Goal: Task Accomplishment & Management: Complete application form

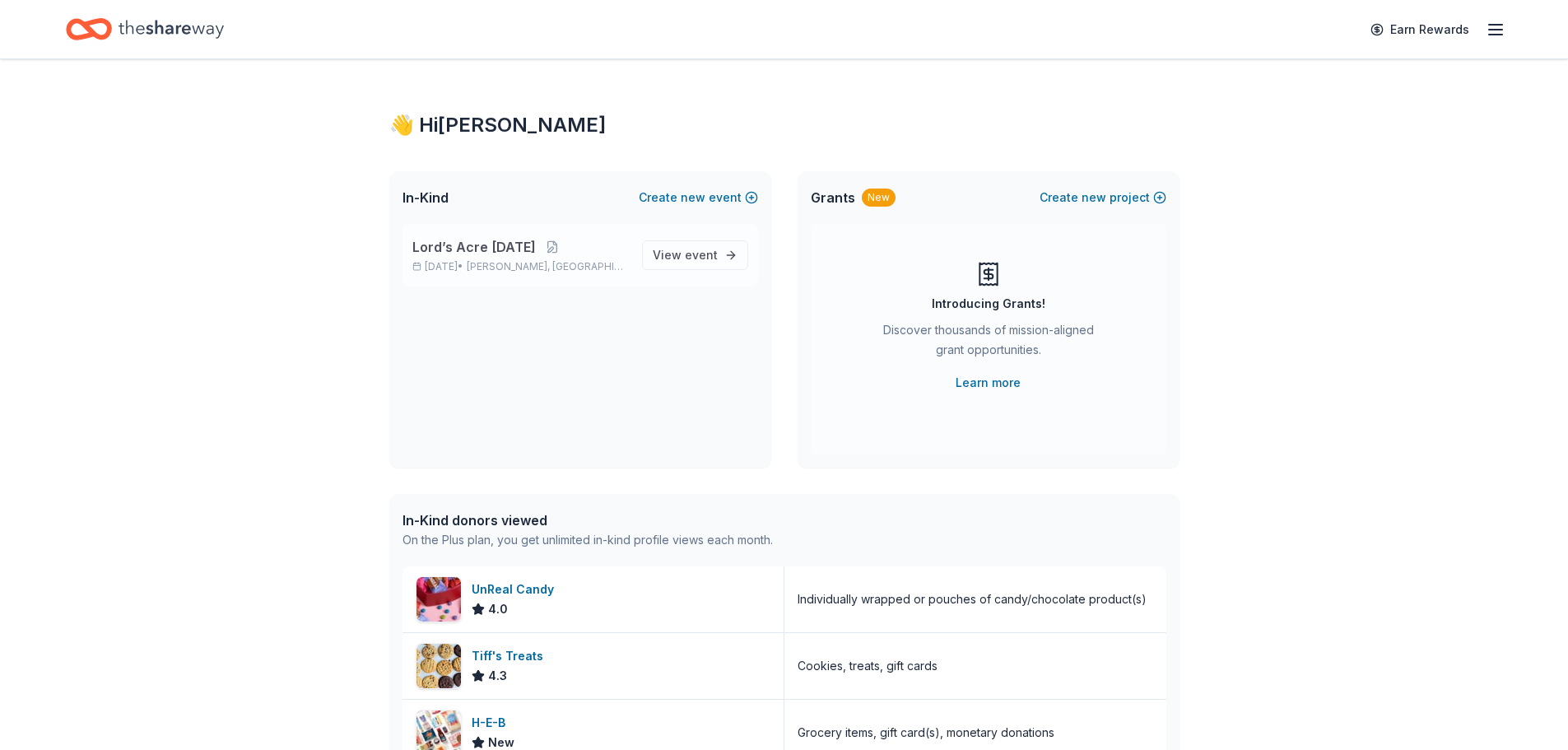
click at [499, 254] on span "Lord’s Acre [DATE]" at bounding box center [474, 246] width 124 height 19
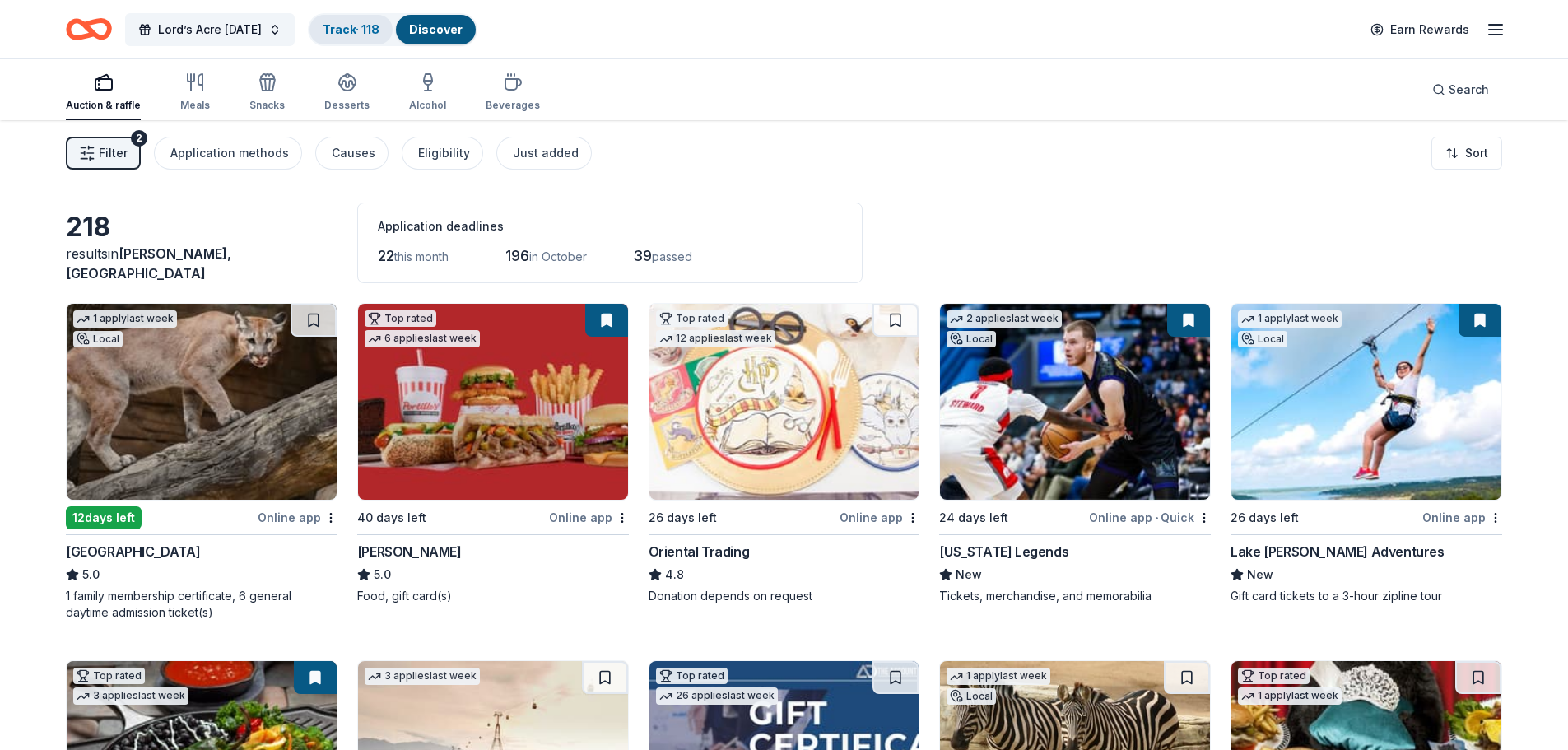
click at [368, 32] on link "Track · 118" at bounding box center [351, 29] width 57 height 14
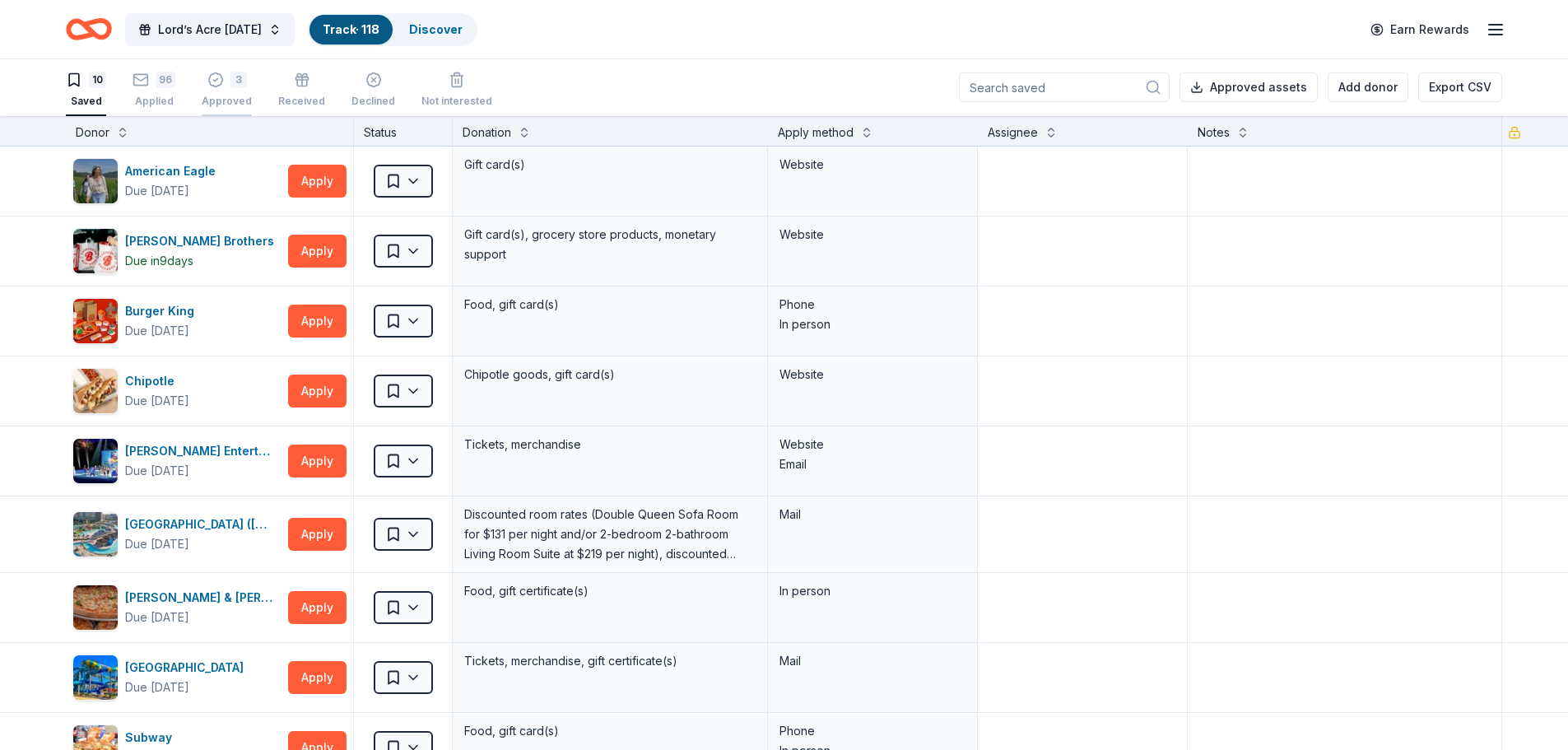
click at [229, 91] on div "3 Approved" at bounding box center [226, 89] width 50 height 36
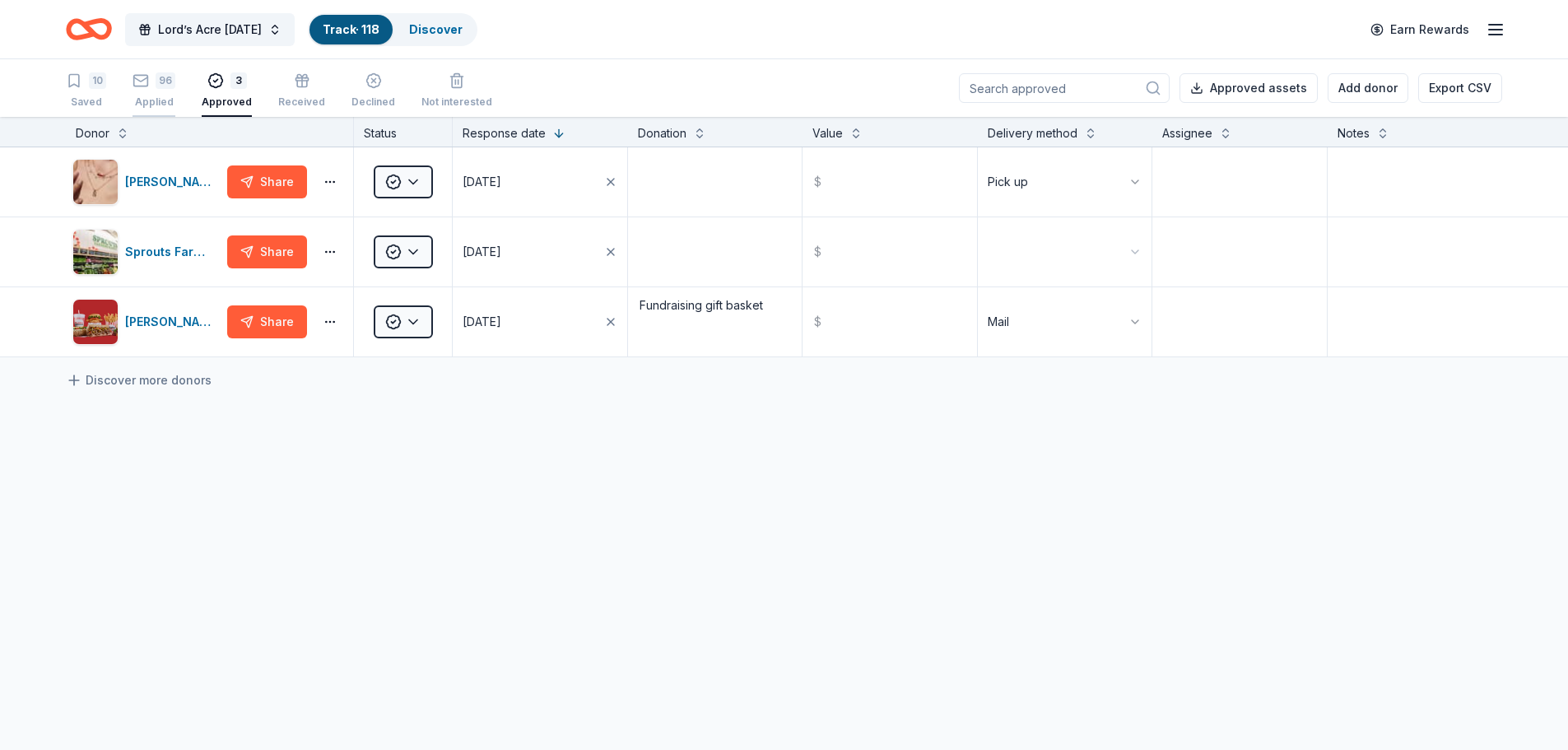
click at [148, 94] on div "96 Applied" at bounding box center [154, 90] width 42 height 36
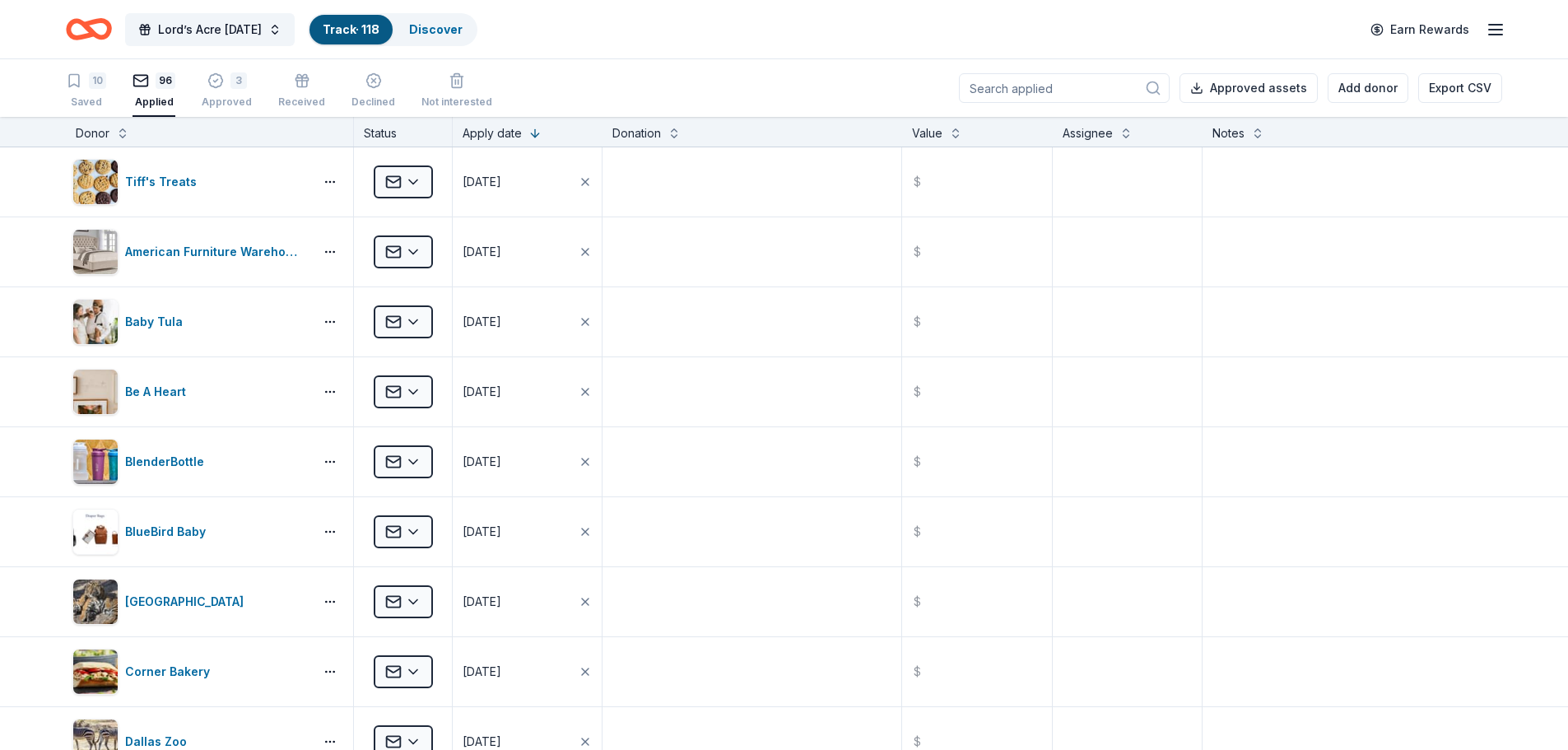
click at [1034, 88] on input at bounding box center [1064, 88] width 210 height 30
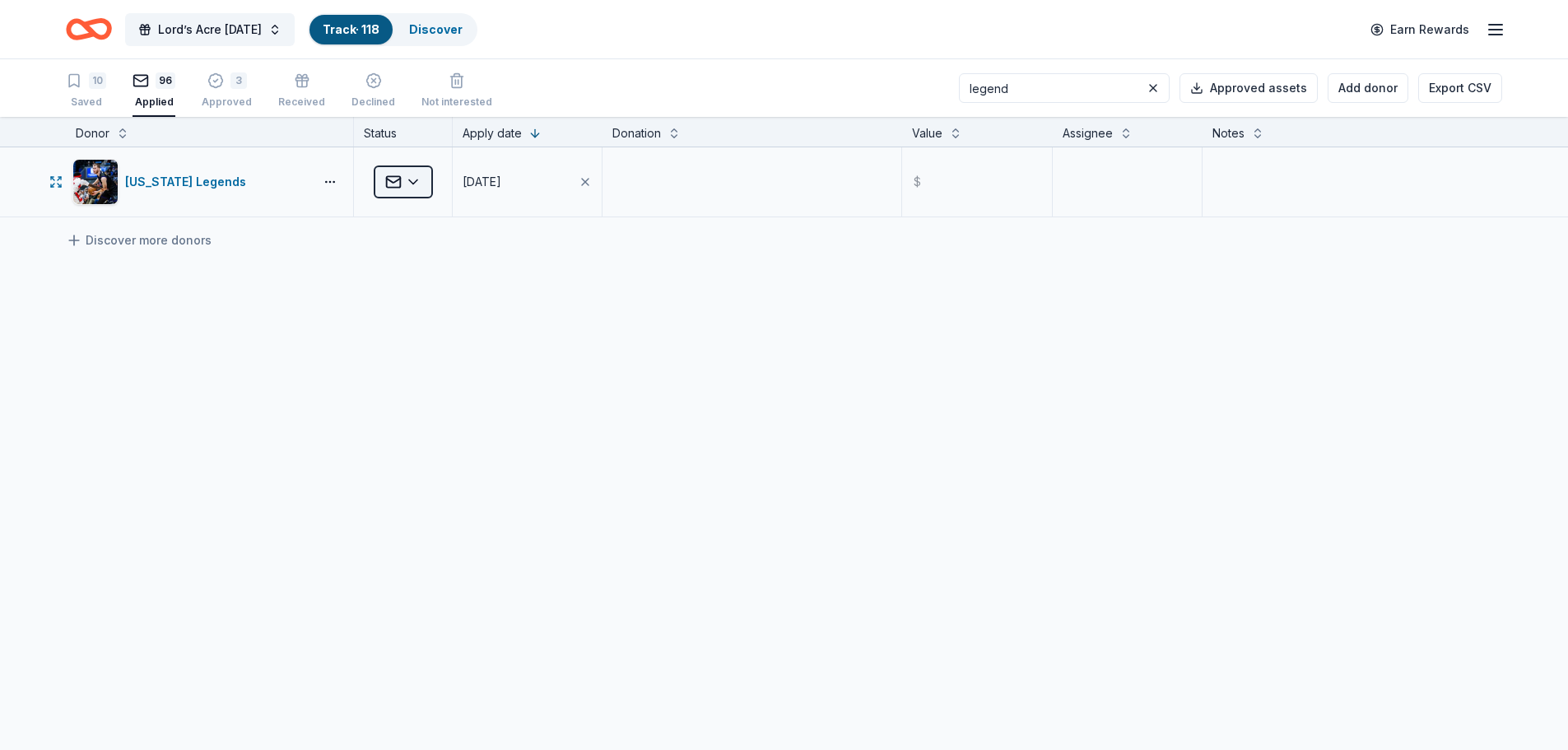
type input "legend"
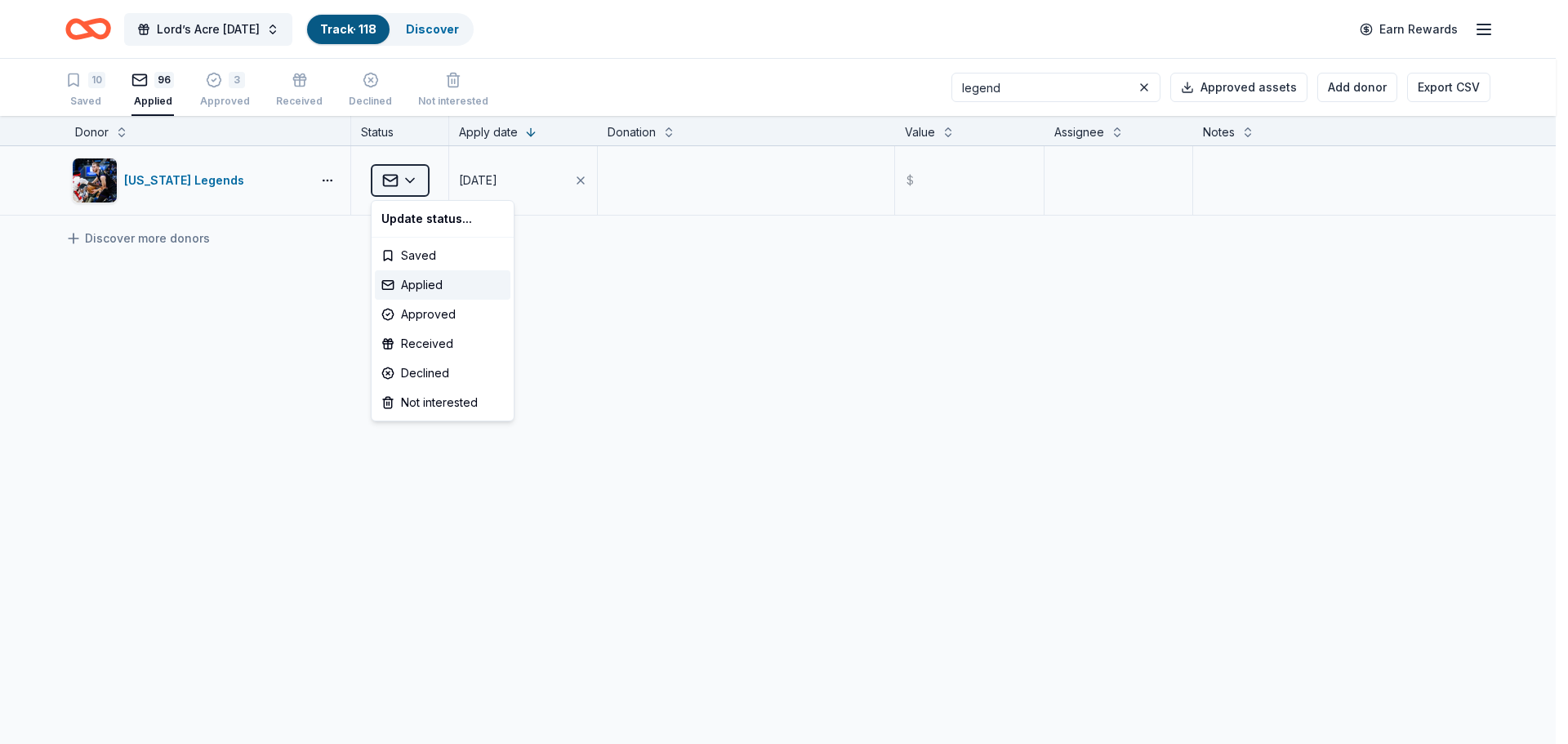
click at [414, 182] on html "Lord’s Acre Harvest Festival Track · 118 Discover Earn Rewards 10 Saved 96 Appl…" at bounding box center [784, 372] width 1568 height 744
click at [423, 315] on div "Approved" at bounding box center [443, 315] width 136 height 30
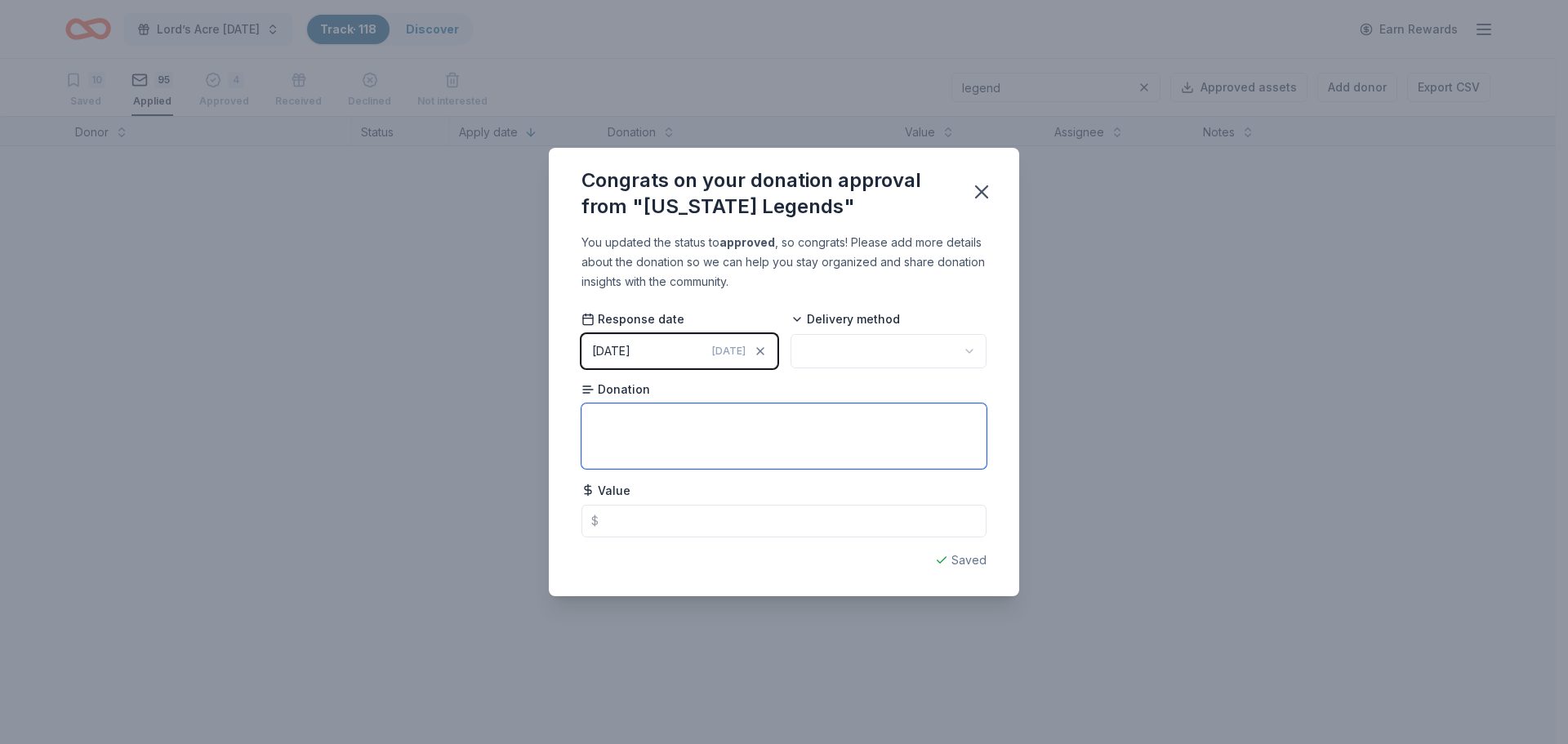
click at [598, 415] on textarea at bounding box center [784, 436] width 405 height 66
type textarea "4 Tickets to 25-26 season"
click at [969, 350] on html "Lord’s Acre Harvest Festival Track · 118 Discover Earn Rewards 10 Saved 95 Appl…" at bounding box center [784, 372] width 1568 height 744
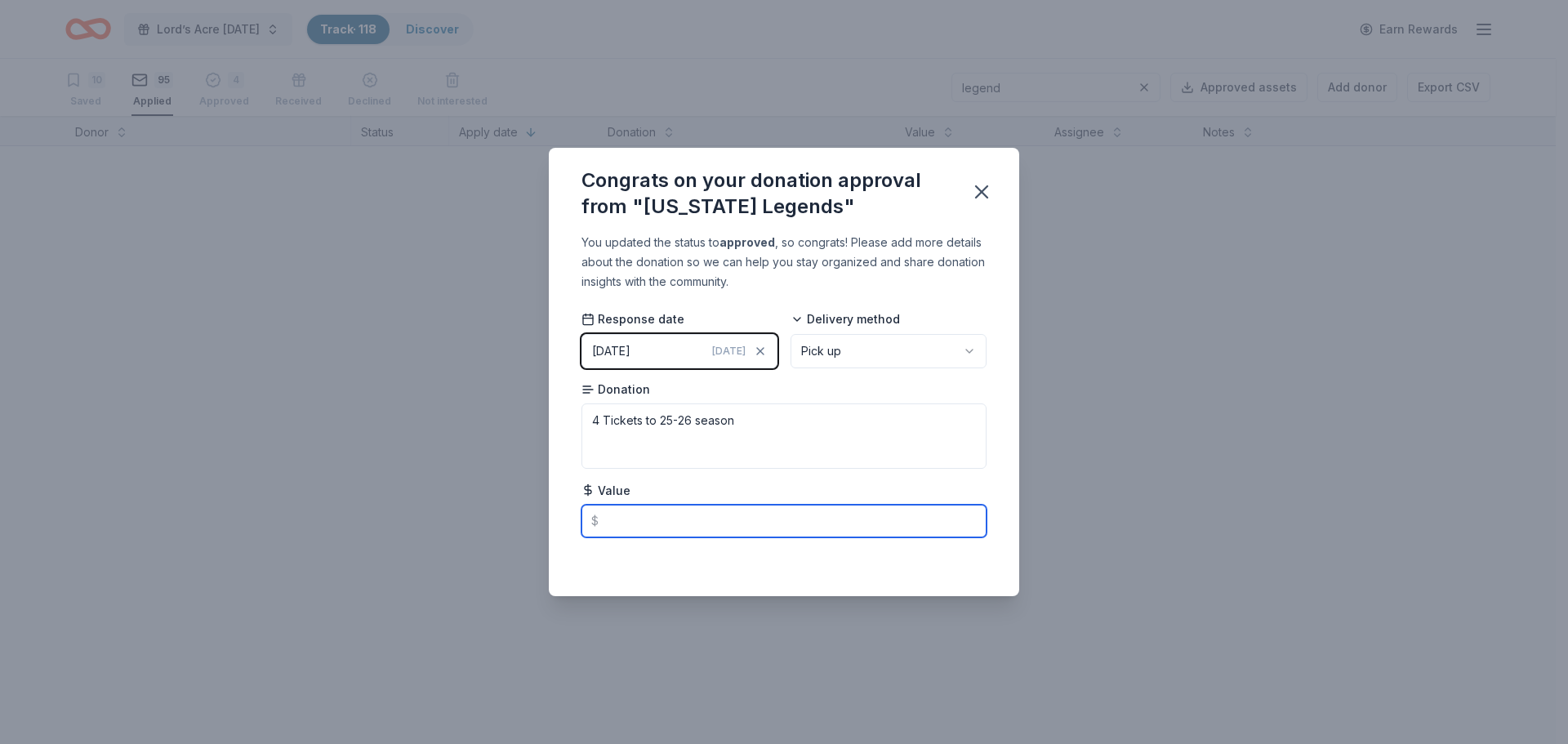
click at [637, 524] on input "text" at bounding box center [784, 521] width 405 height 32
type input "125.00"
click at [984, 190] on icon "button" at bounding box center [982, 192] width 23 height 23
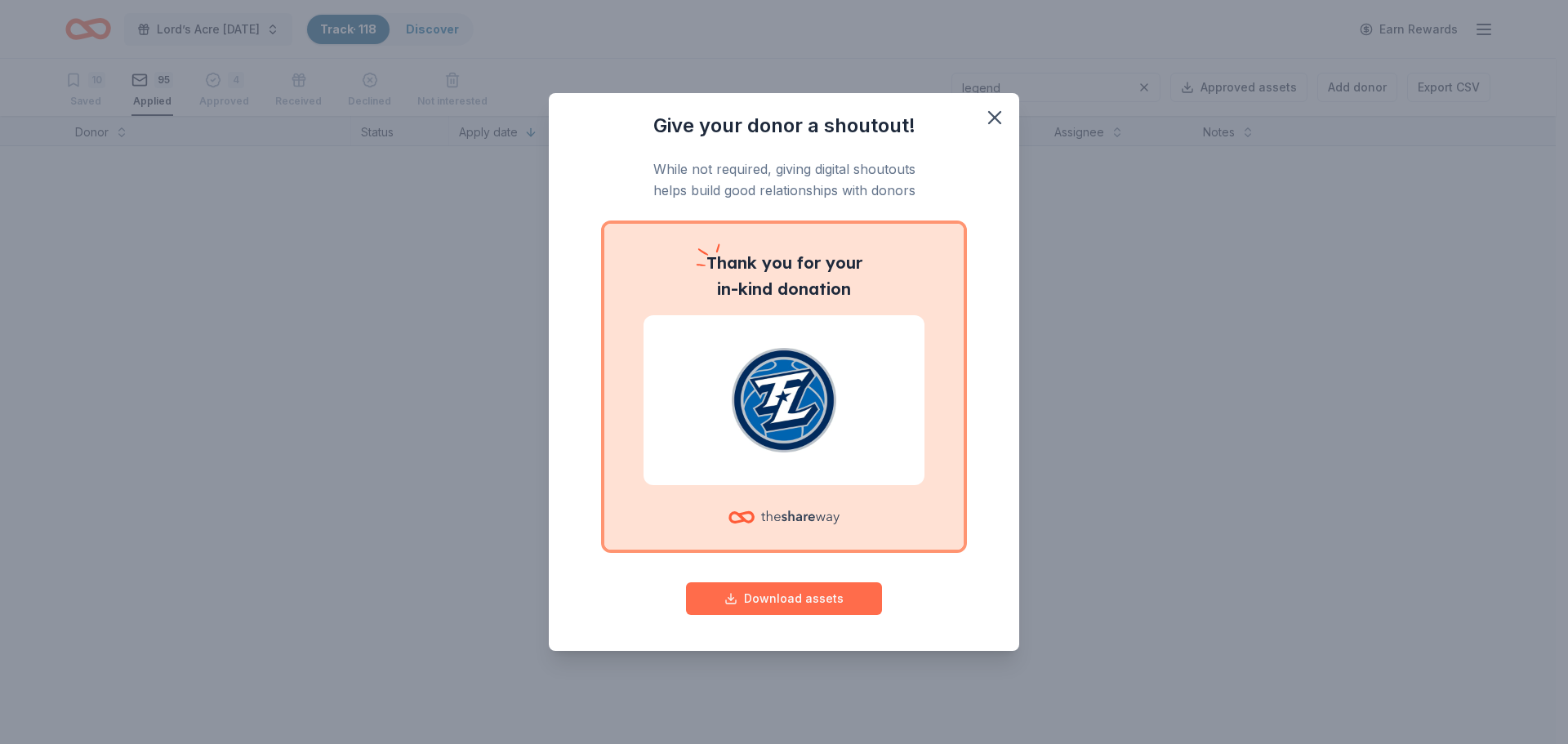
click at [771, 601] on button "Download assets" at bounding box center [784, 598] width 196 height 32
click at [790, 597] on button "Download assets" at bounding box center [784, 598] width 196 height 32
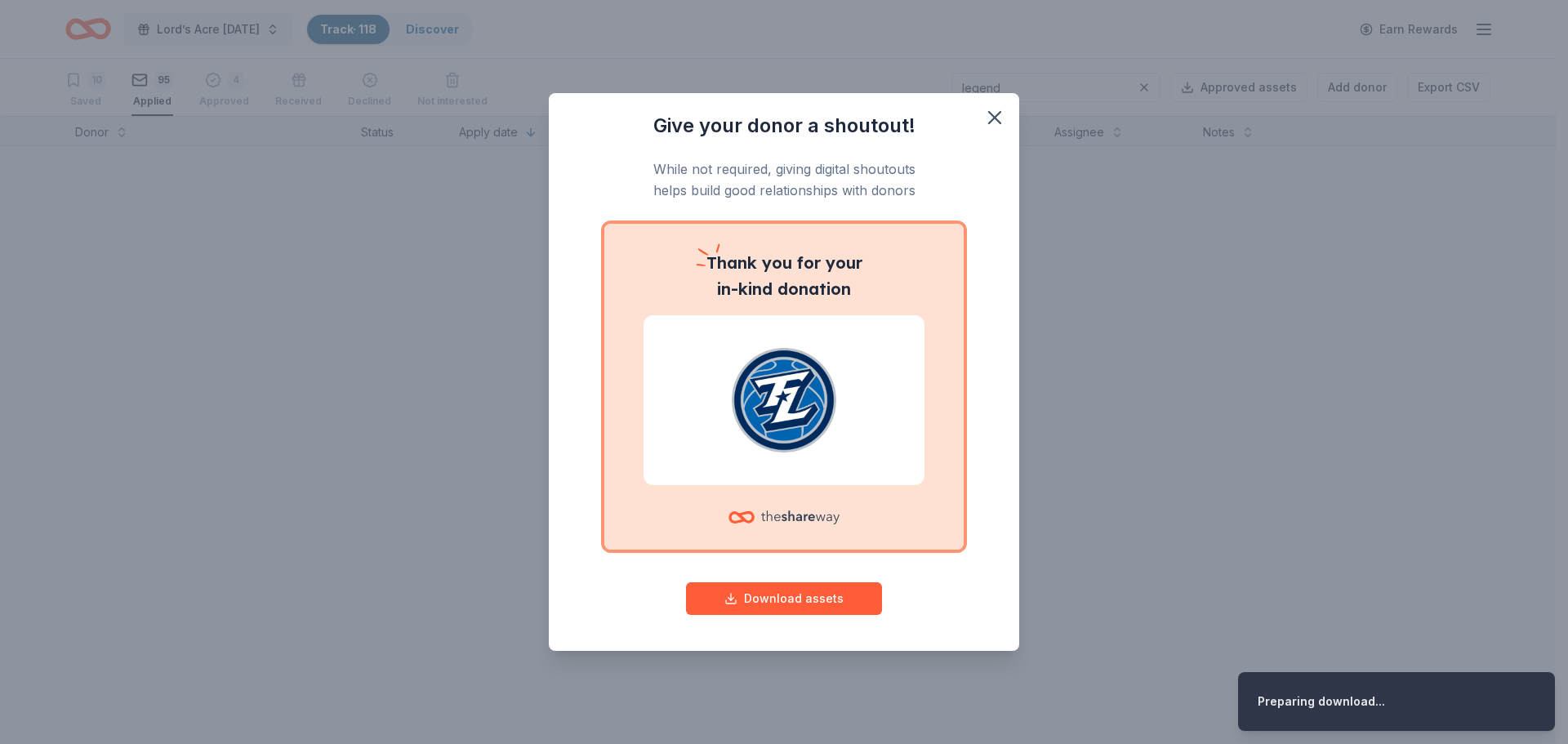
click at [1297, 700] on div "Preparing download..." at bounding box center [1321, 701] width 127 height 19
click at [992, 109] on icon "button" at bounding box center [995, 117] width 23 height 23
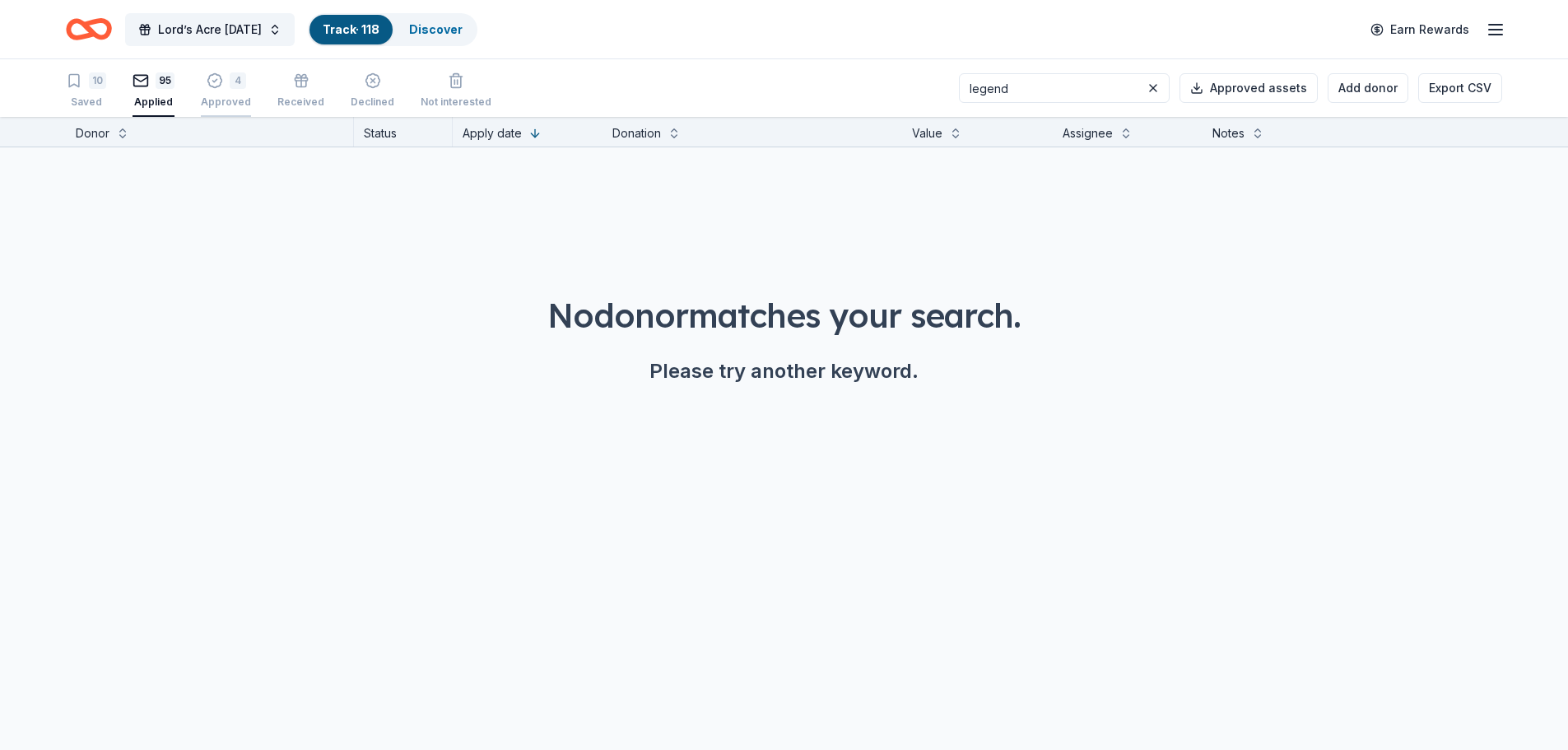
click at [221, 91] on div "4 Approved" at bounding box center [225, 81] width 50 height 36
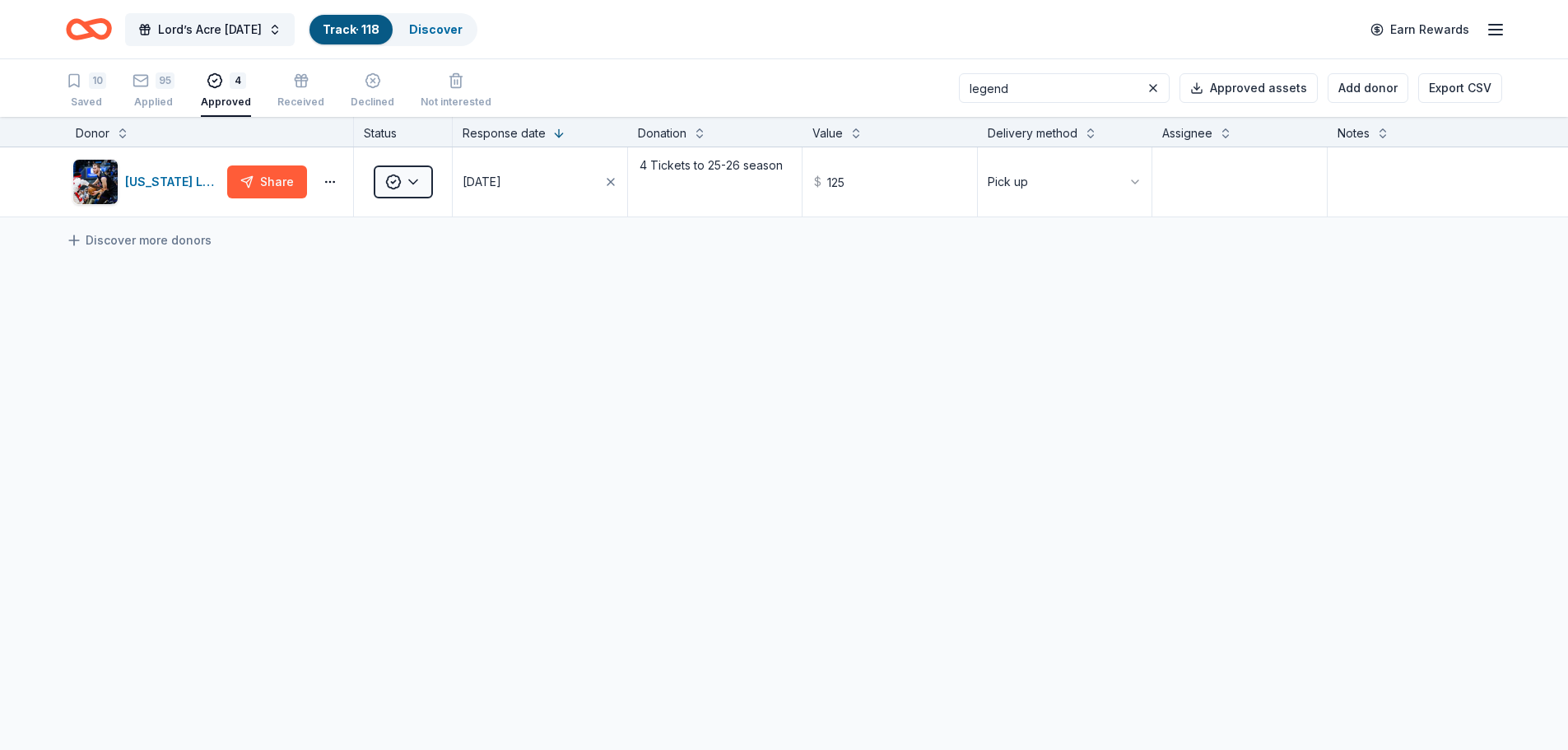
click at [222, 100] on div "Approved" at bounding box center [225, 93] width 50 height 13
click at [216, 92] on div "4 Approved" at bounding box center [225, 81] width 50 height 36
click at [225, 96] on div "Approved" at bounding box center [225, 93] width 50 height 13
click at [1387, 186] on textarea at bounding box center [1414, 182] width 172 height 66
type textarea "Pick up 10/28"
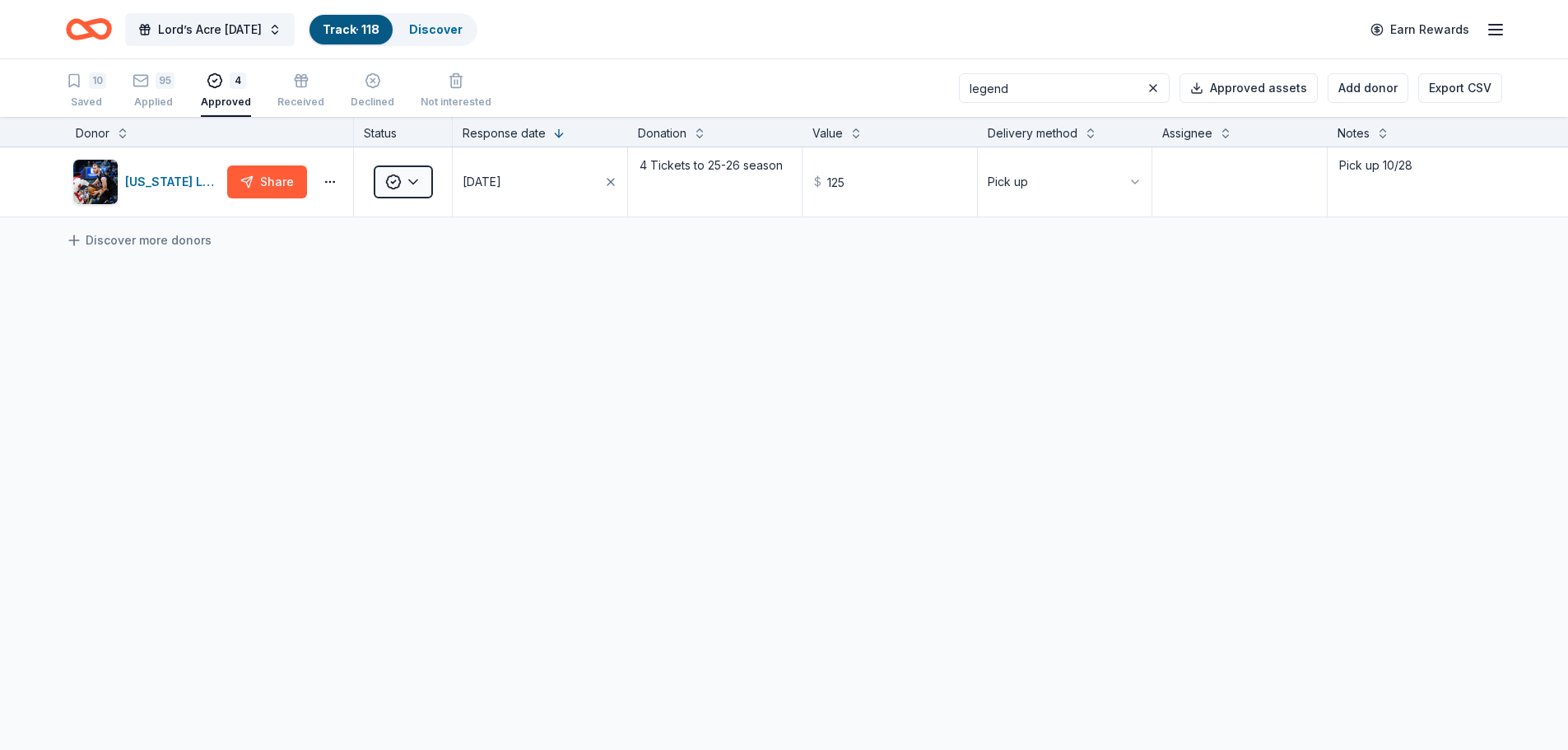
click at [1384, 392] on div "Texas Legends Share Approved 09/08/2025 4 Tickets to 25-26 season $ 125 Pick up…" at bounding box center [784, 337] width 1568 height 379
click at [902, 470] on div "Texas Legends Share Approved 09/08/2025 4 Tickets to 25-26 season $ 125 Pick up…" at bounding box center [784, 337] width 1568 height 379
click at [1159, 87] on button at bounding box center [1153, 87] width 19 height 19
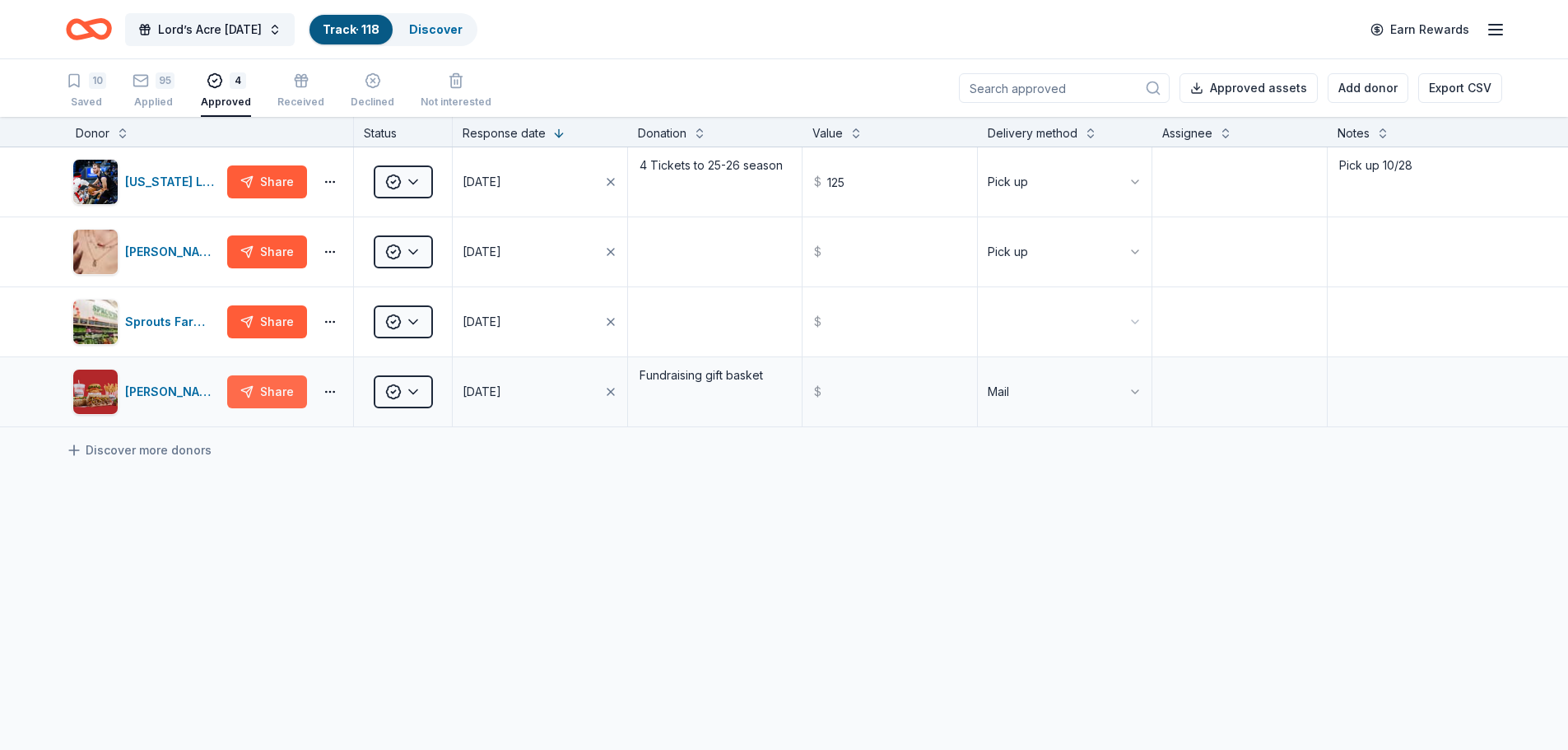
type textarea "Pick up 10/2"
click at [1374, 234] on textarea at bounding box center [1414, 252] width 172 height 66
type textarea "Anytime at Allen Store"
click at [1351, 386] on textarea at bounding box center [1414, 391] width 172 height 66
type textarea "Mailed to us"
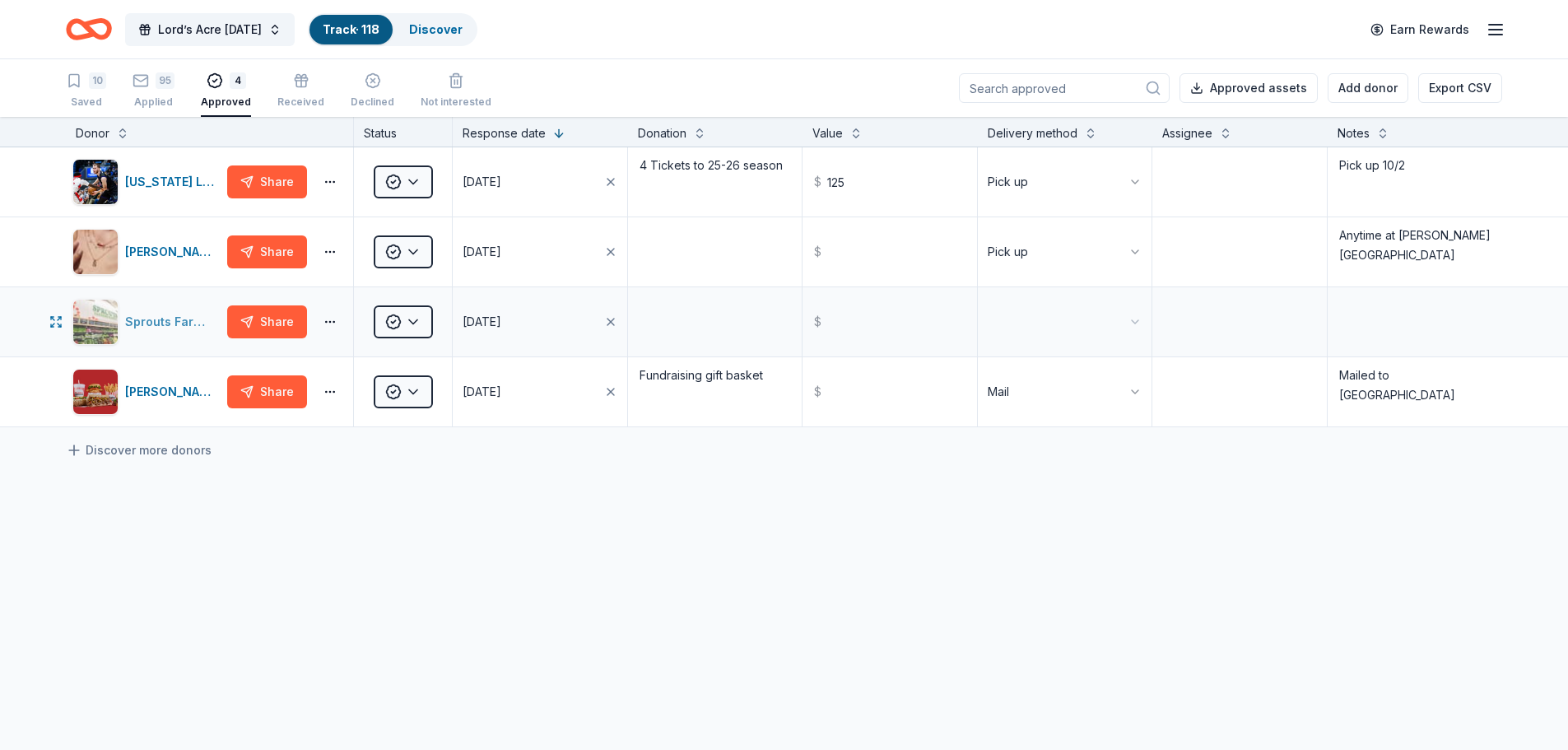
click at [174, 318] on div "Sprouts Farmers Market" at bounding box center [173, 322] width 95 height 19
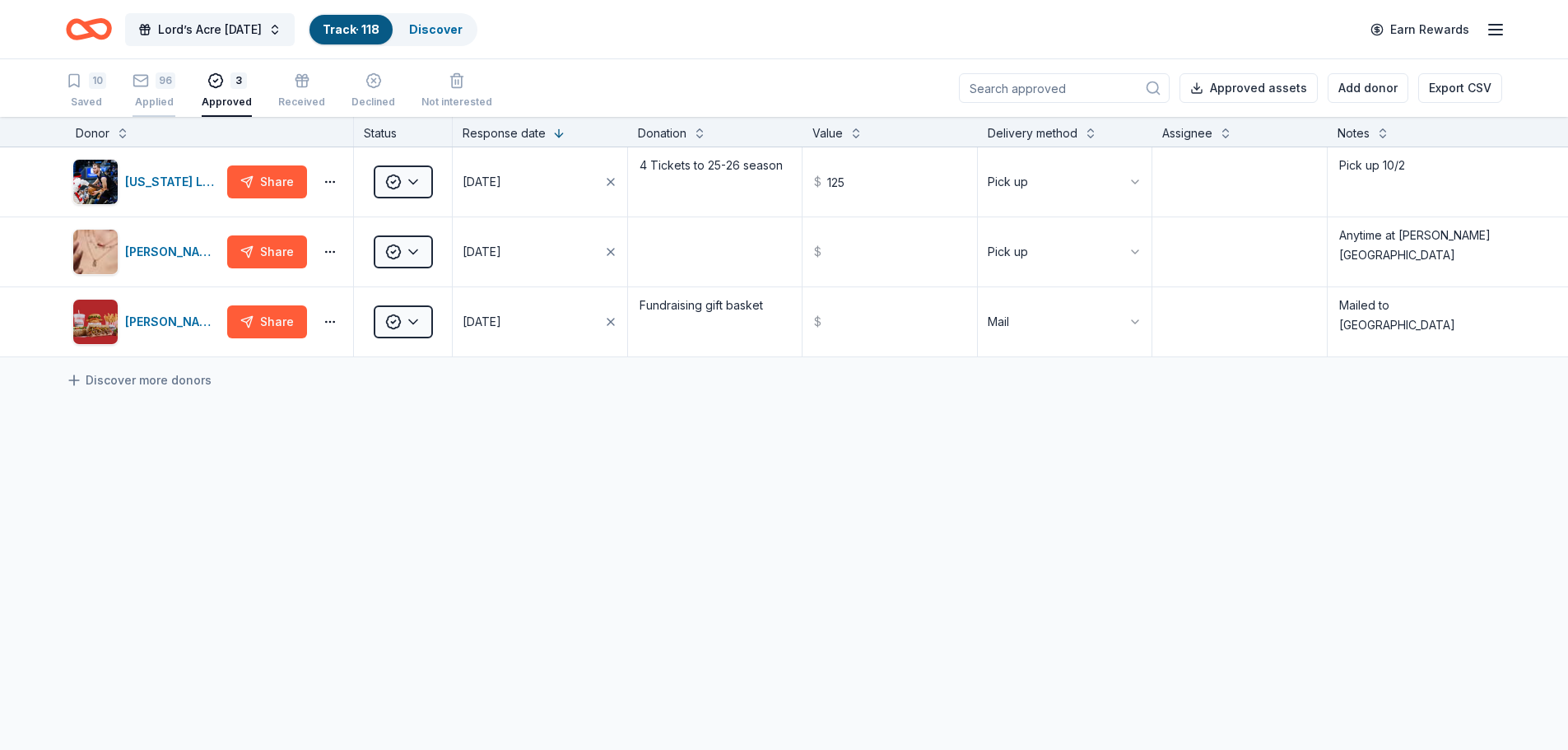
click at [153, 88] on div "96" at bounding box center [154, 80] width 42 height 17
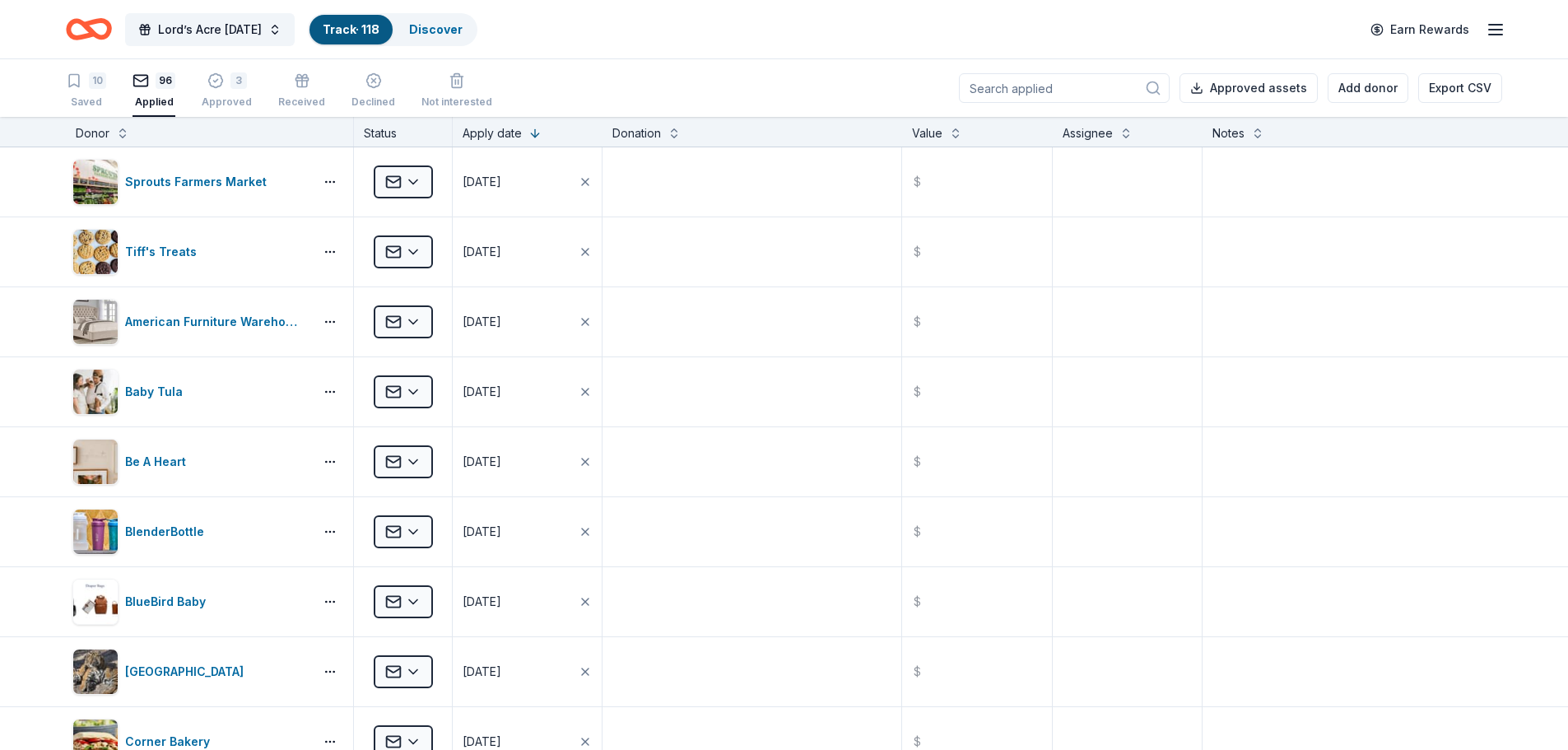
click at [1085, 92] on input at bounding box center [1064, 88] width 210 height 30
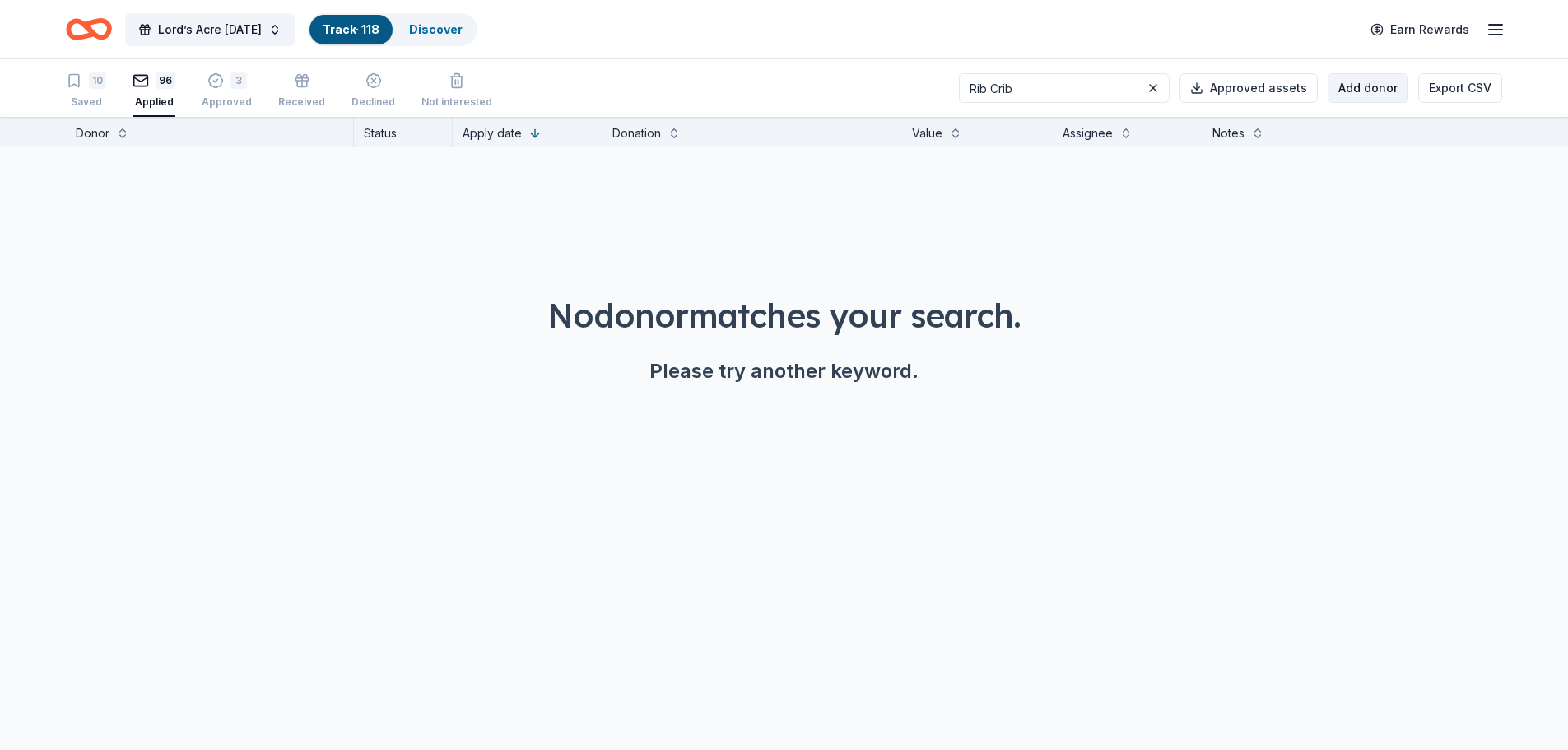
type input "Rib Crib"
click at [1368, 95] on button "Add donor" at bounding box center [1367, 88] width 80 height 30
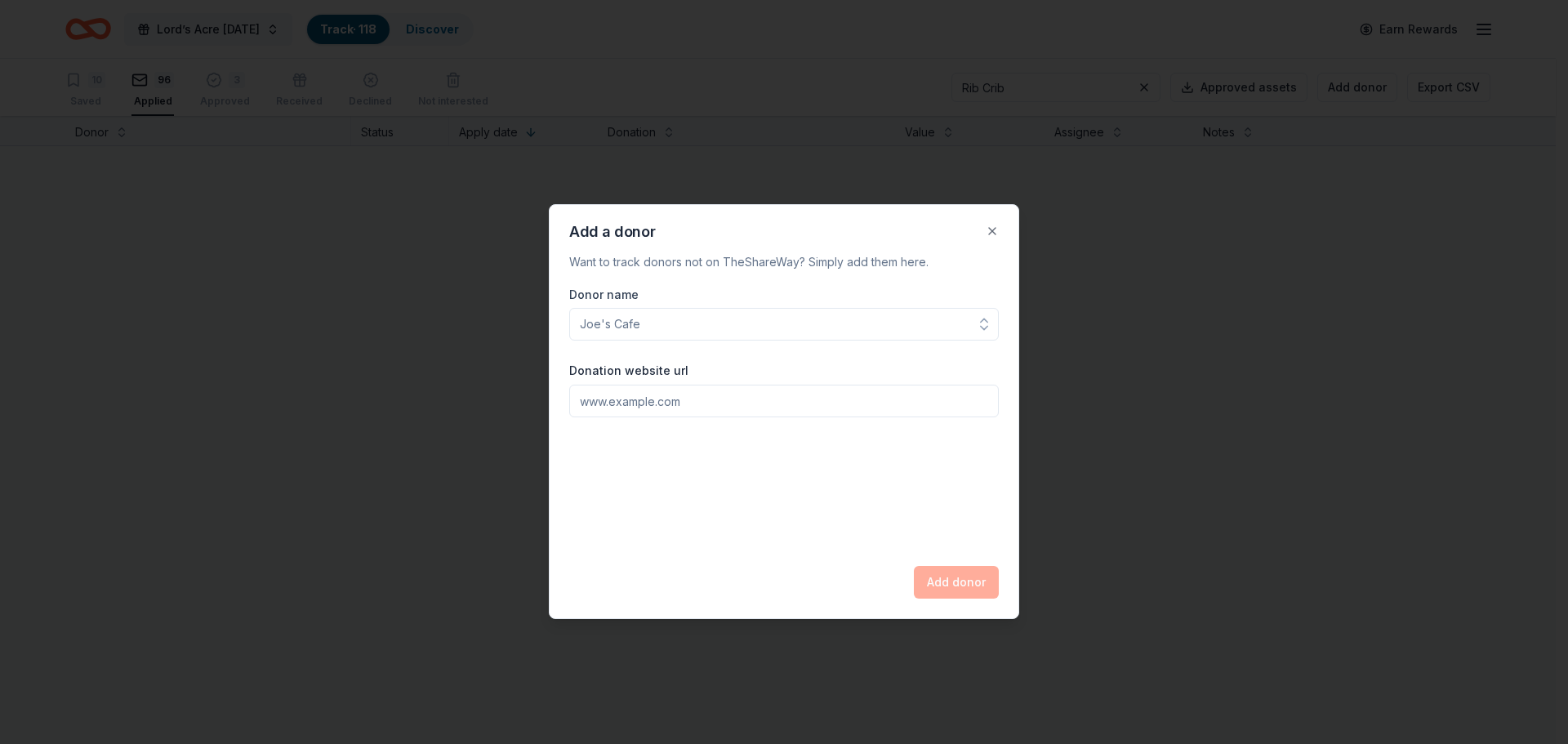
click at [757, 325] on input "Donor name" at bounding box center [784, 323] width 429 height 32
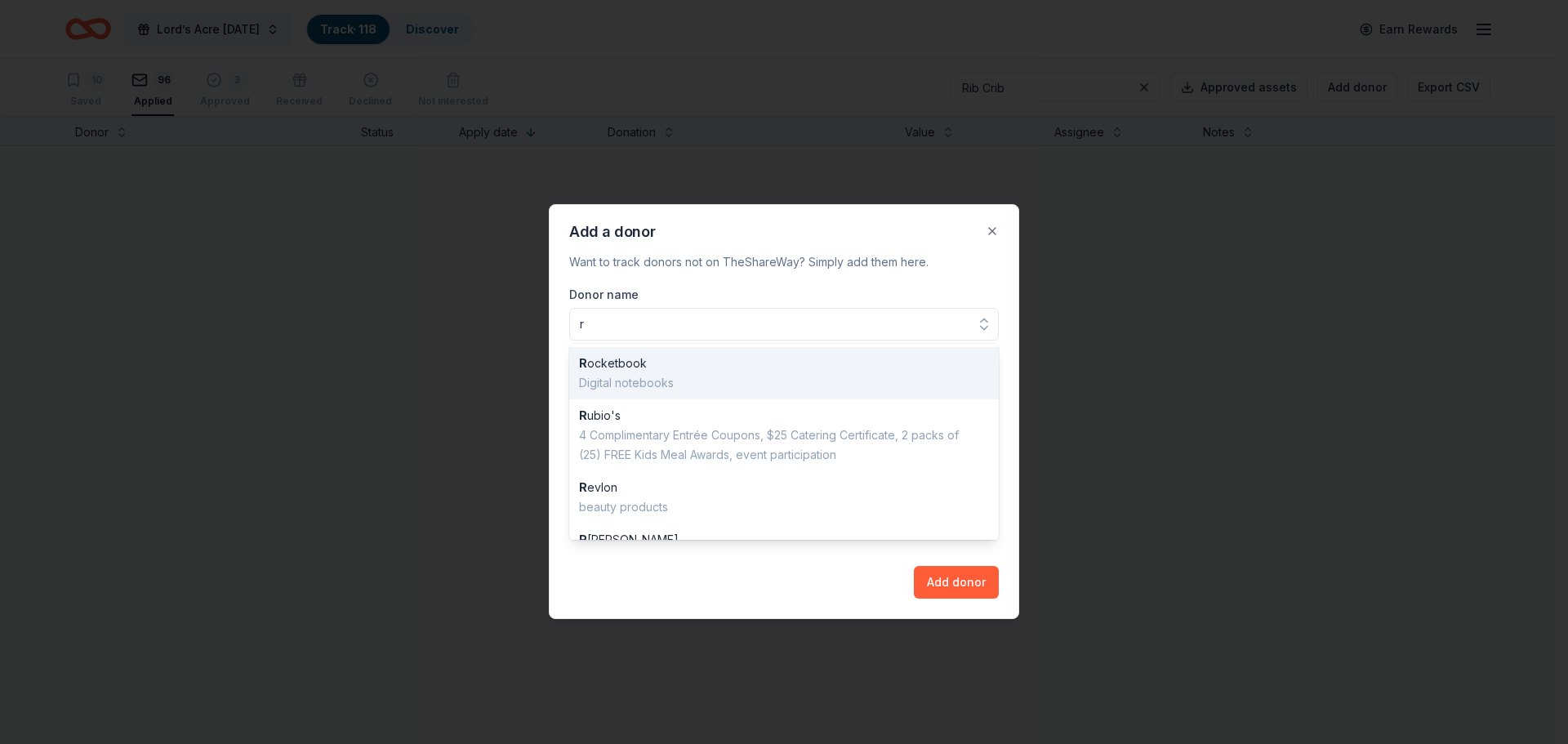
drag, startPoint x: 757, startPoint y: 322, endPoint x: 855, endPoint y: 324, distance: 98.0
click at [855, 324] on input "r" at bounding box center [784, 323] width 429 height 32
click at [671, 329] on input "r" at bounding box center [784, 323] width 429 height 32
type input "rib"
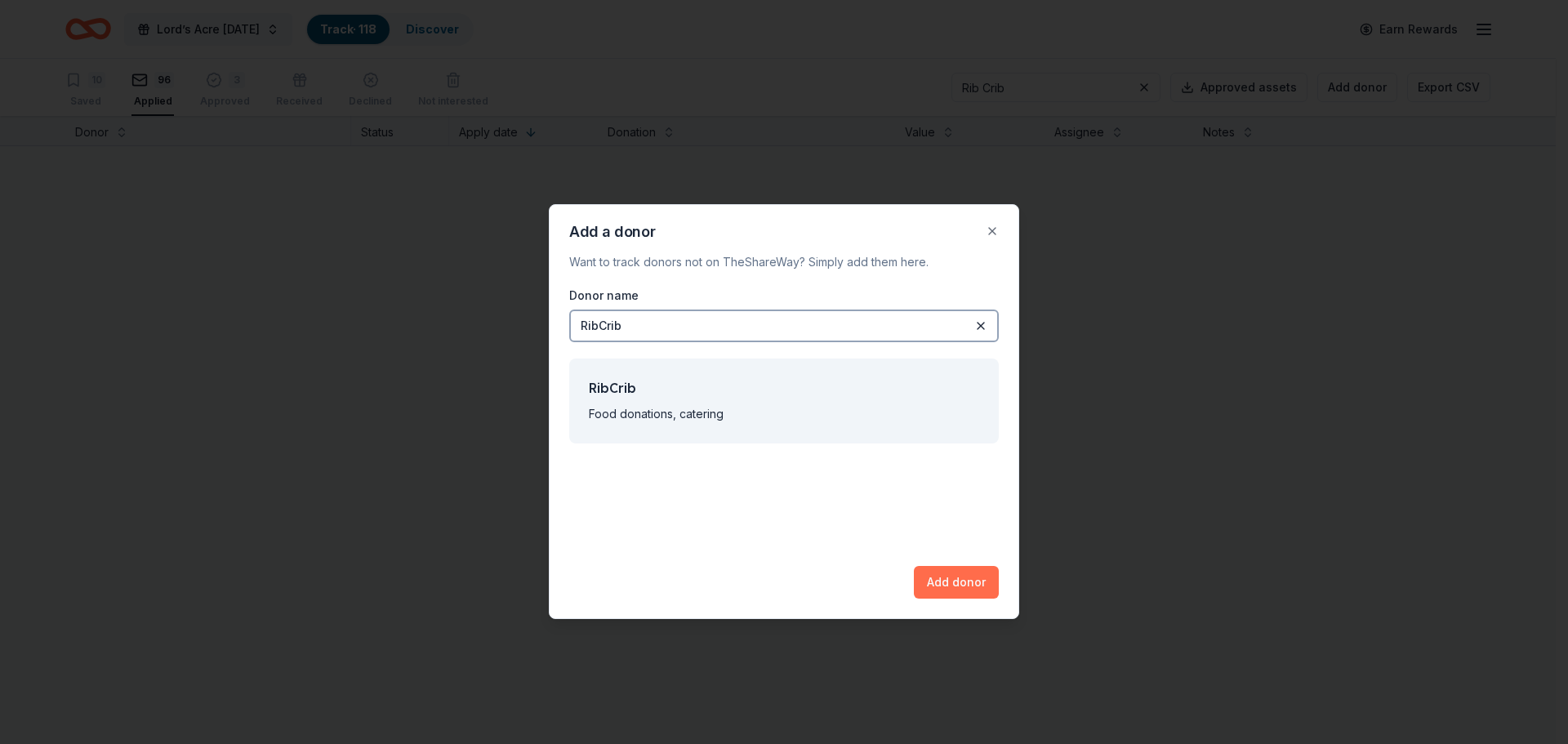
click at [968, 578] on button "Add donor" at bounding box center [955, 582] width 85 height 32
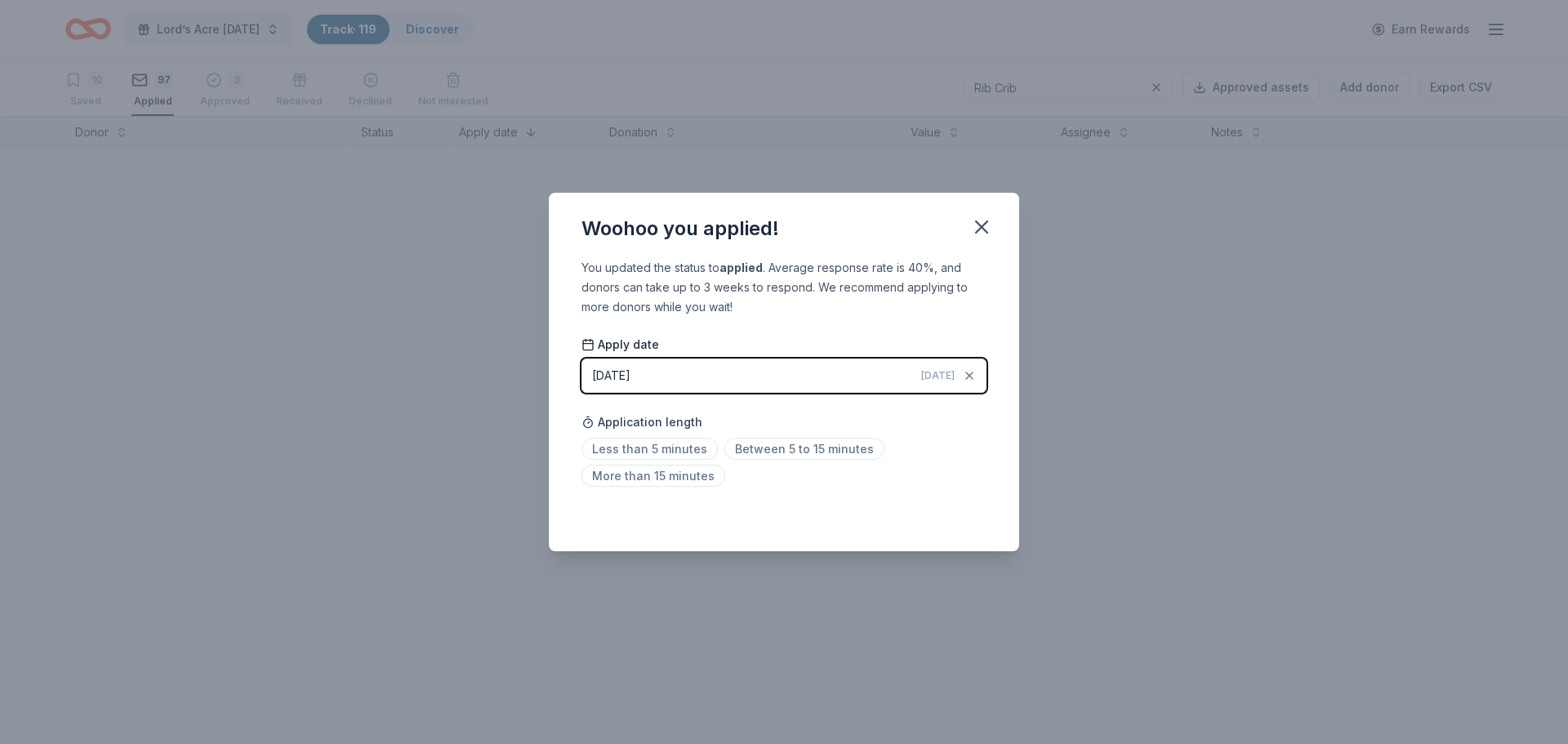
drag, startPoint x: 976, startPoint y: 224, endPoint x: 980, endPoint y: 252, distance: 28.3
click at [976, 225] on icon "button" at bounding box center [982, 227] width 23 height 23
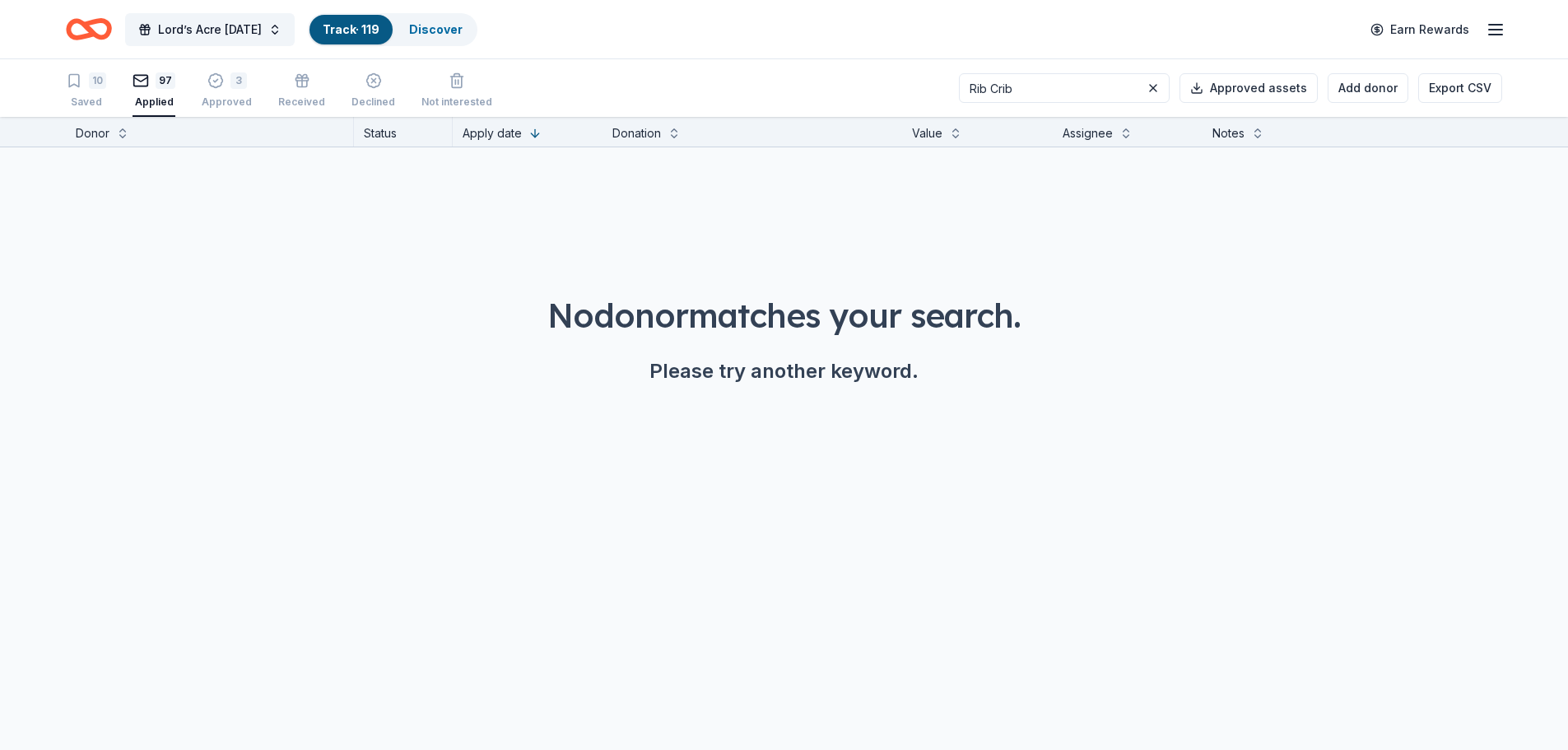
drag, startPoint x: 1073, startPoint y: 87, endPoint x: 890, endPoint y: 86, distance: 183.0
click at [890, 86] on div "10 Saved 97 Applied 3 Approved Received Declined Not interested Rib Crib Approv…" at bounding box center [784, 87] width 1436 height 57
type input "Gruene"
click at [1069, 91] on input "Gruene" at bounding box center [1064, 88] width 210 height 30
click at [1161, 86] on button at bounding box center [1153, 87] width 19 height 19
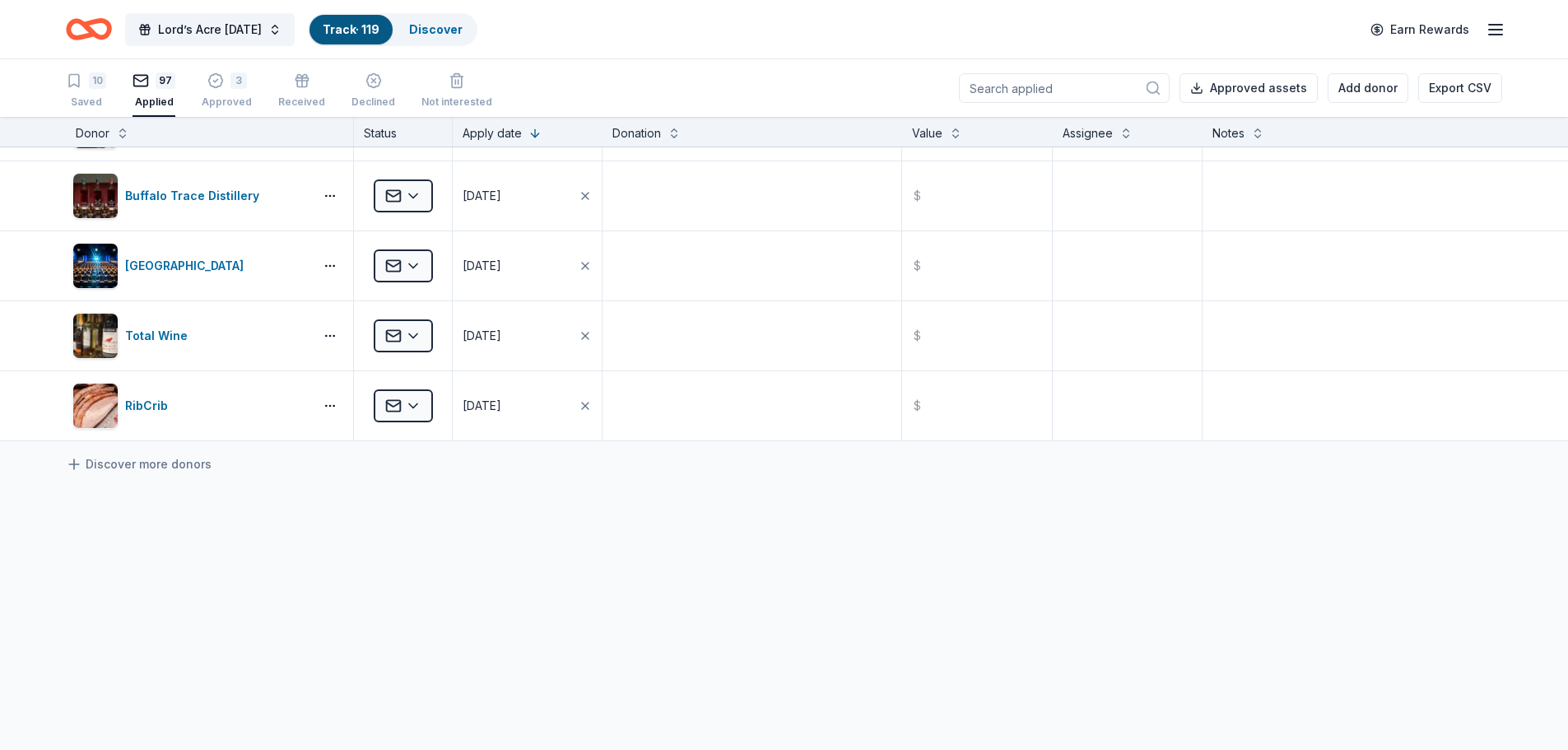
scroll to position [1, 0]
click at [135, 461] on link "Discover more donors" at bounding box center [139, 463] width 146 height 19
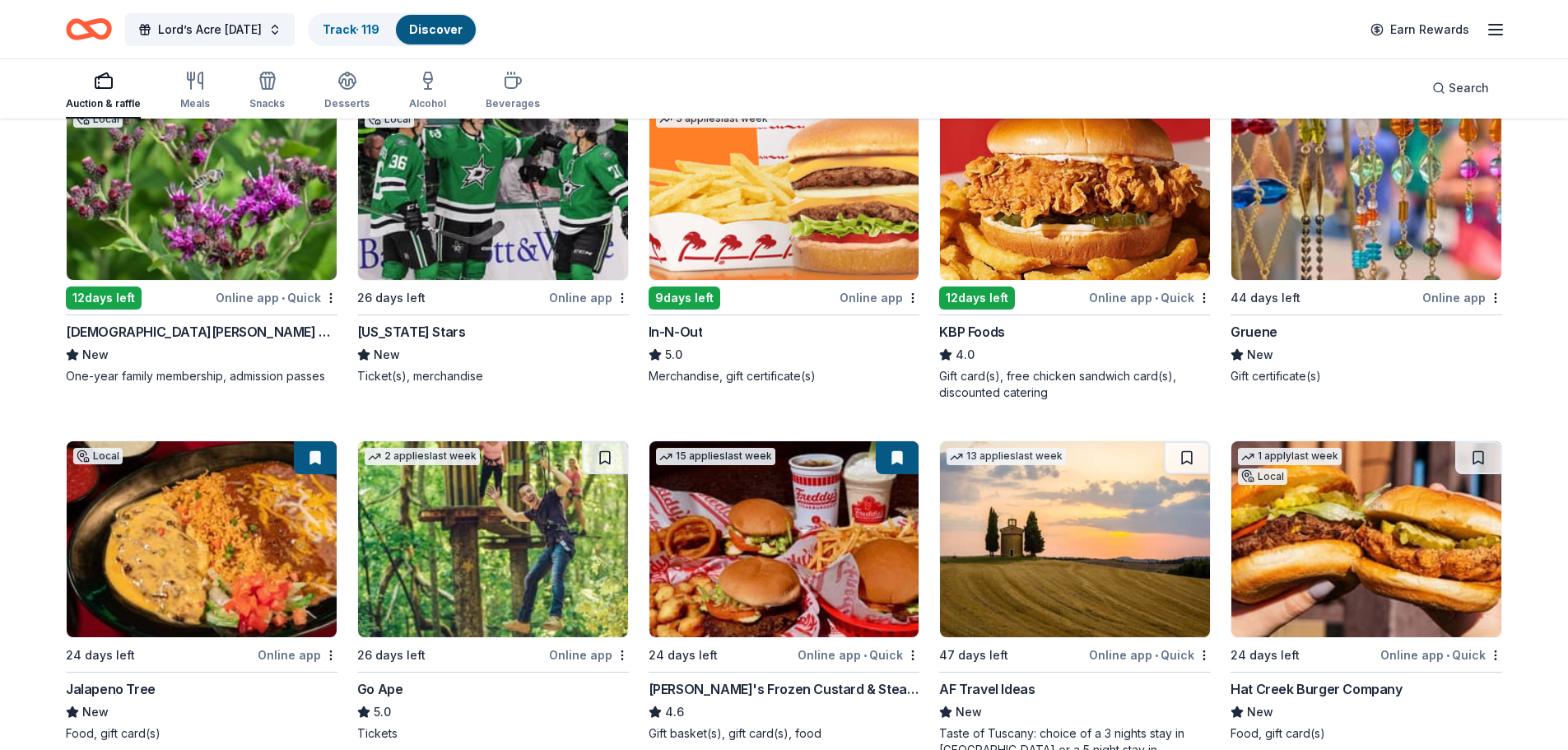
scroll to position [1317, 0]
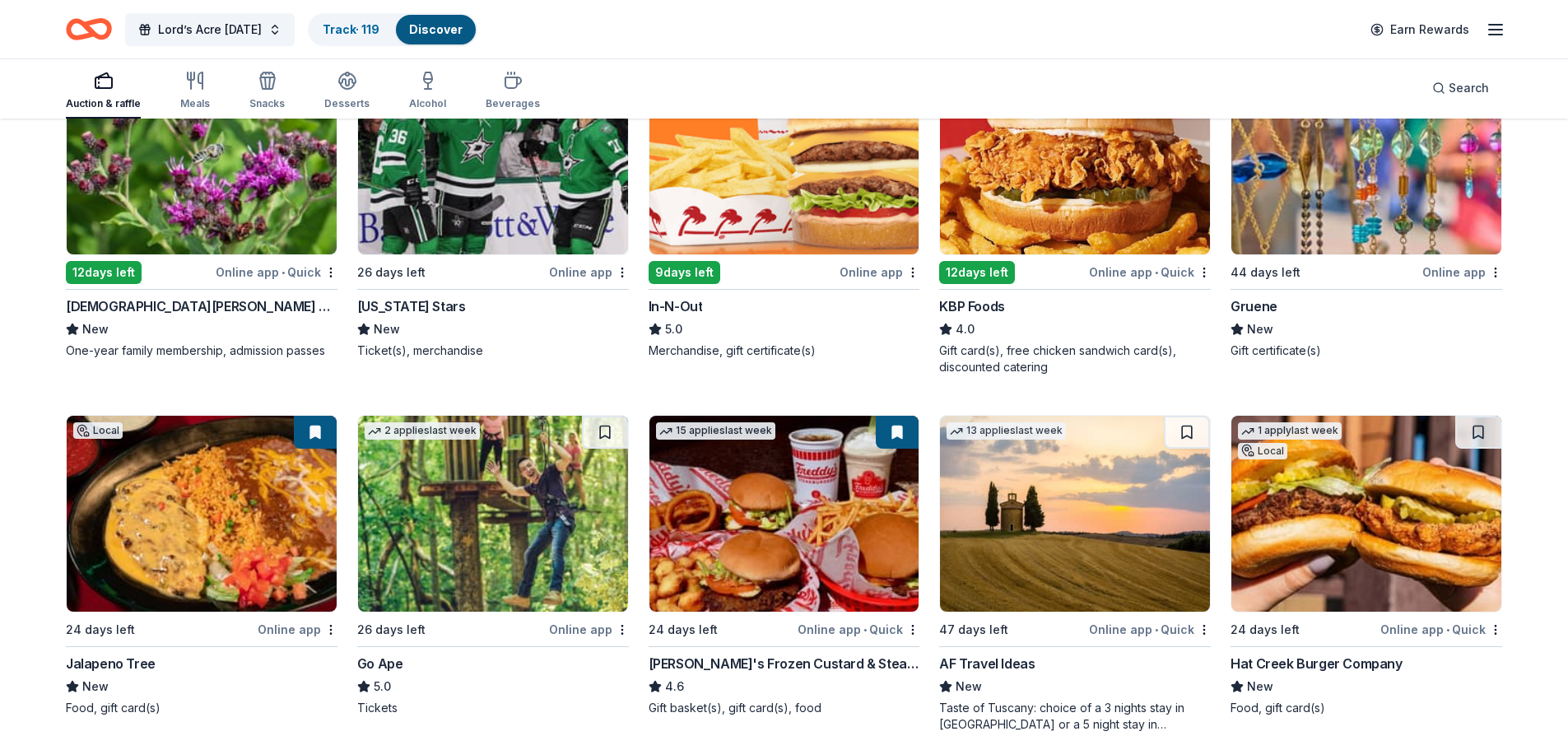
click at [403, 303] on div "Texas Stars" at bounding box center [411, 306] width 109 height 19
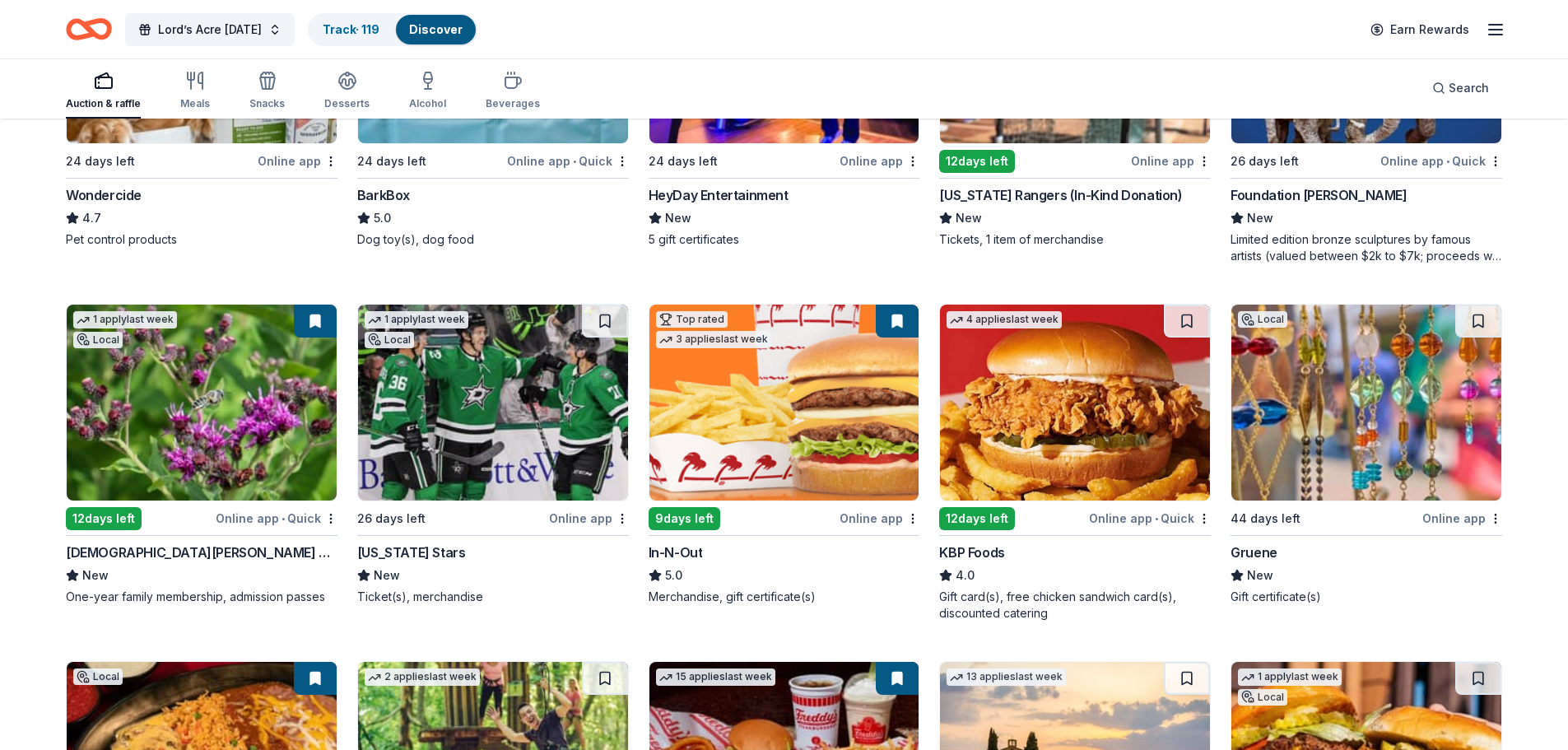
scroll to position [1152, 0]
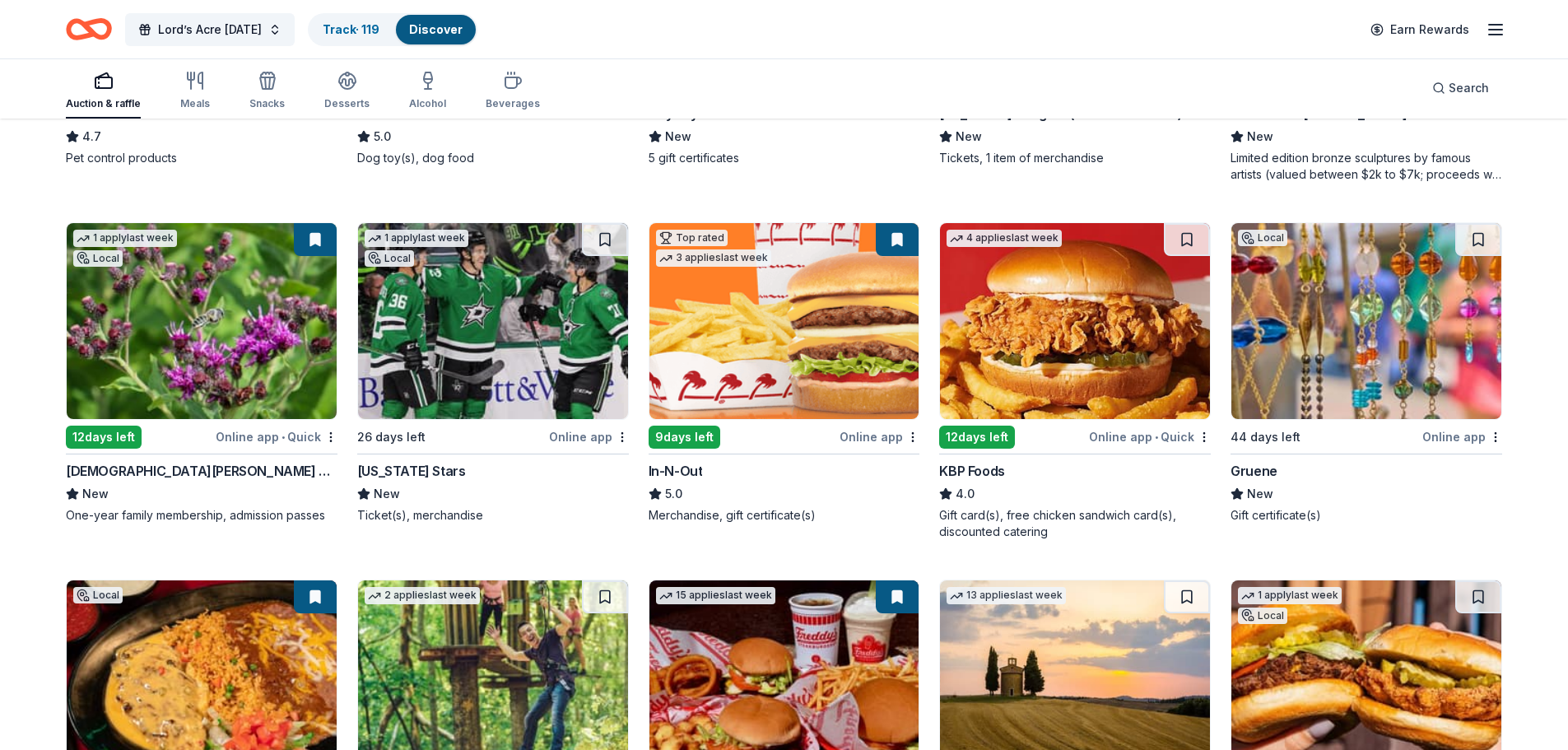
click at [399, 435] on div "26 days left" at bounding box center [390, 436] width 68 height 19
click at [1337, 364] on img at bounding box center [1367, 321] width 270 height 196
click at [1473, 237] on button at bounding box center [1478, 239] width 46 height 33
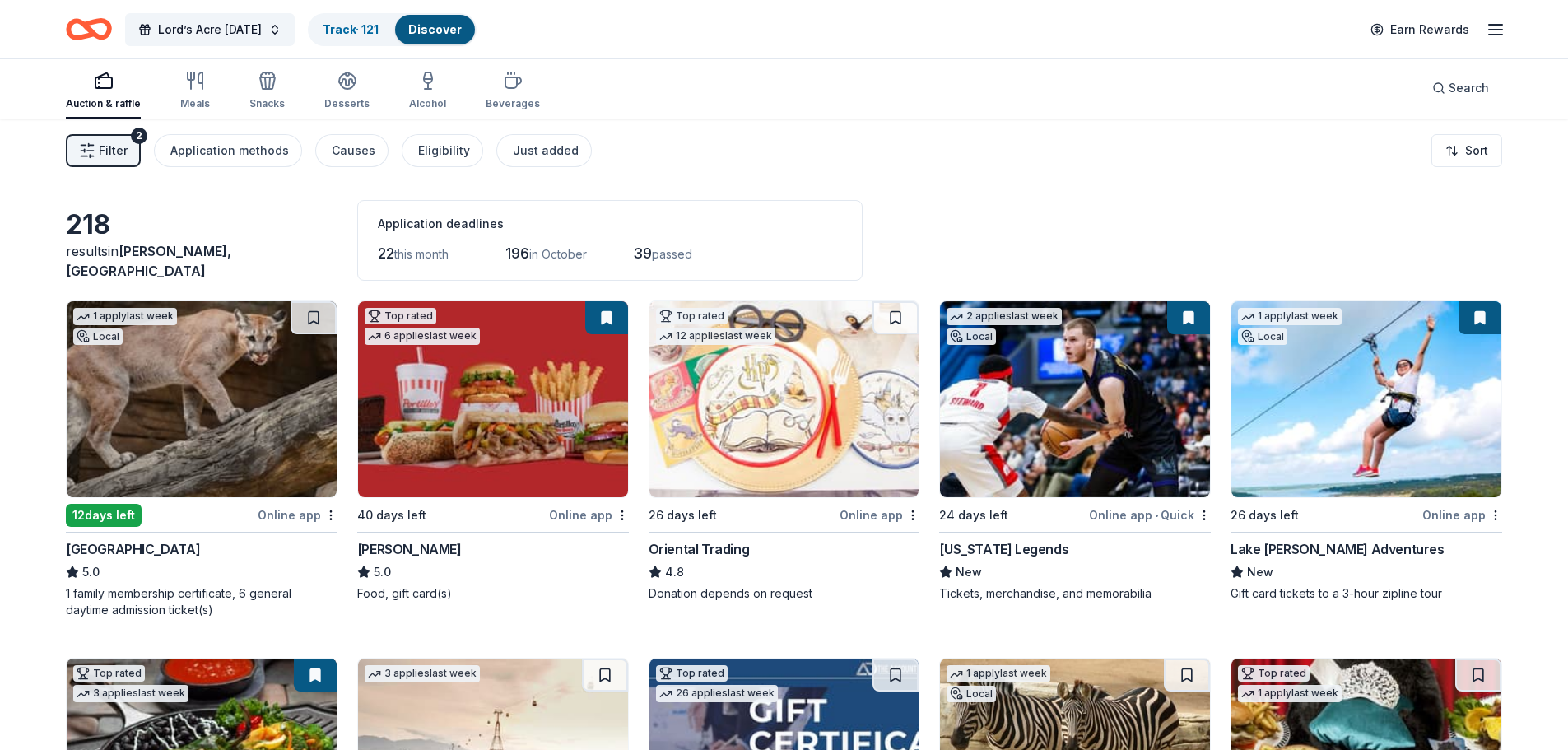
scroll to position [0, 0]
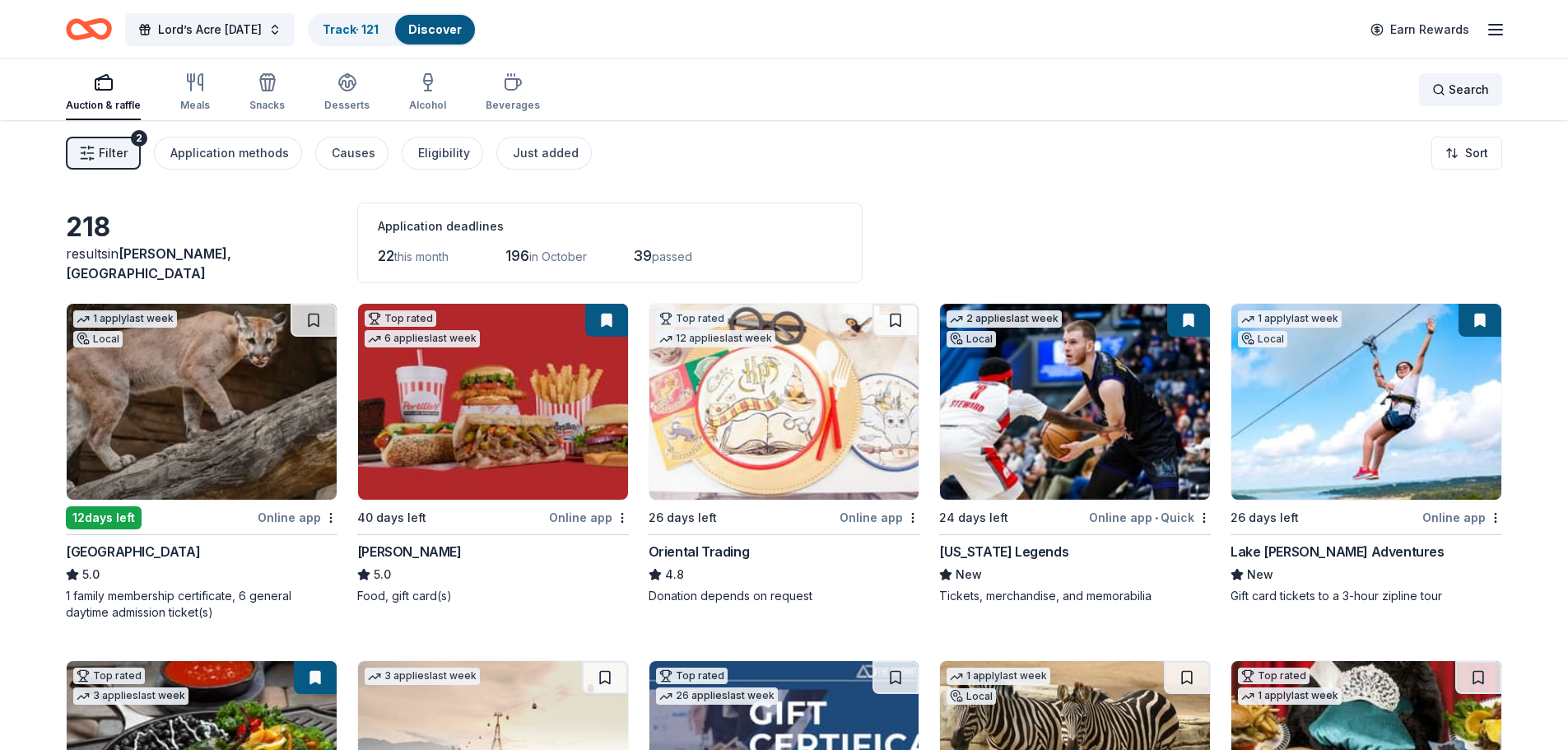
click at [1448, 92] on div "Search" at bounding box center [1460, 89] width 57 height 19
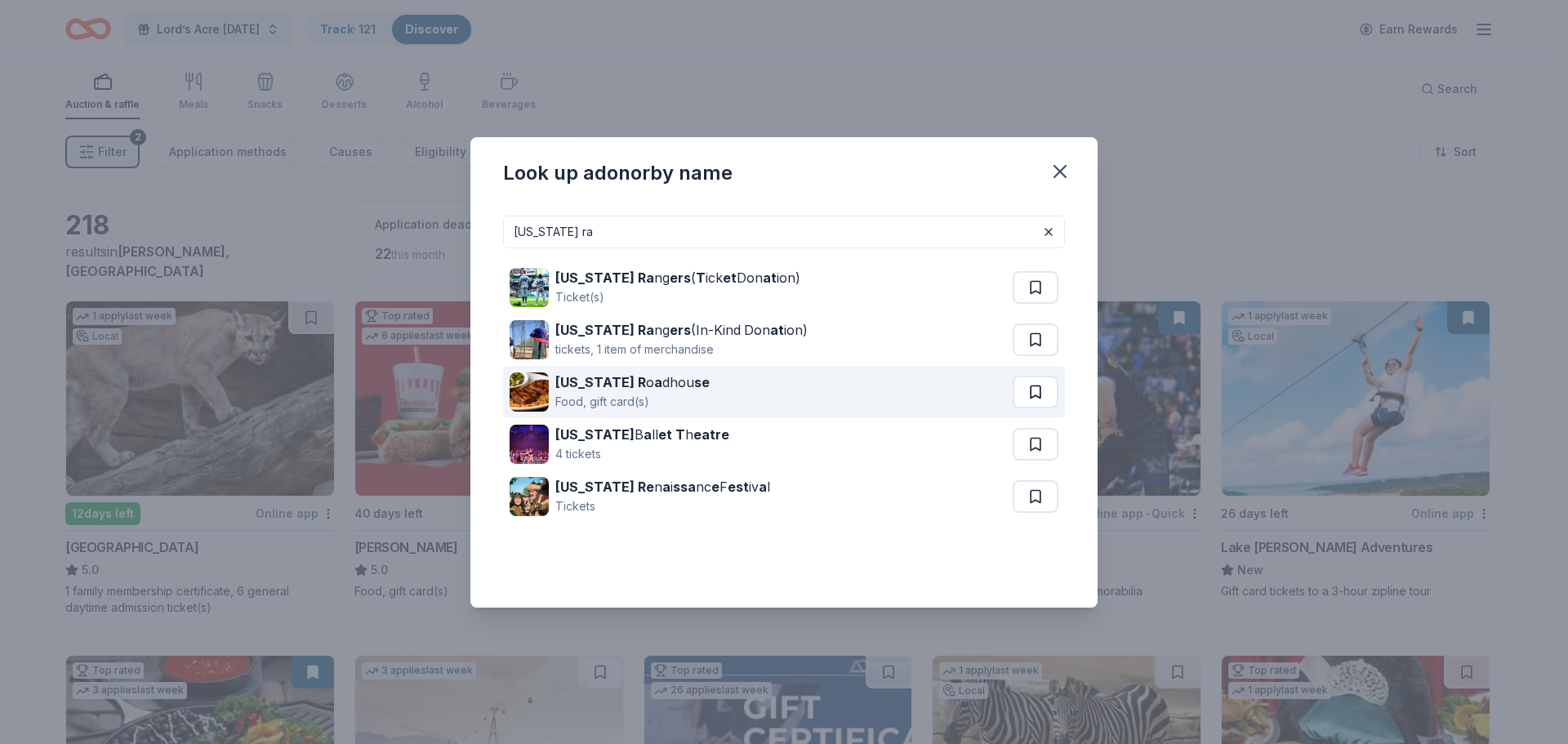
type input "texas ra"
click at [1041, 394] on button at bounding box center [1035, 392] width 46 height 32
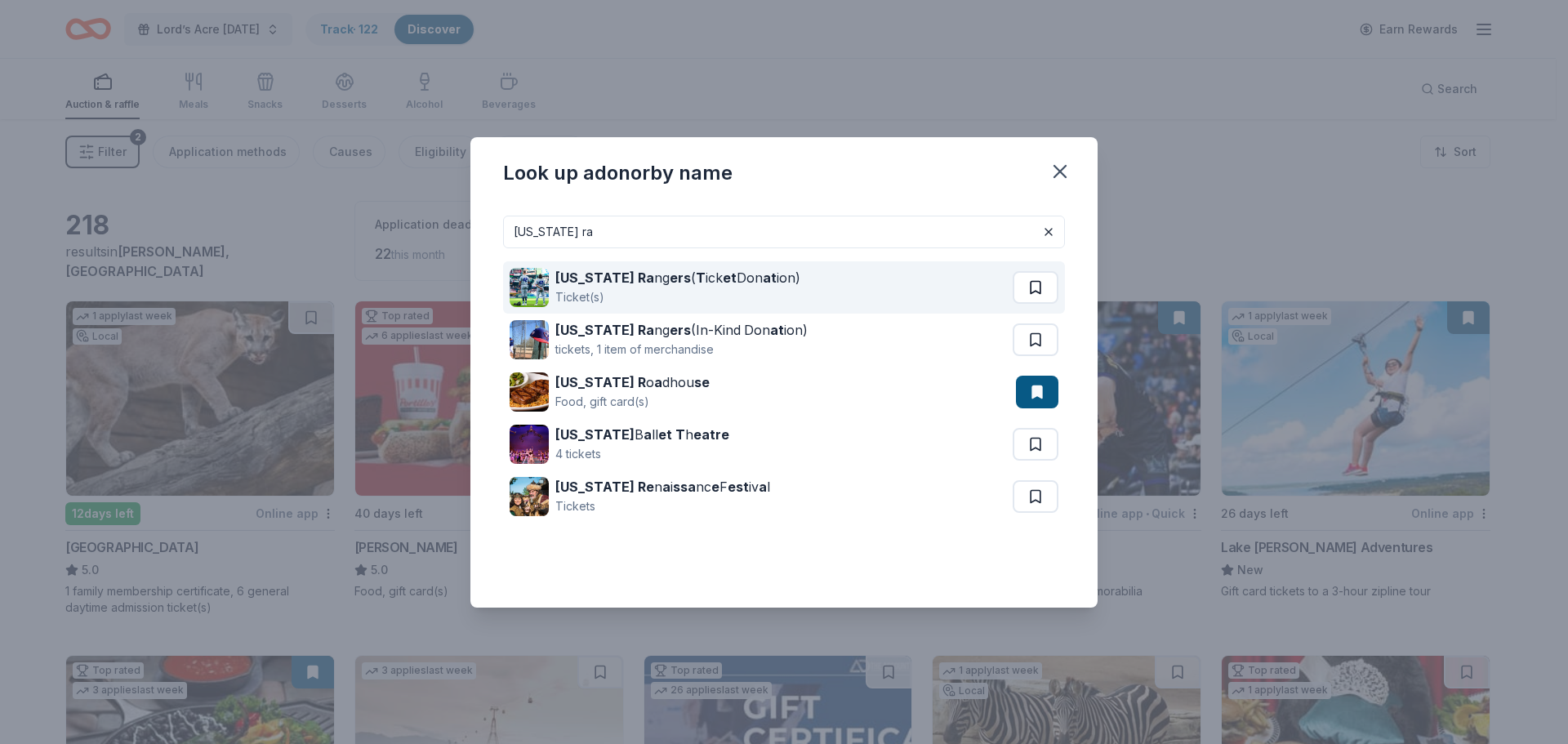
click at [1049, 290] on button at bounding box center [1035, 287] width 46 height 32
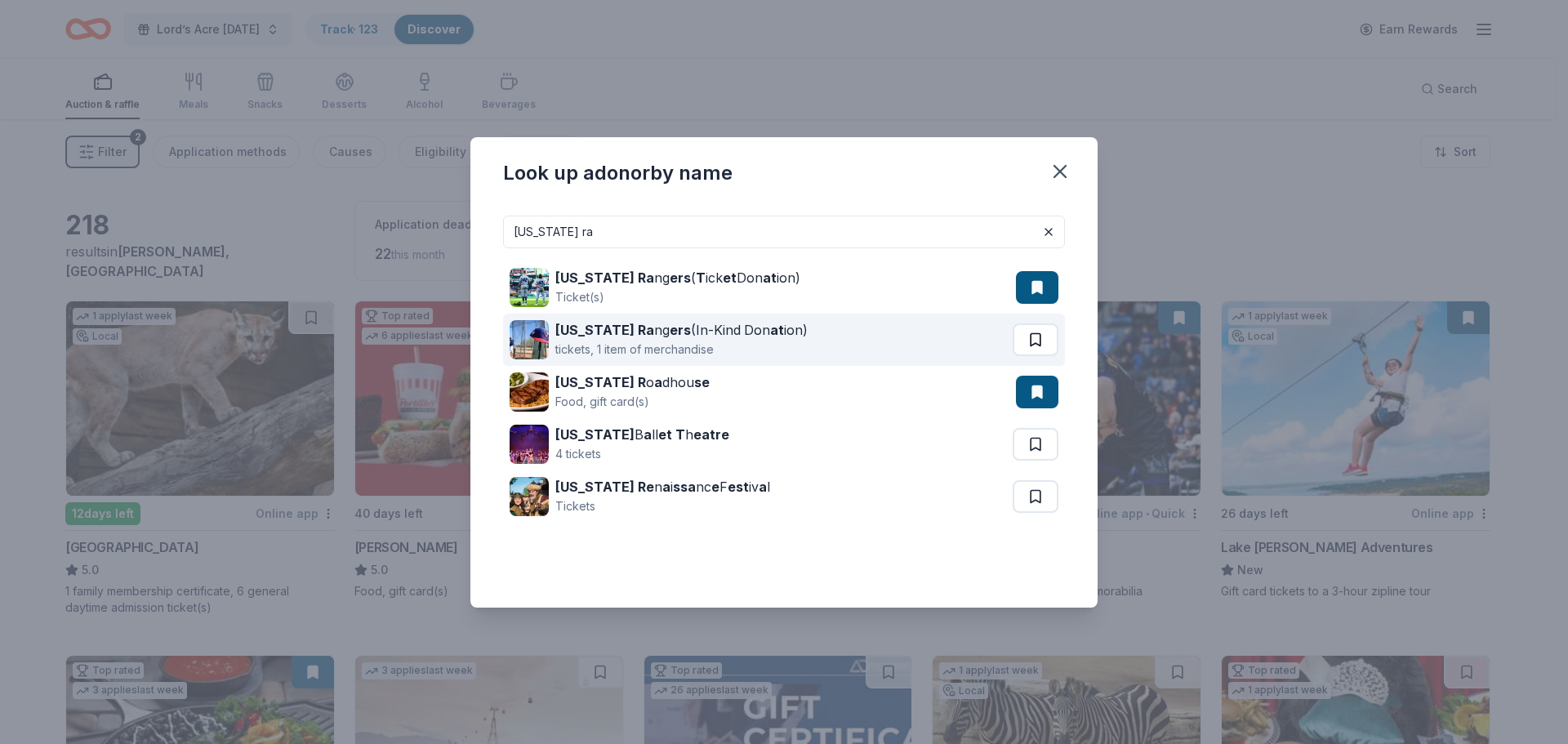
click at [1040, 329] on button at bounding box center [1035, 339] width 46 height 32
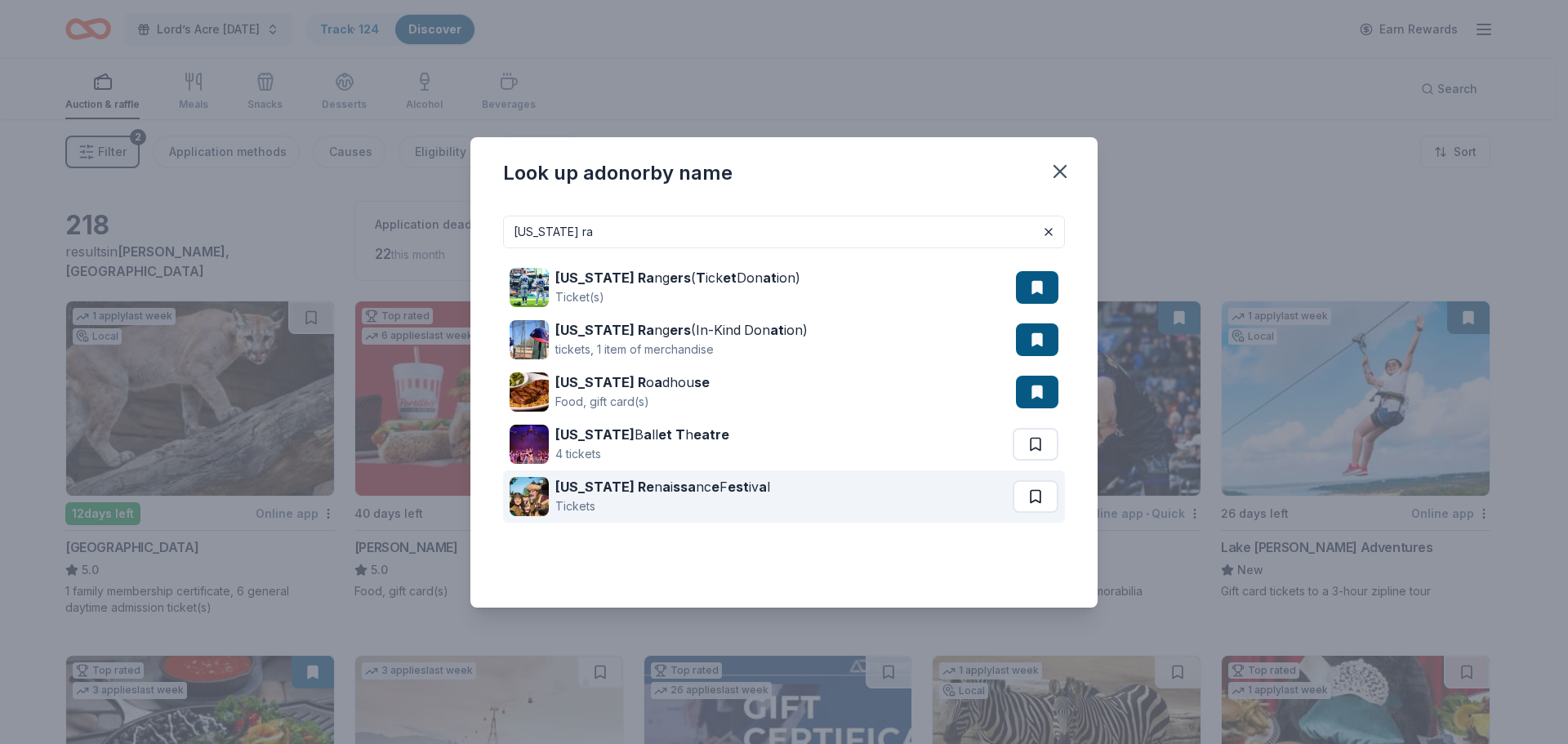
click at [1044, 498] on button at bounding box center [1035, 496] width 46 height 32
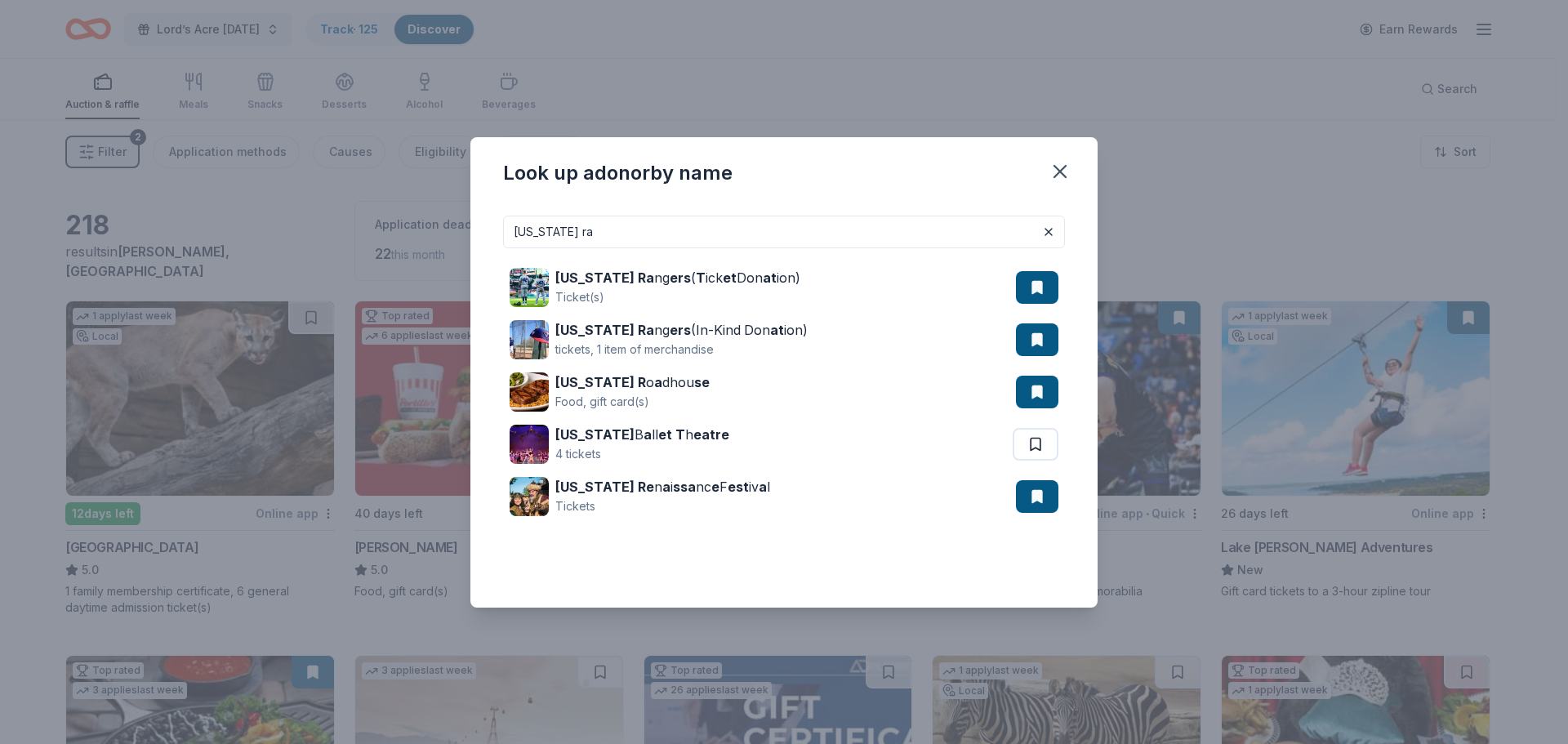
drag, startPoint x: 1068, startPoint y: 171, endPoint x: 1071, endPoint y: 221, distance: 50.1
click at [1068, 172] on icon "button" at bounding box center [1060, 172] width 23 height 23
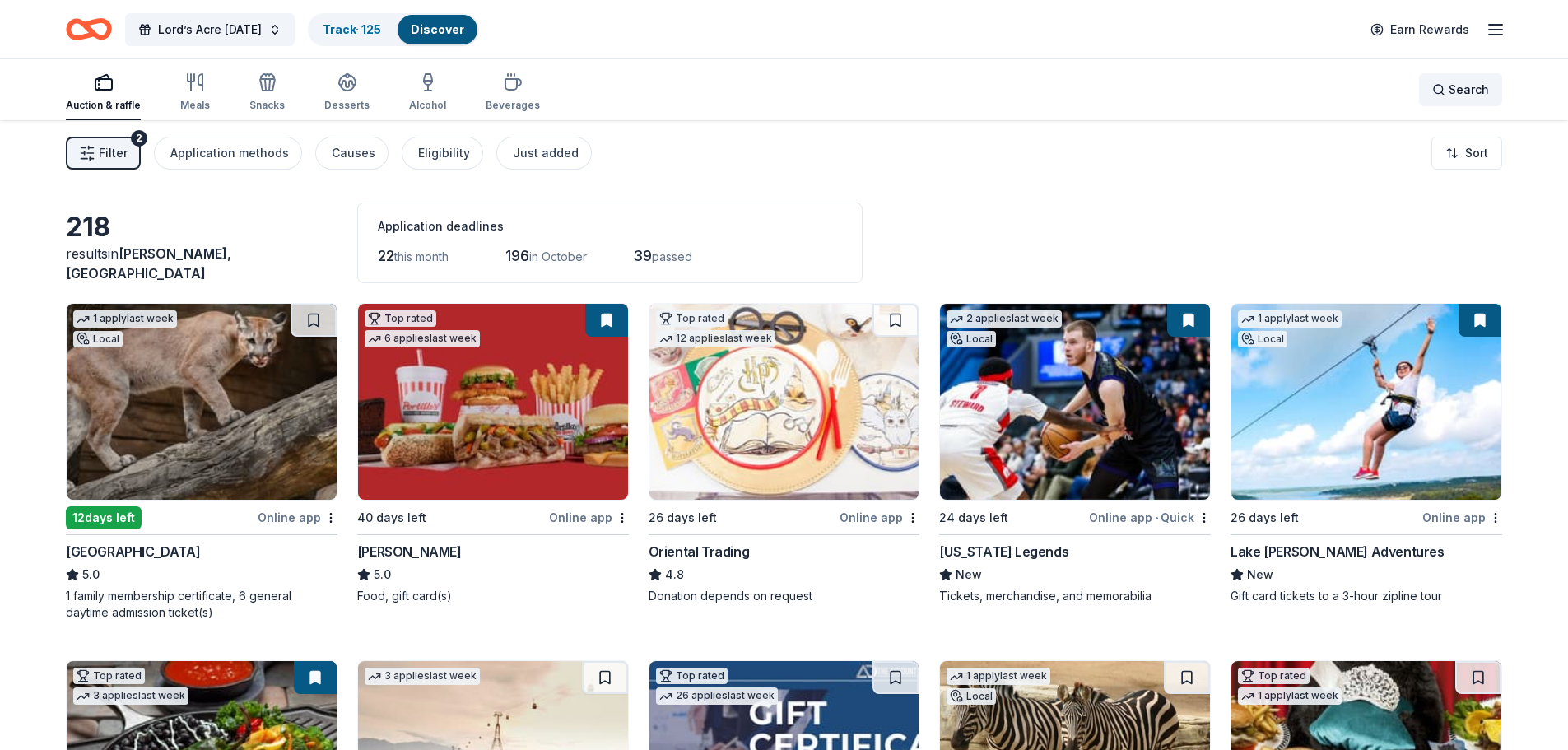
click at [1473, 89] on span "Search" at bounding box center [1469, 89] width 41 height 19
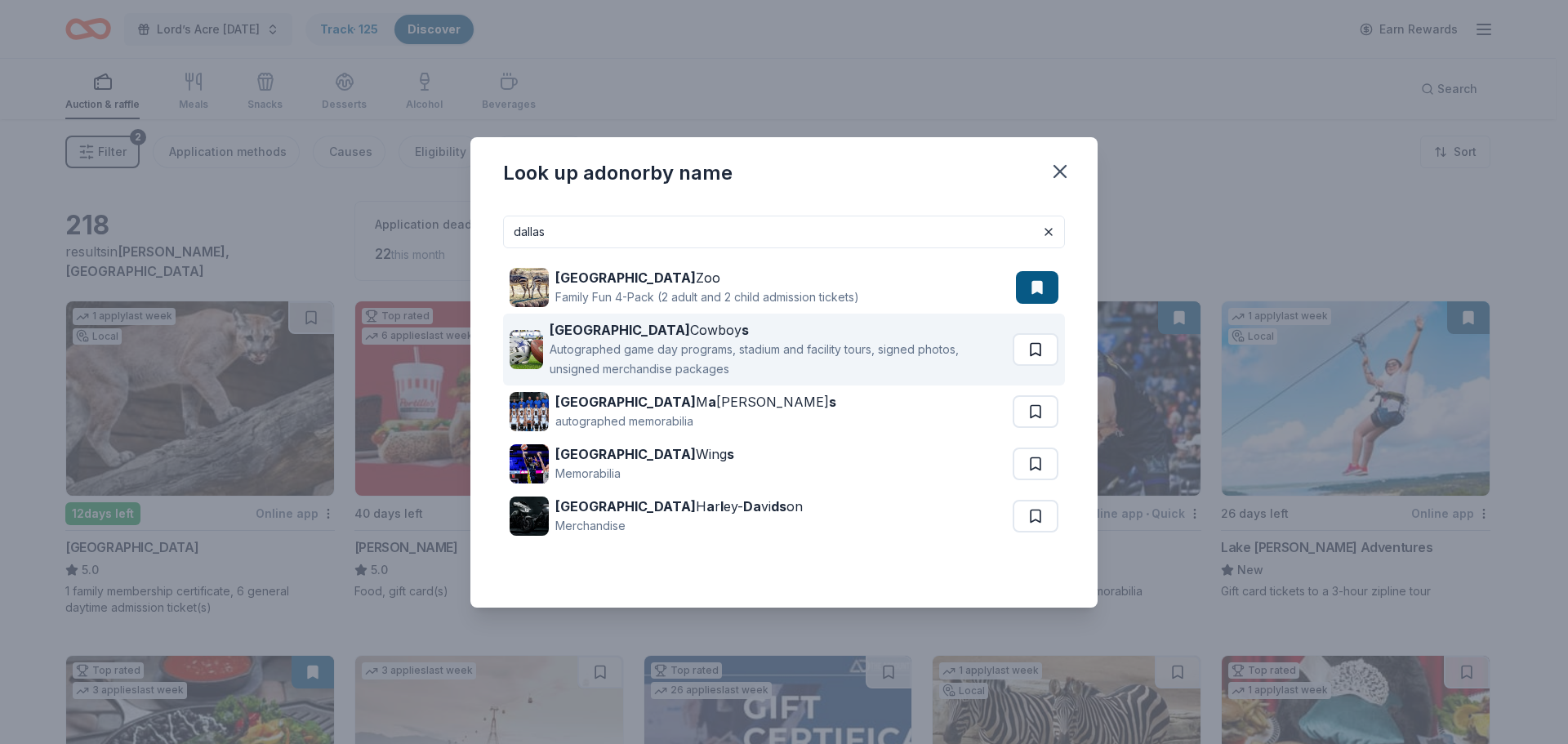
type input "dallas"
click at [1041, 347] on button at bounding box center [1035, 349] width 46 height 32
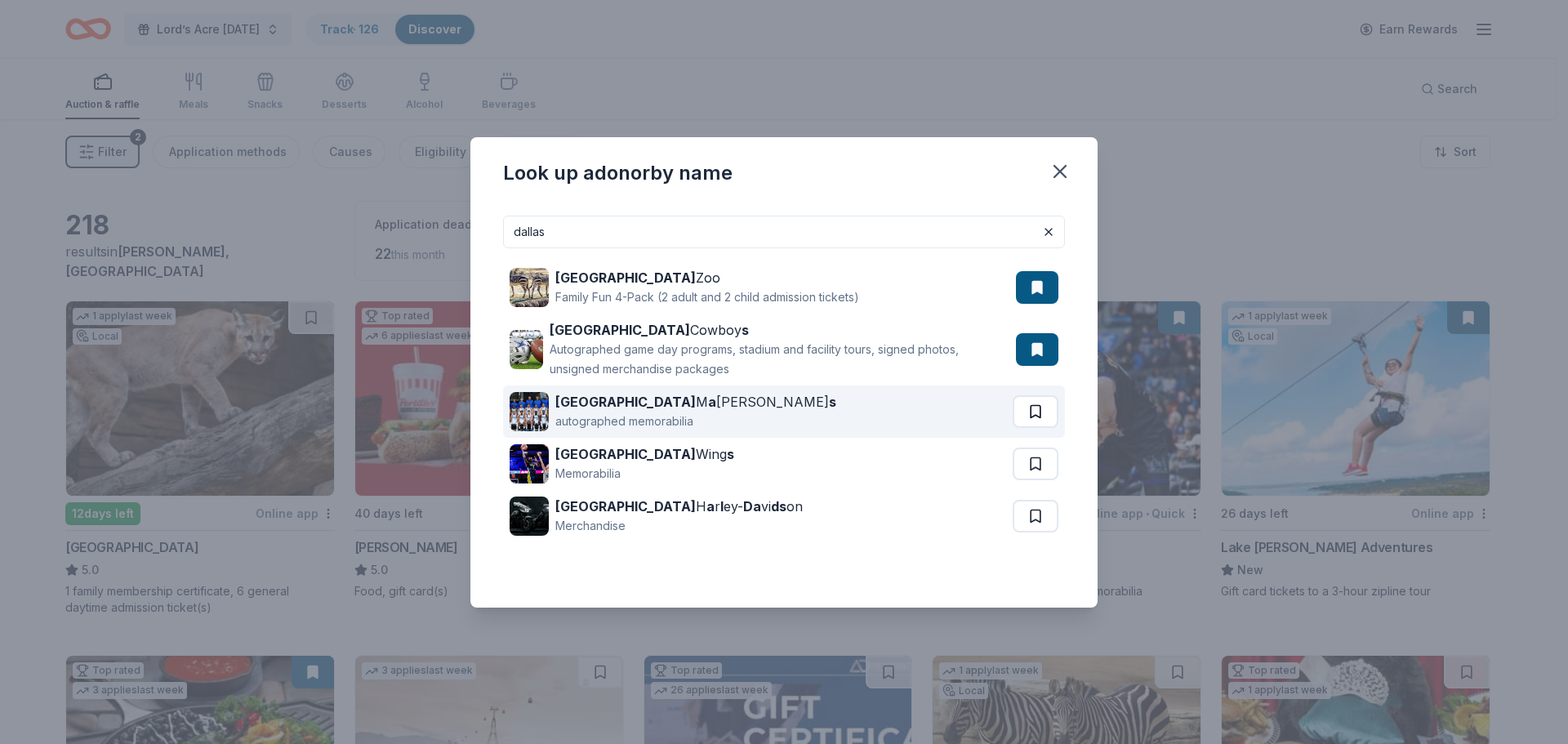
click at [1040, 406] on button at bounding box center [1035, 411] width 46 height 32
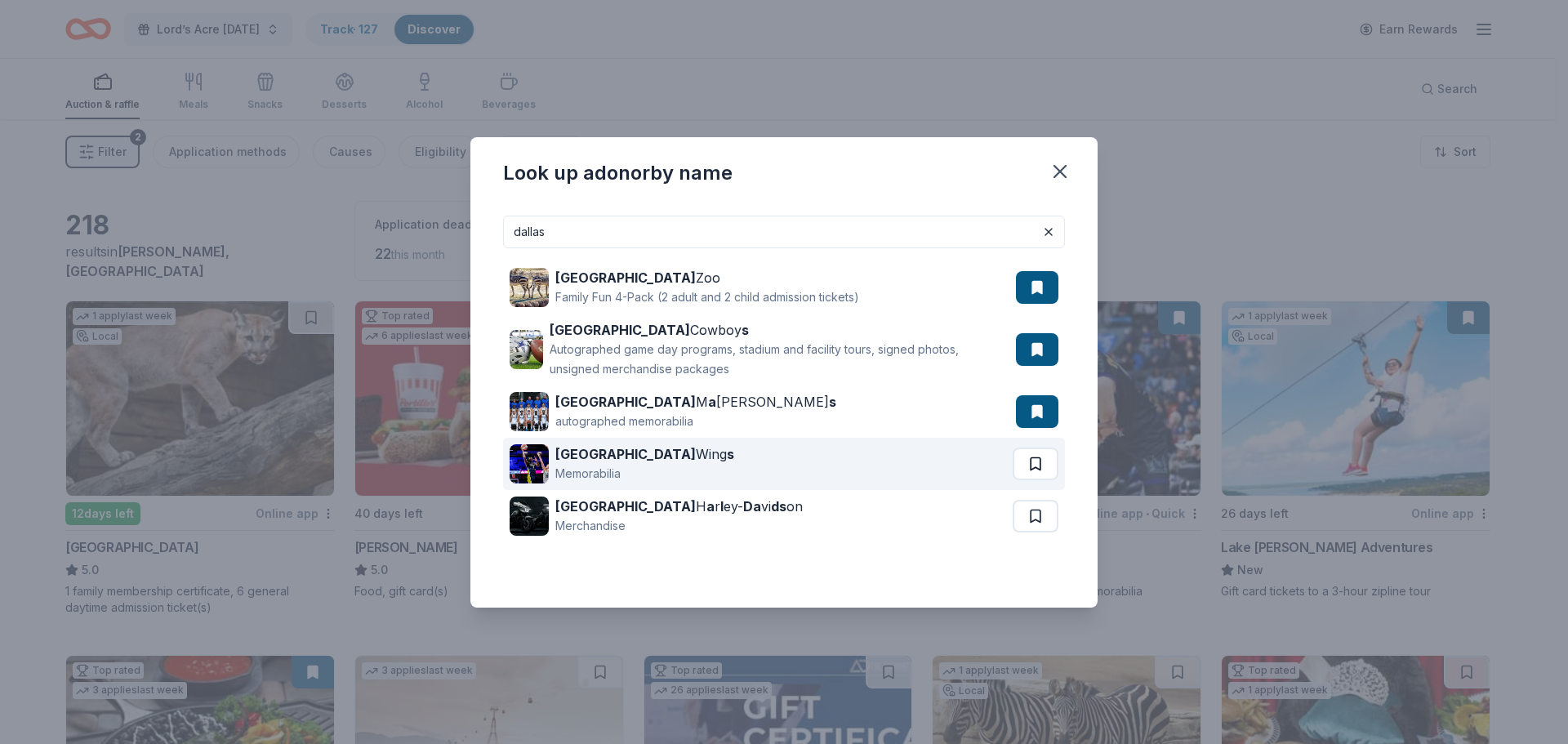
click at [1032, 468] on button at bounding box center [1035, 463] width 46 height 32
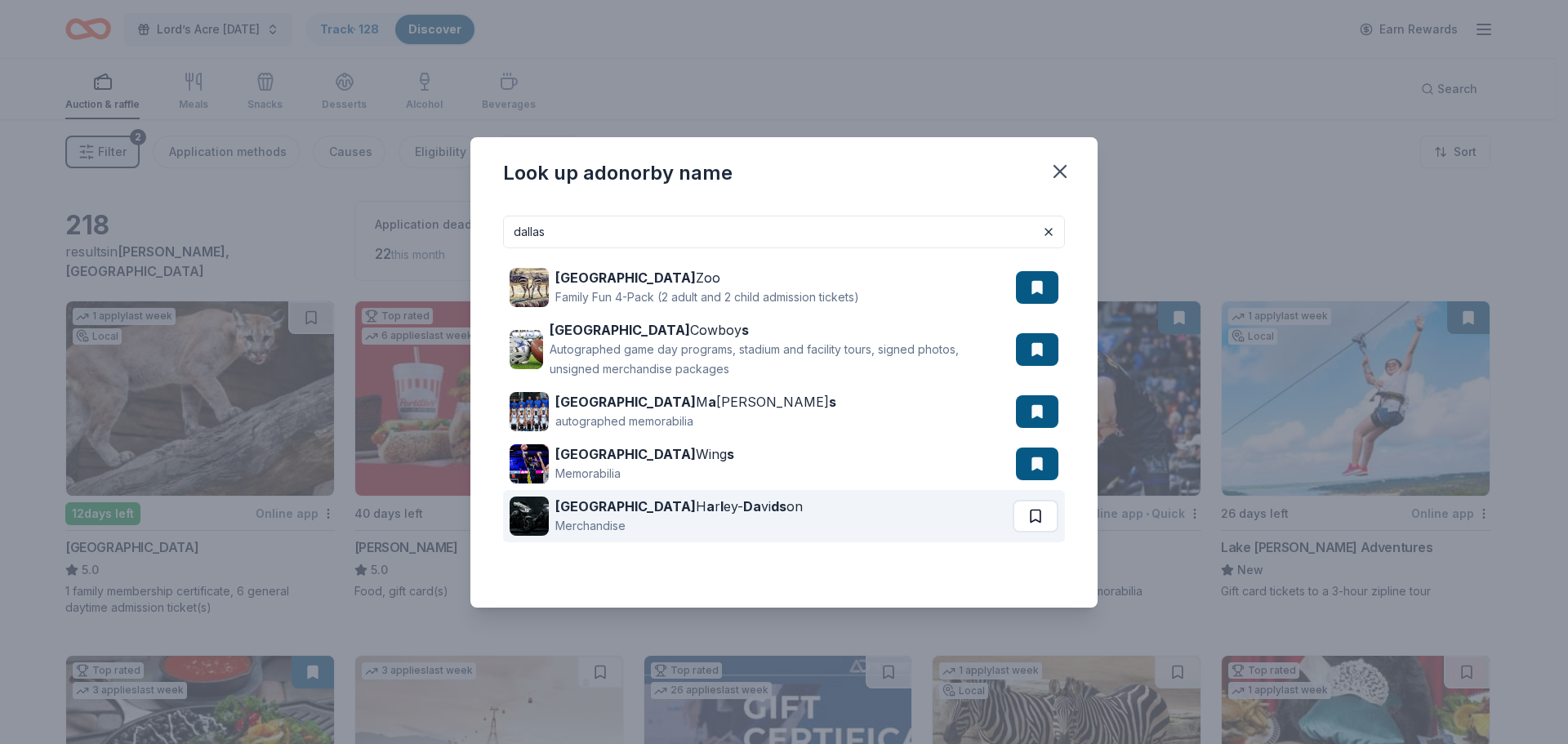
click at [1043, 519] on button at bounding box center [1035, 515] width 46 height 32
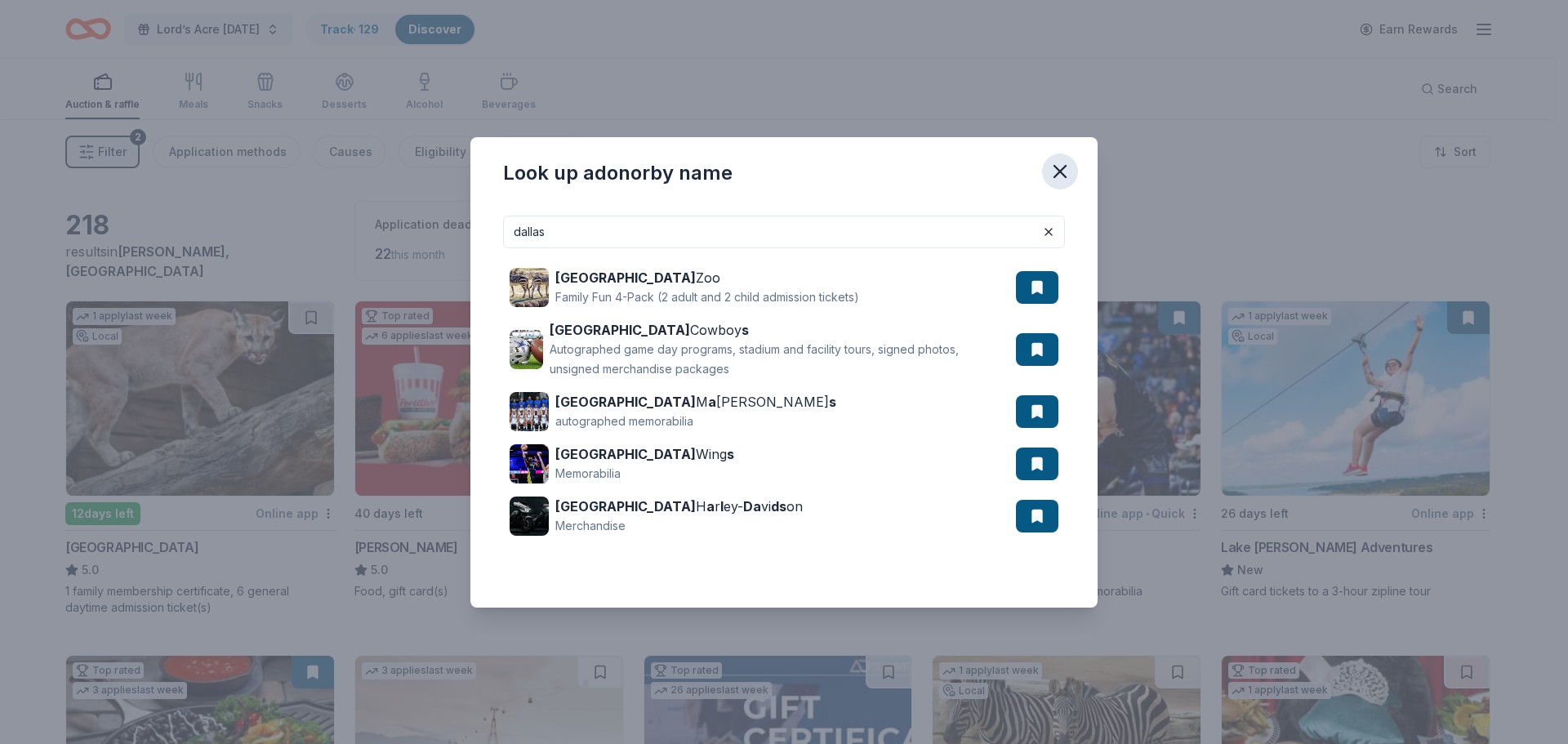
click at [1061, 173] on icon "button" at bounding box center [1060, 171] width 11 height 11
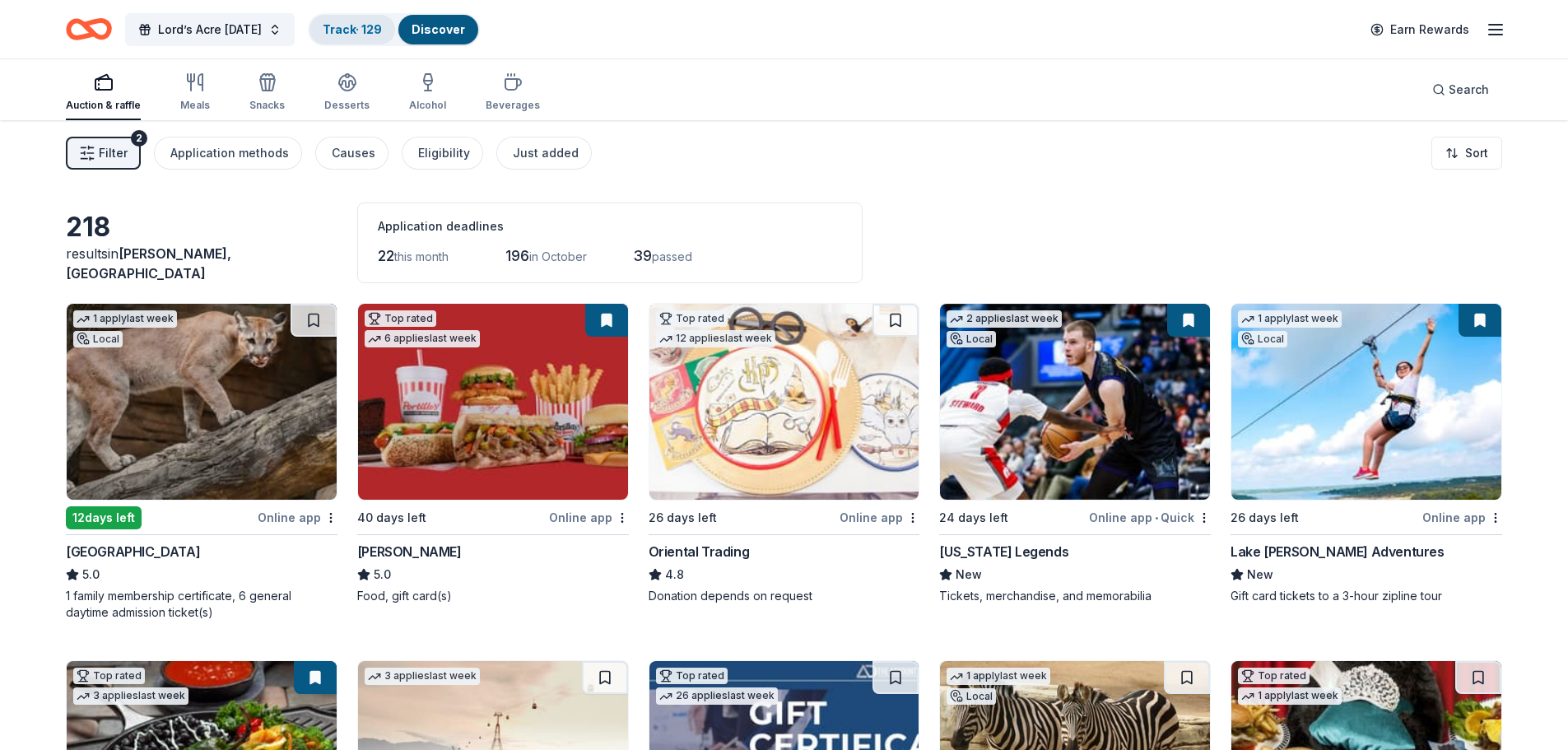
click at [379, 30] on link "Track · 129" at bounding box center [352, 29] width 59 height 14
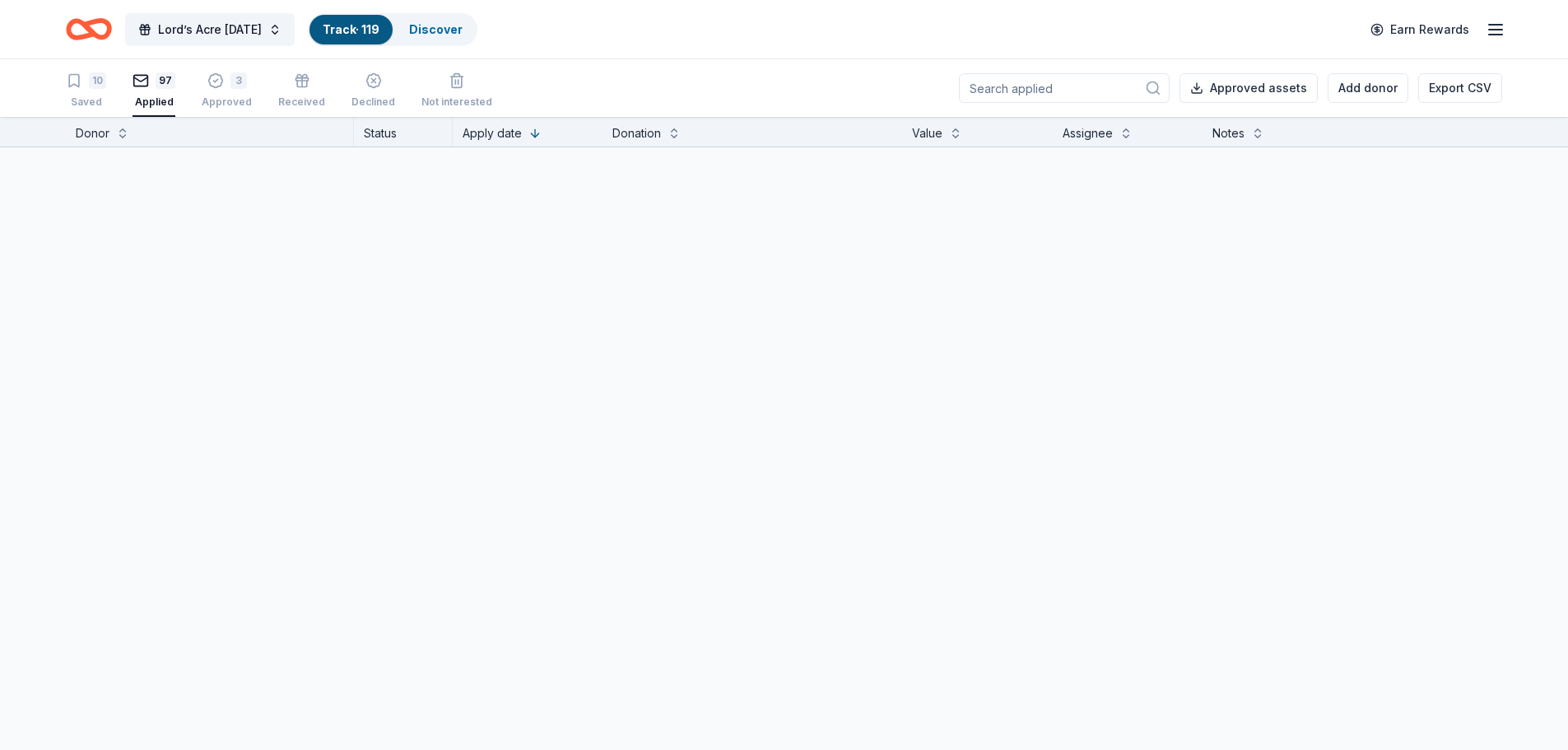
scroll to position [1, 0]
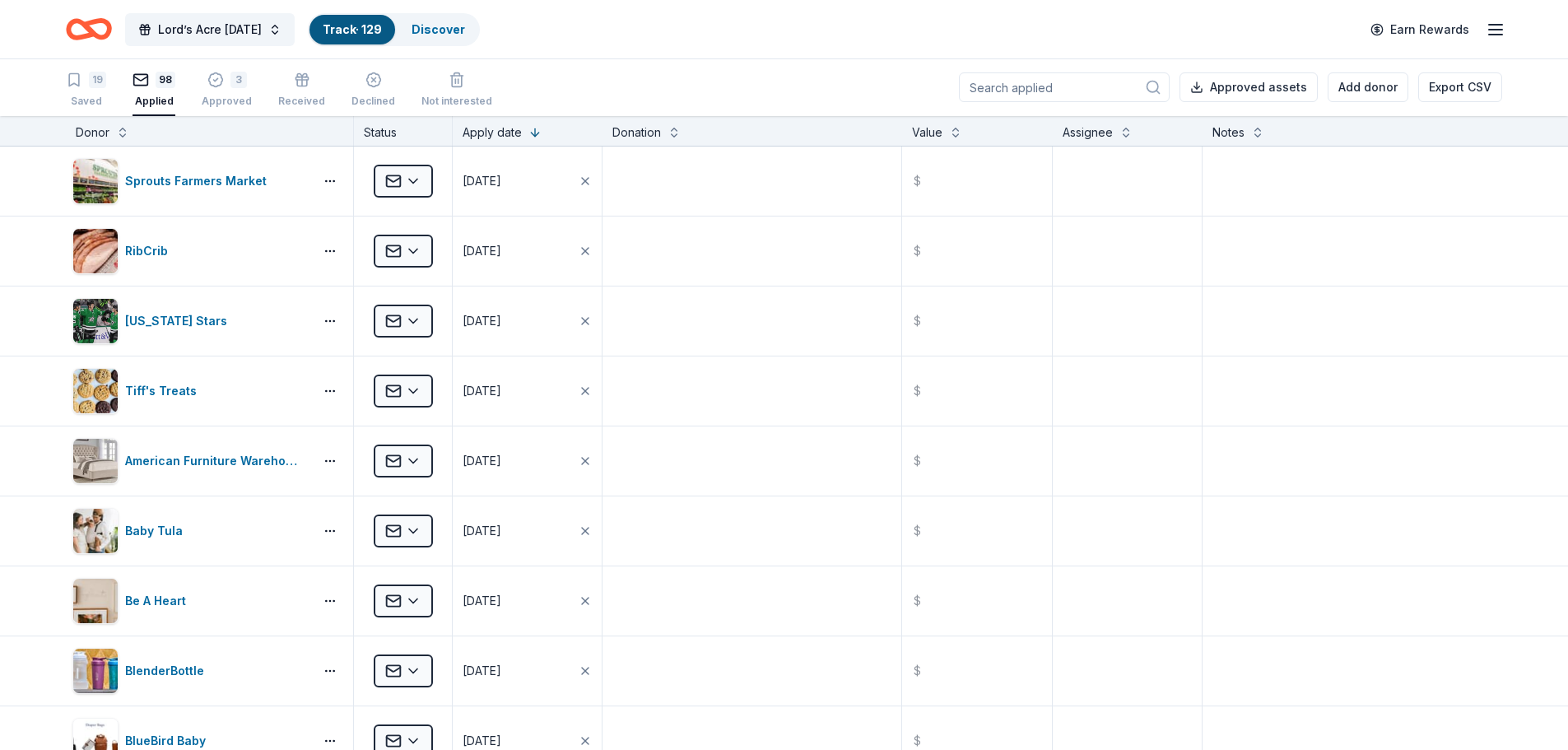
click at [630, 92] on div "19 Saved 98 Applied 3 Approved Received Declined Not interested Approved assets…" at bounding box center [784, 87] width 1436 height 57
click at [456, 19] on div "Discover" at bounding box center [438, 30] width 80 height 30
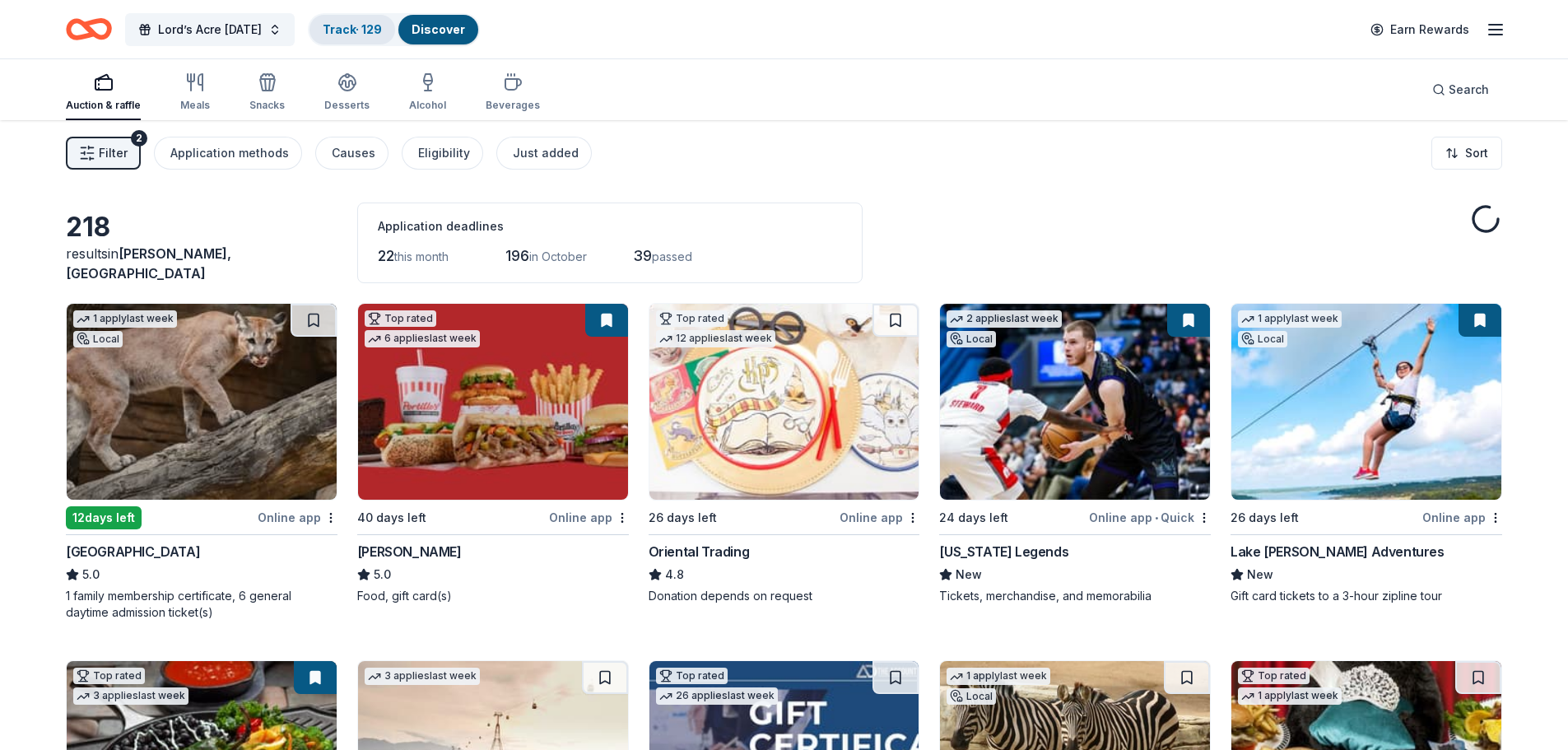
click at [382, 31] on link "Track · 129" at bounding box center [352, 29] width 59 height 14
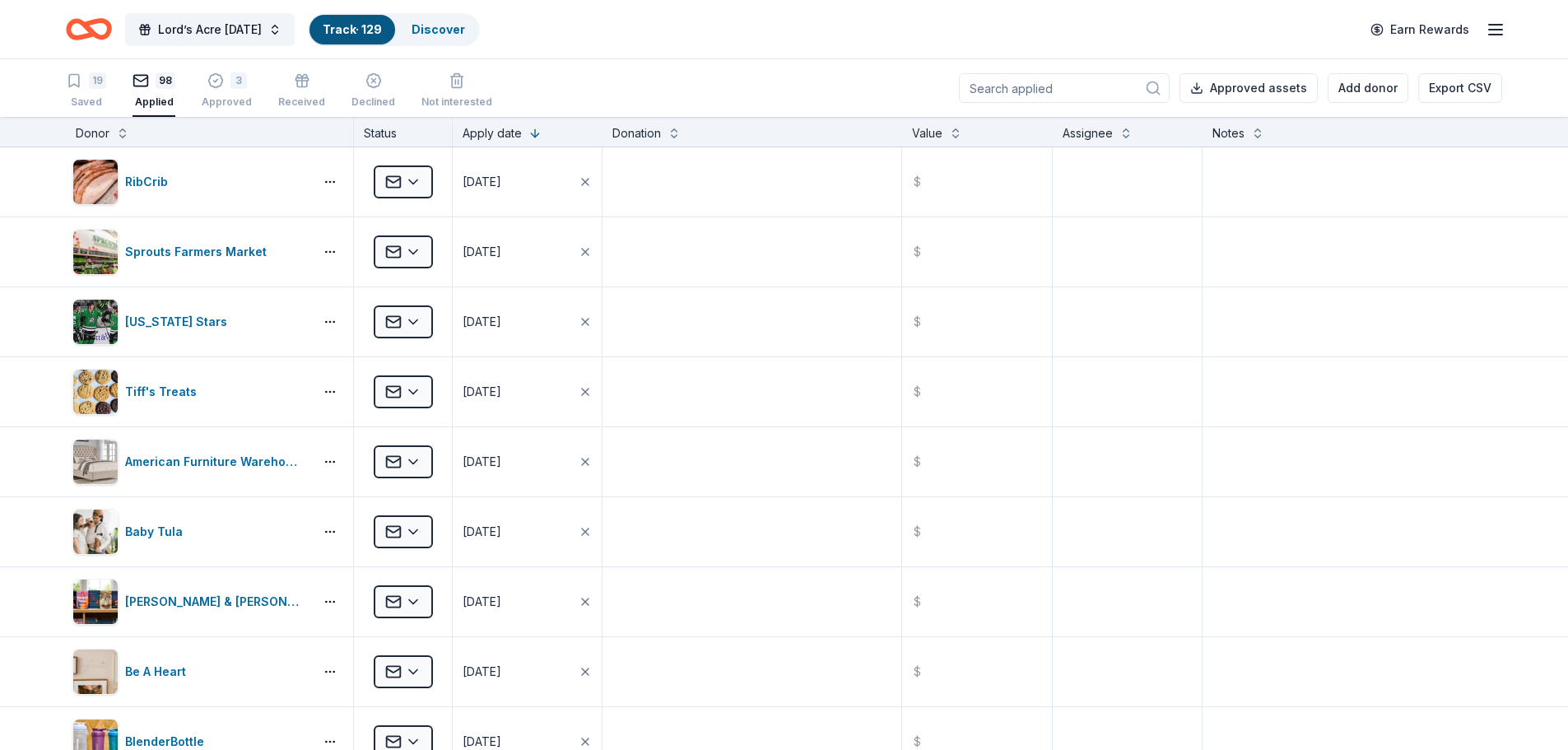
scroll to position [1, 0]
click at [68, 82] on icon "button" at bounding box center [74, 80] width 17 height 17
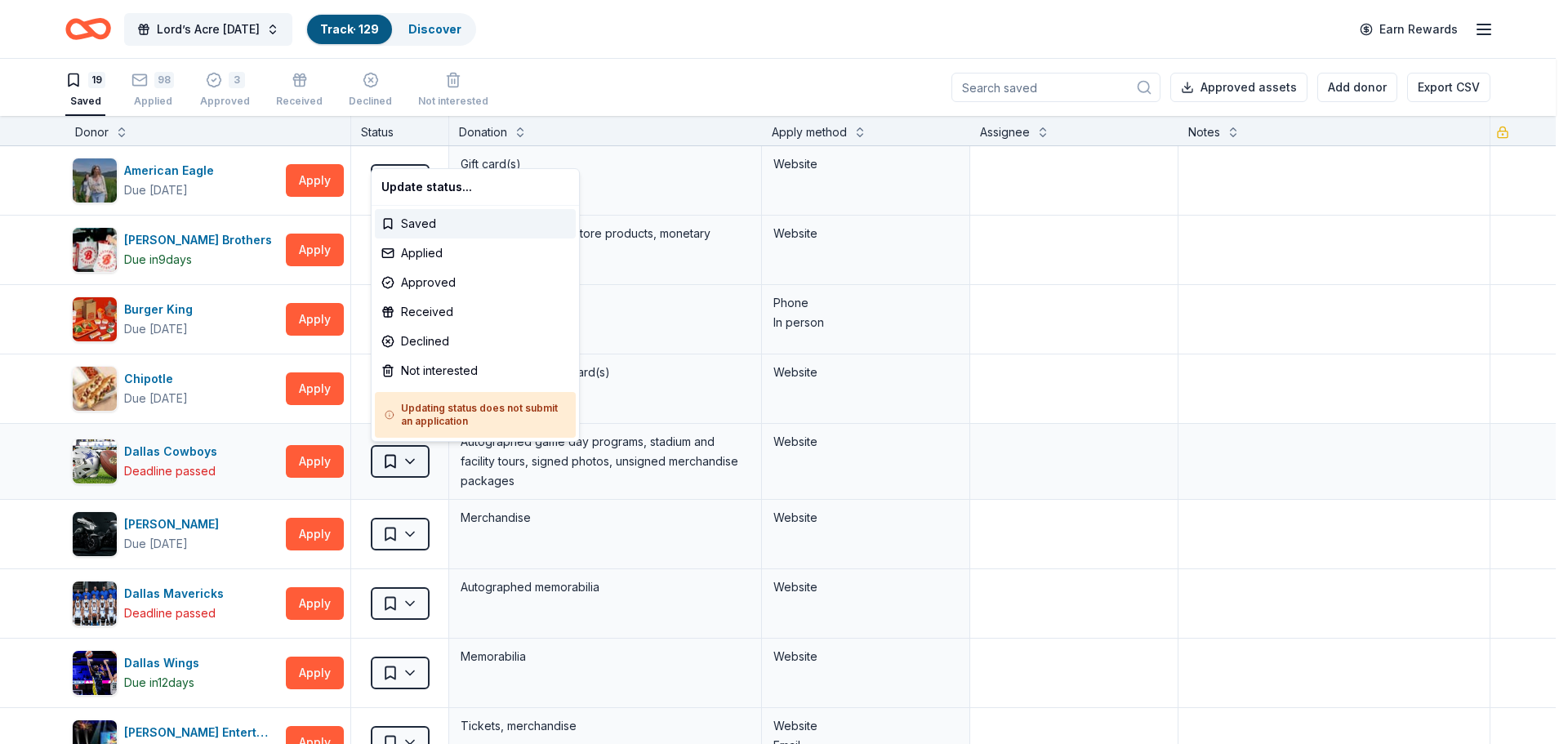
click at [402, 459] on html "Lord’s Acre Harvest Festival Track · 129 Discover Earn Rewards 19 Saved 98 Appl…" at bounding box center [784, 372] width 1568 height 744
click at [507, 247] on div "Applied" at bounding box center [475, 253] width 201 height 30
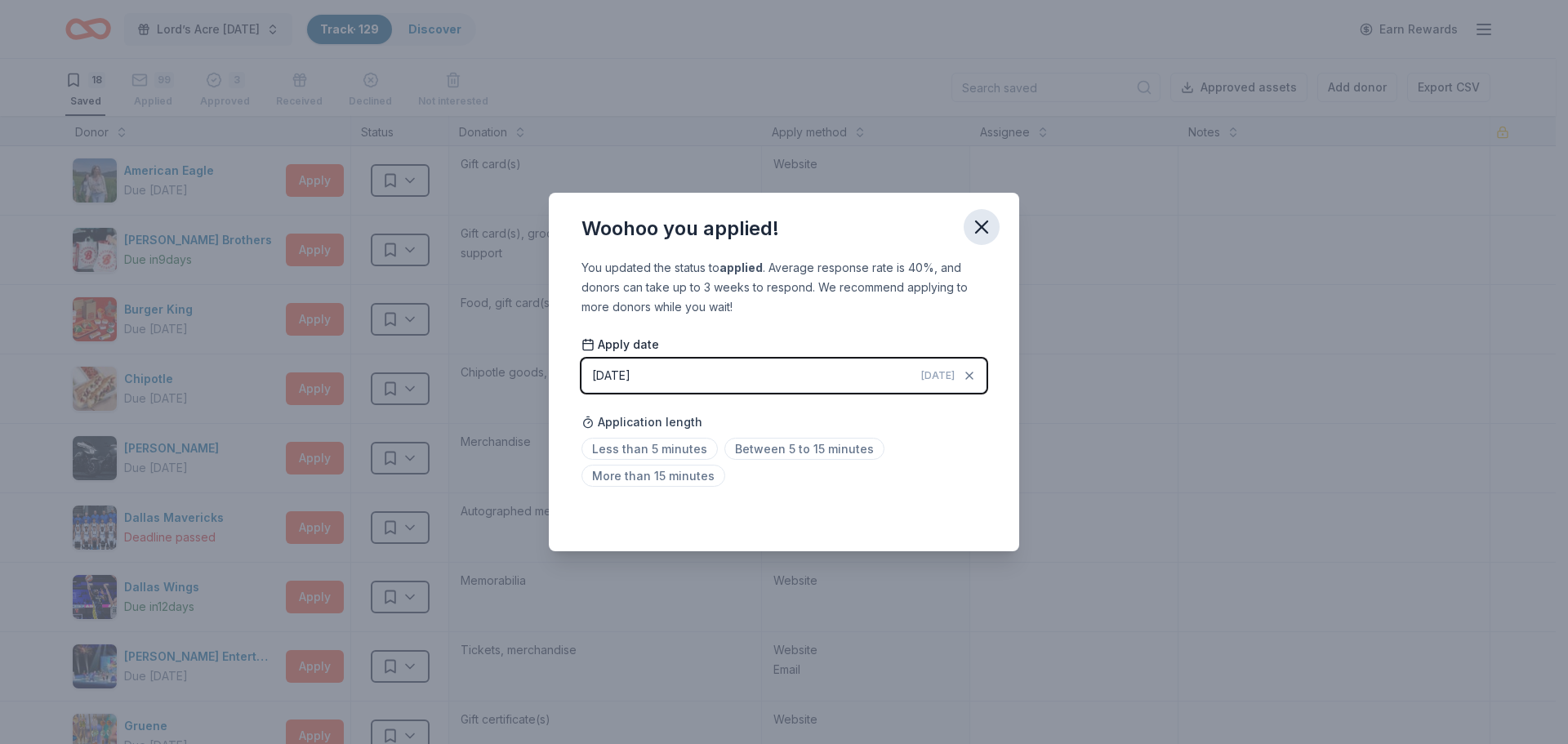
click at [984, 223] on icon "button" at bounding box center [981, 226] width 11 height 11
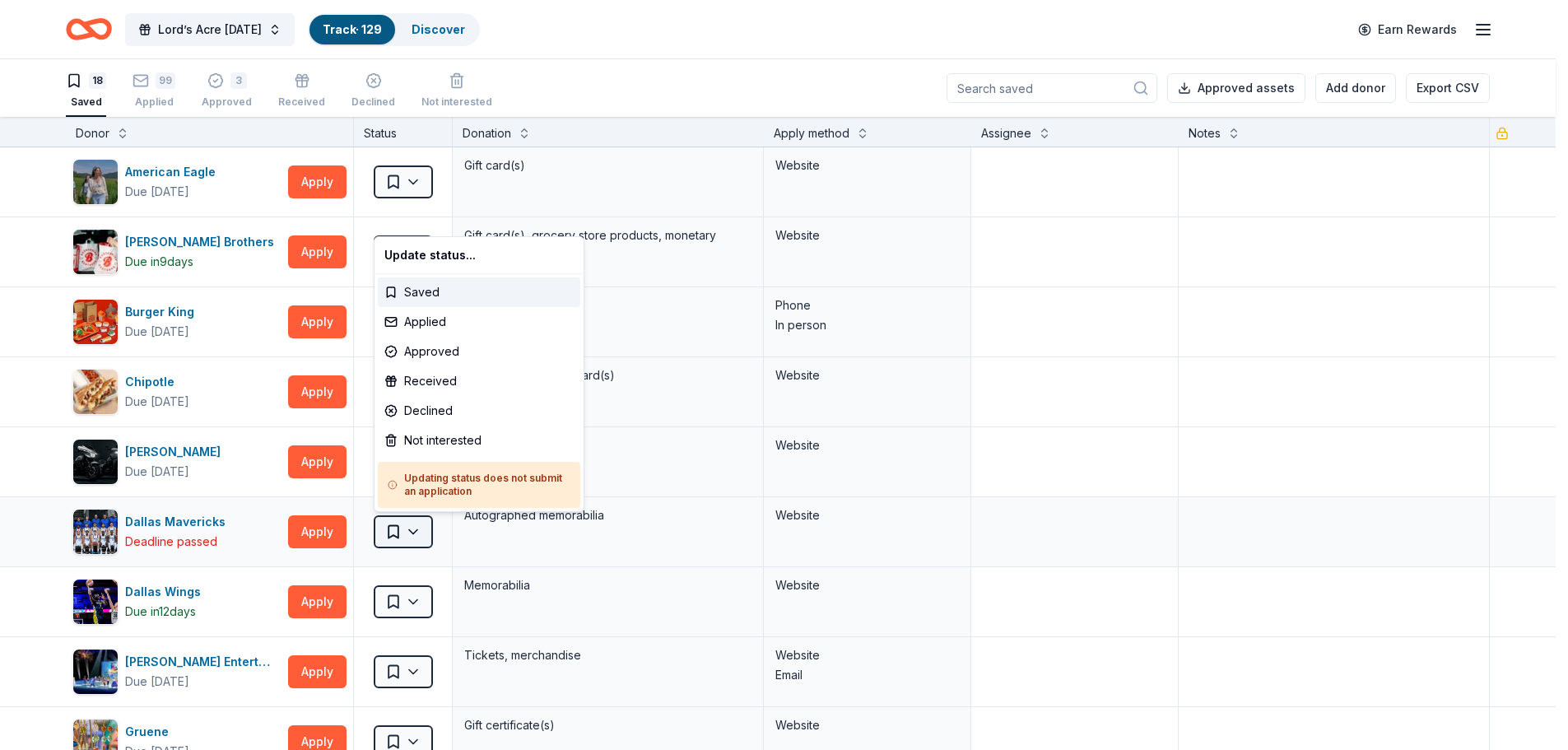
click at [408, 523] on html "Lord’s Acre Harvest Festival Track · 129 Discover Earn Rewards 18 Saved 99 Appl…" at bounding box center [784, 375] width 1568 height 750
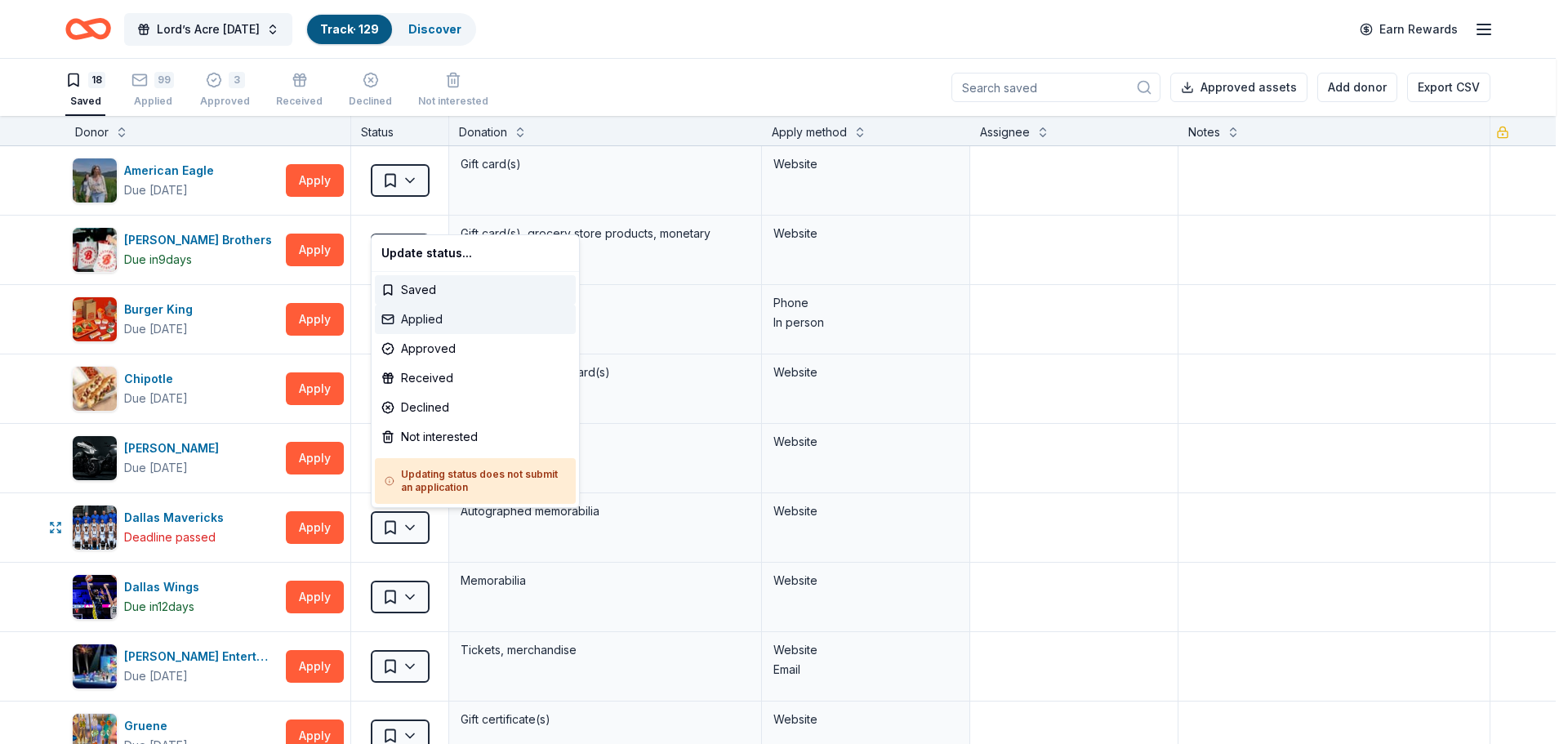
click at [464, 321] on div "Applied" at bounding box center [475, 319] width 201 height 30
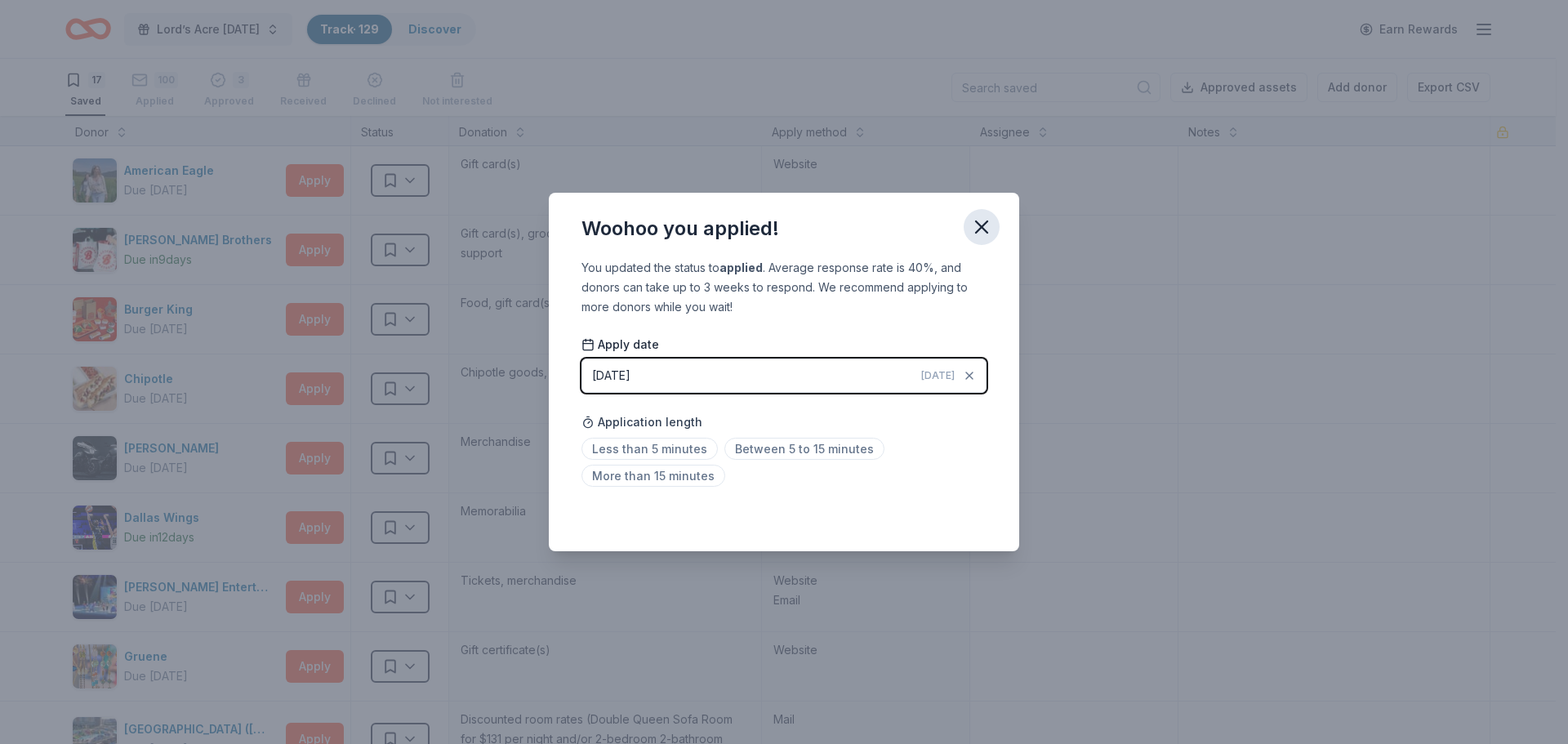
click at [981, 230] on icon "button" at bounding box center [982, 227] width 23 height 23
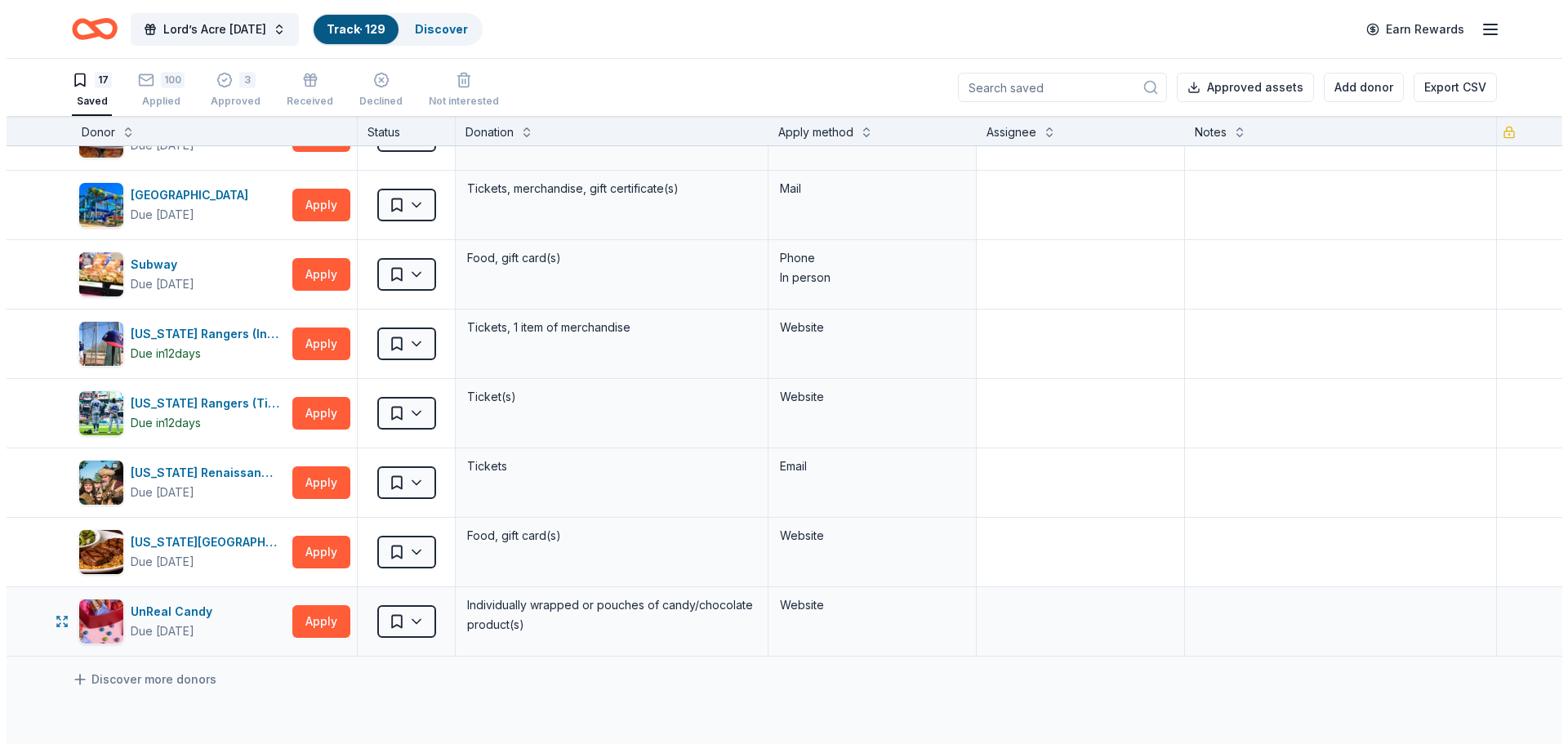
scroll to position [650, 0]
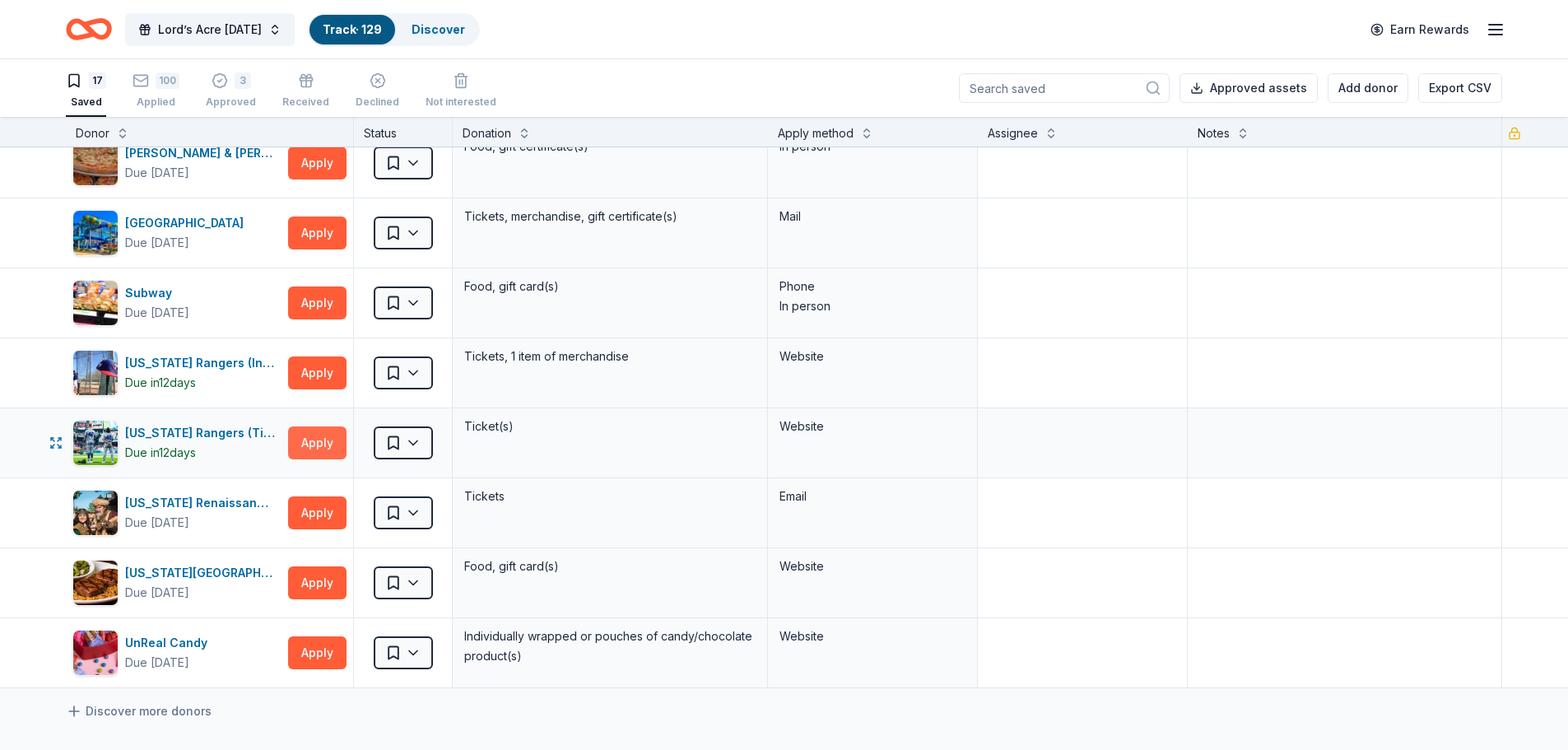
click at [319, 437] on button "Apply" at bounding box center [317, 443] width 58 height 33
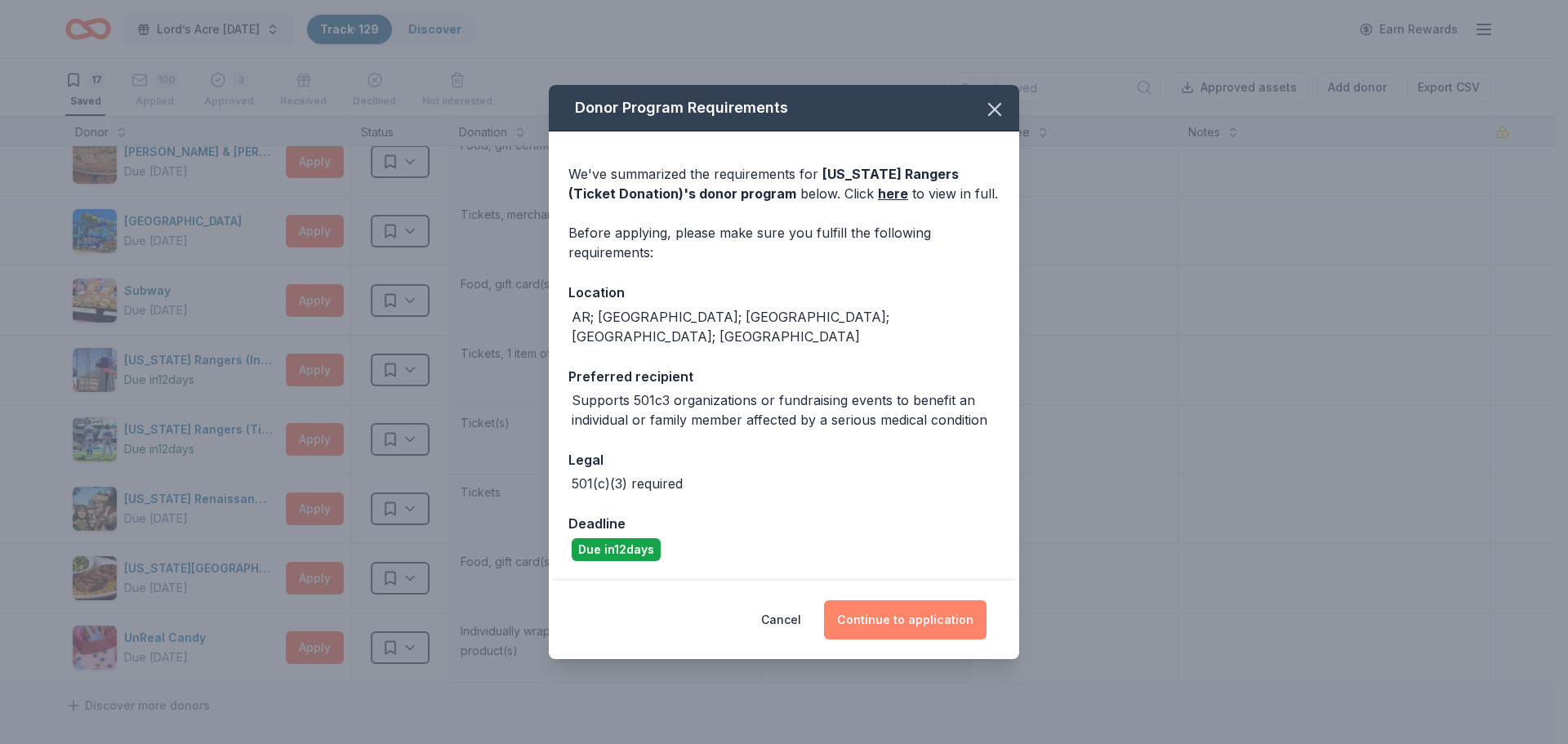
click at [906, 607] on button "Continue to application" at bounding box center [905, 620] width 162 height 39
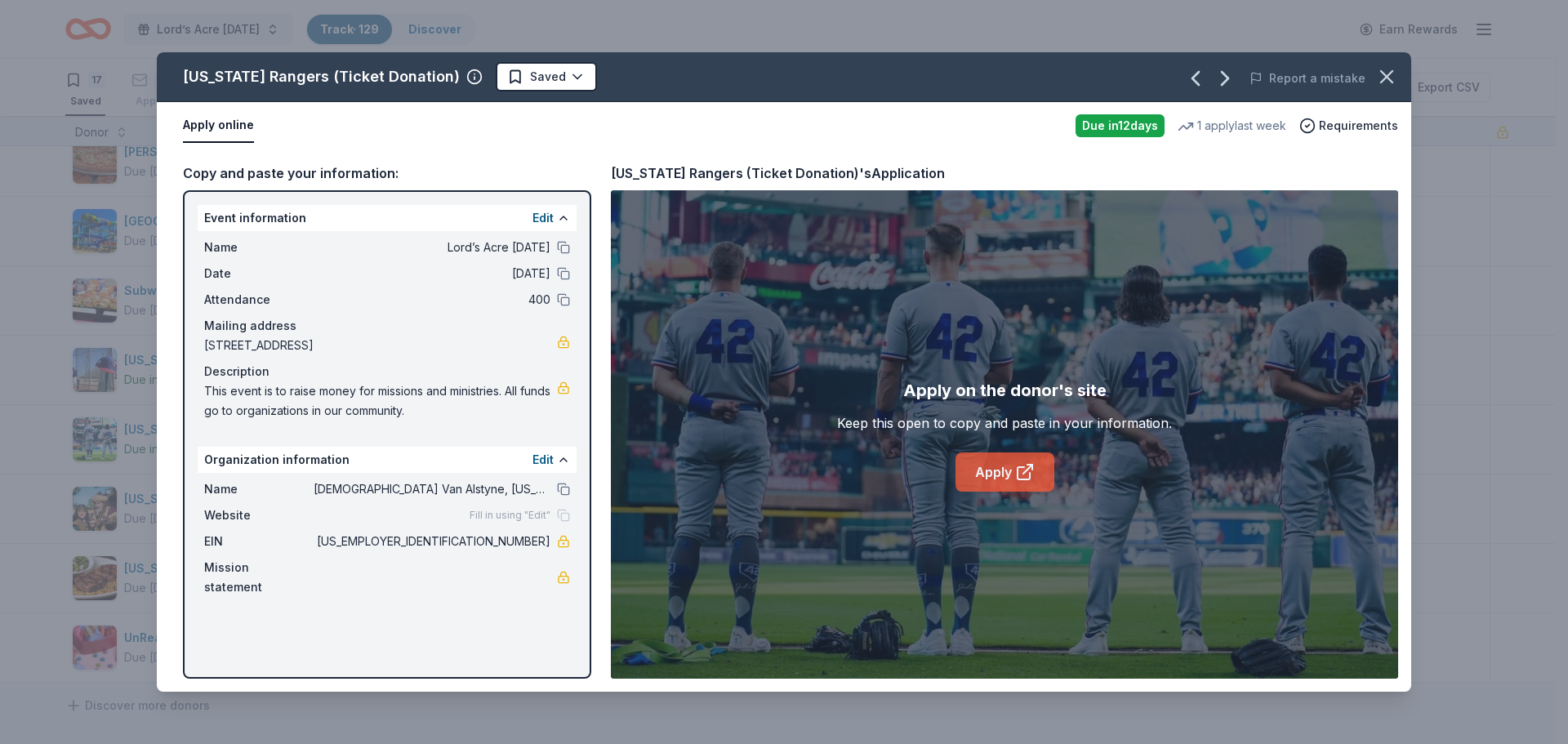
click at [988, 465] on link "Apply" at bounding box center [1004, 471] width 99 height 39
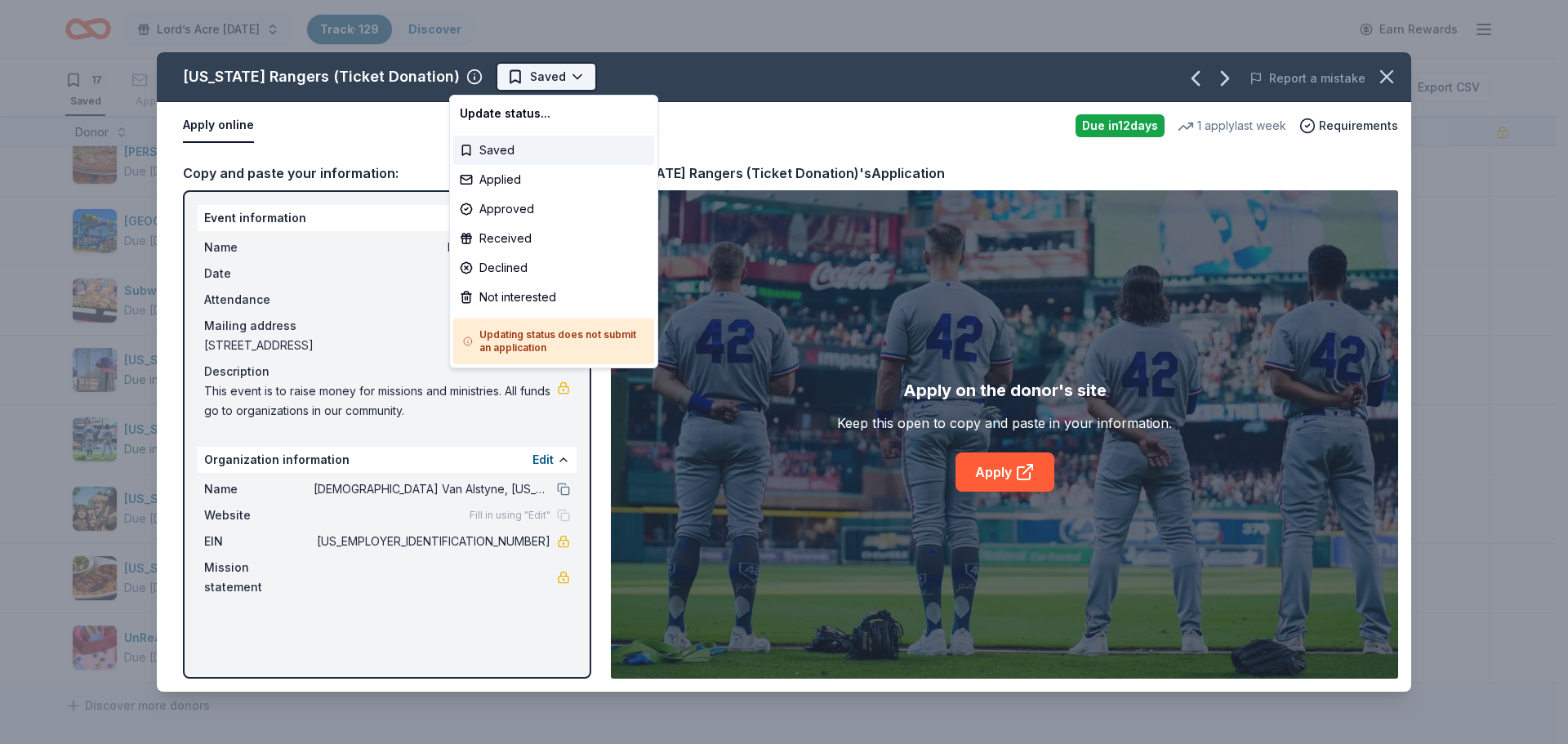
click at [531, 79] on html "Lord’s Acre Harvest Festival Track · 129 Discover Earn Rewards 17 Saved 100 App…" at bounding box center [784, 372] width 1568 height 744
click at [526, 74] on html "Lord’s Acre Harvest Festival Track · 129 Discover Earn Rewards 17 Saved 100 App…" at bounding box center [784, 372] width 1568 height 744
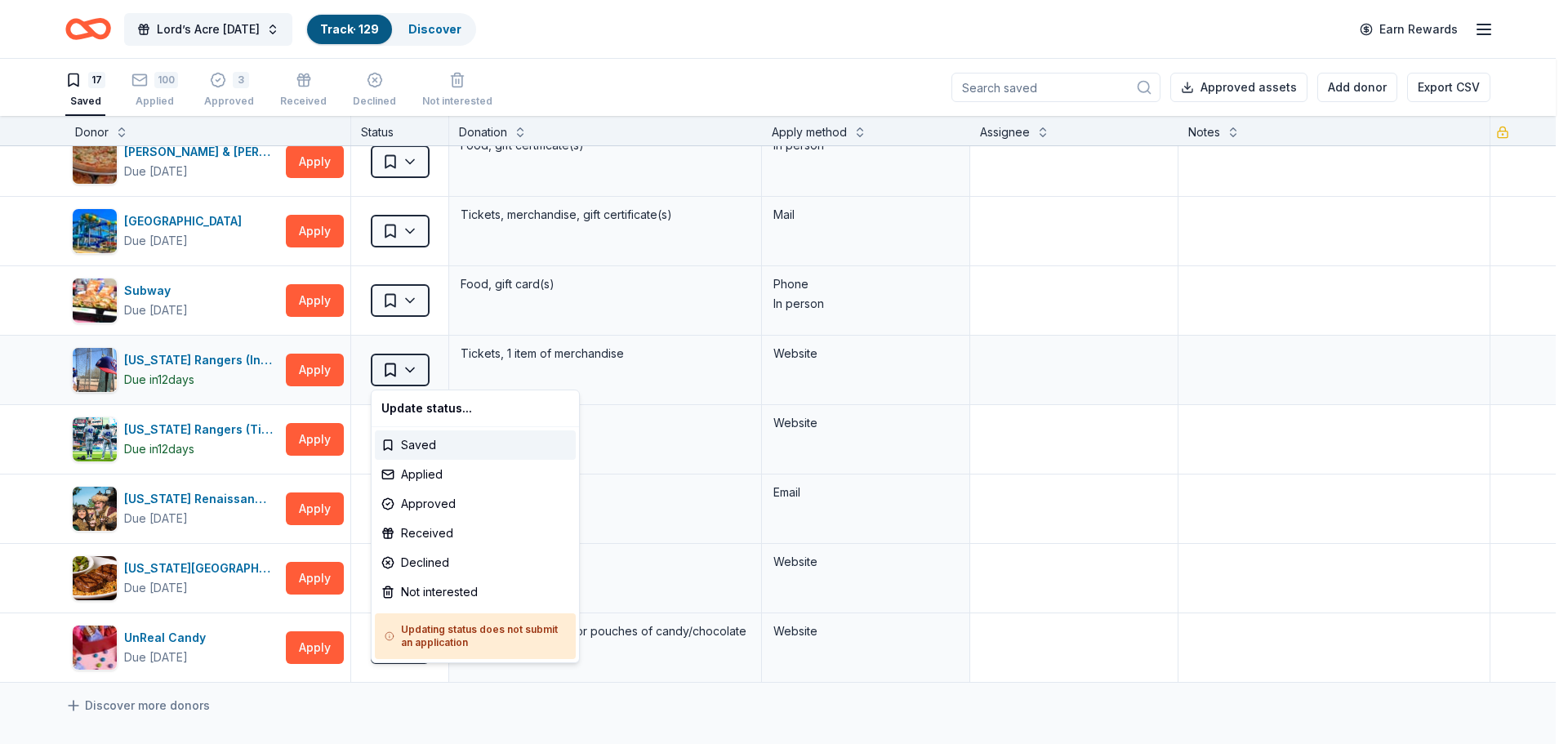
click at [393, 373] on html "Lord’s Acre Harvest Festival Track · 129 Discover Earn Rewards 17 Saved 100 App…" at bounding box center [784, 372] width 1568 height 744
click at [417, 479] on div "Applied" at bounding box center [475, 474] width 201 height 30
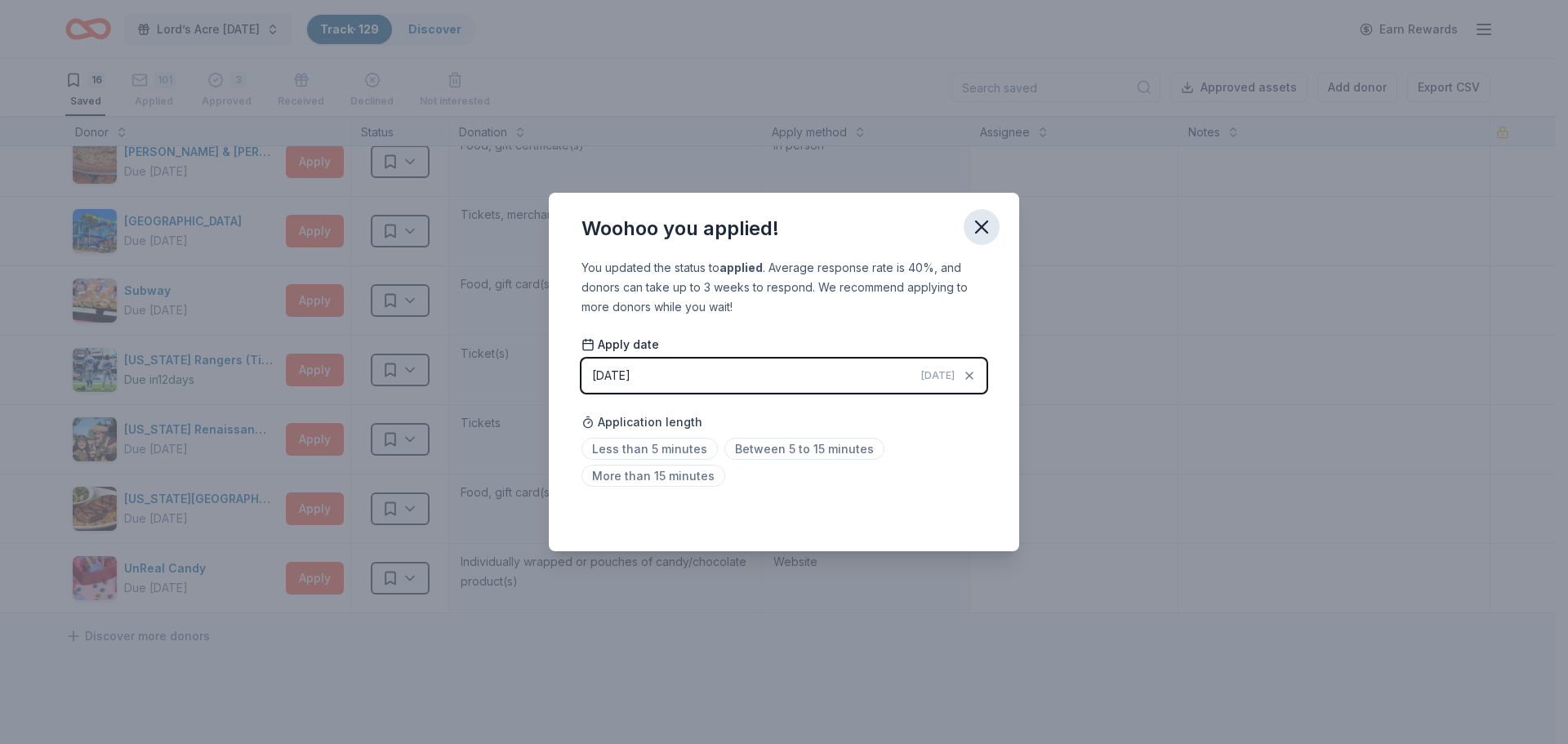
click at [985, 225] on icon "button" at bounding box center [982, 227] width 23 height 23
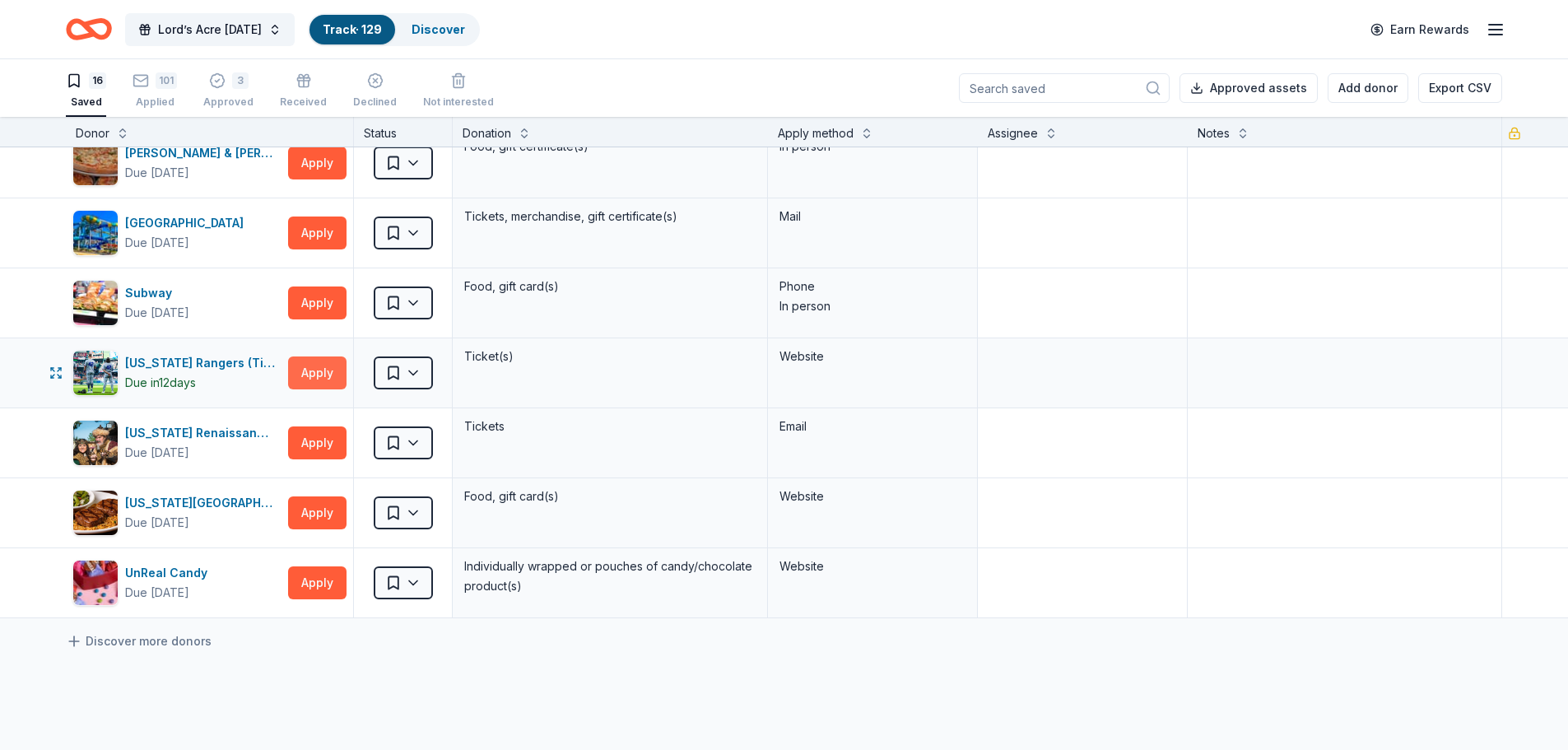
click at [311, 375] on button "Apply" at bounding box center [317, 372] width 58 height 33
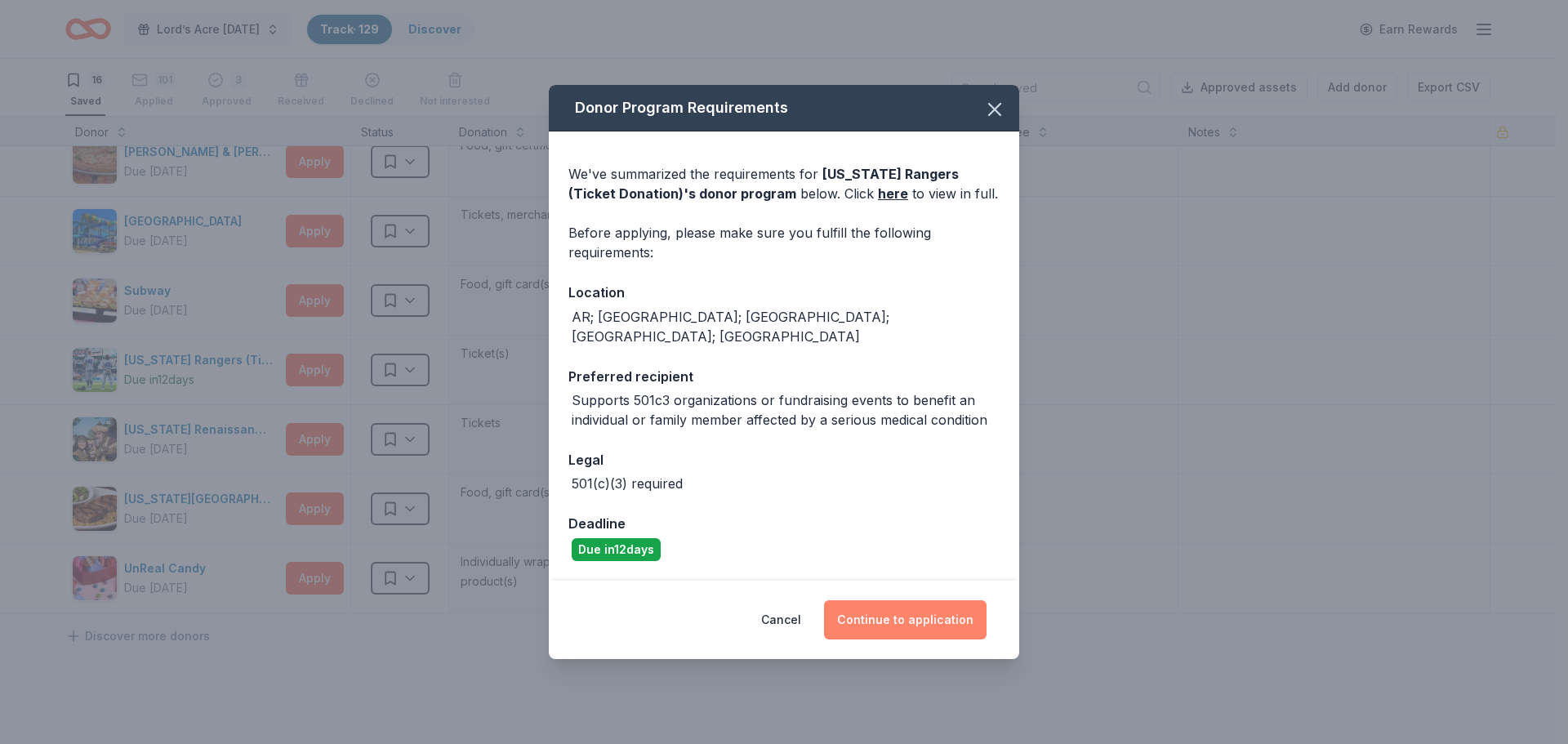
click at [897, 620] on button "Continue to application" at bounding box center [905, 620] width 162 height 39
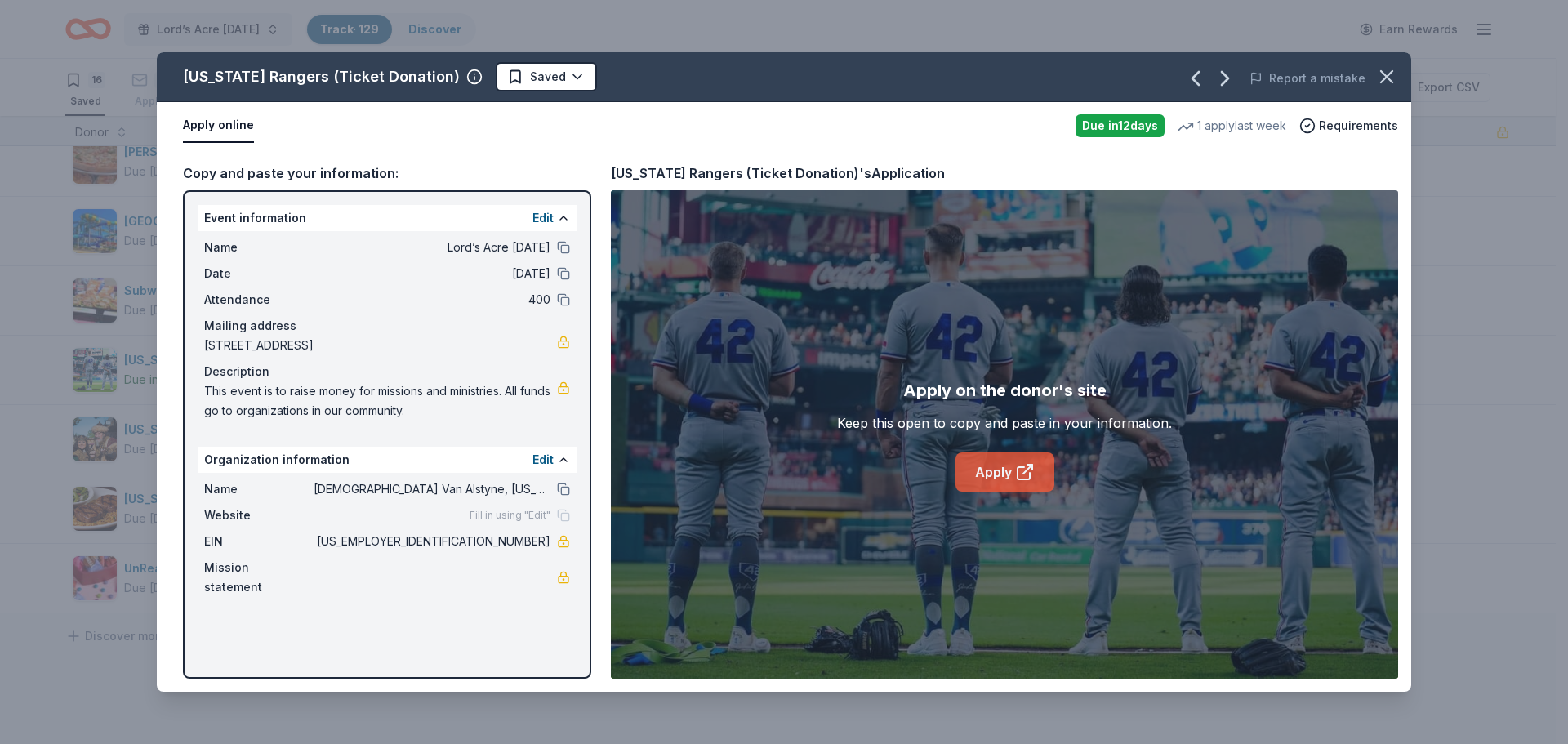
click at [993, 471] on link "Apply" at bounding box center [1004, 471] width 99 height 39
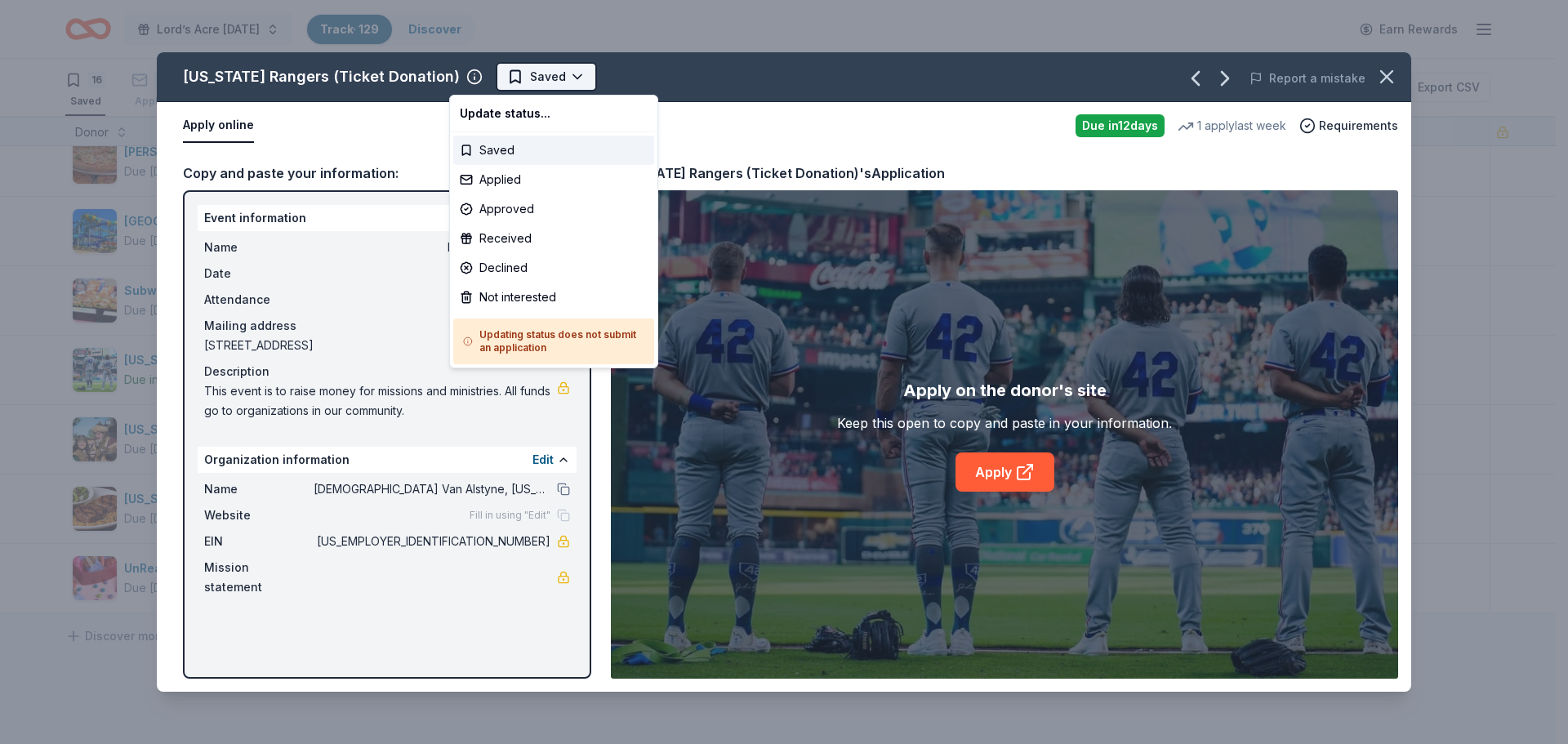
click at [487, 75] on html "Lord’s Acre Harvest Festival Track · 129 Discover Earn Rewards 16 Saved 101 App…" at bounding box center [784, 372] width 1568 height 744
click at [495, 178] on div "Applied" at bounding box center [553, 180] width 201 height 30
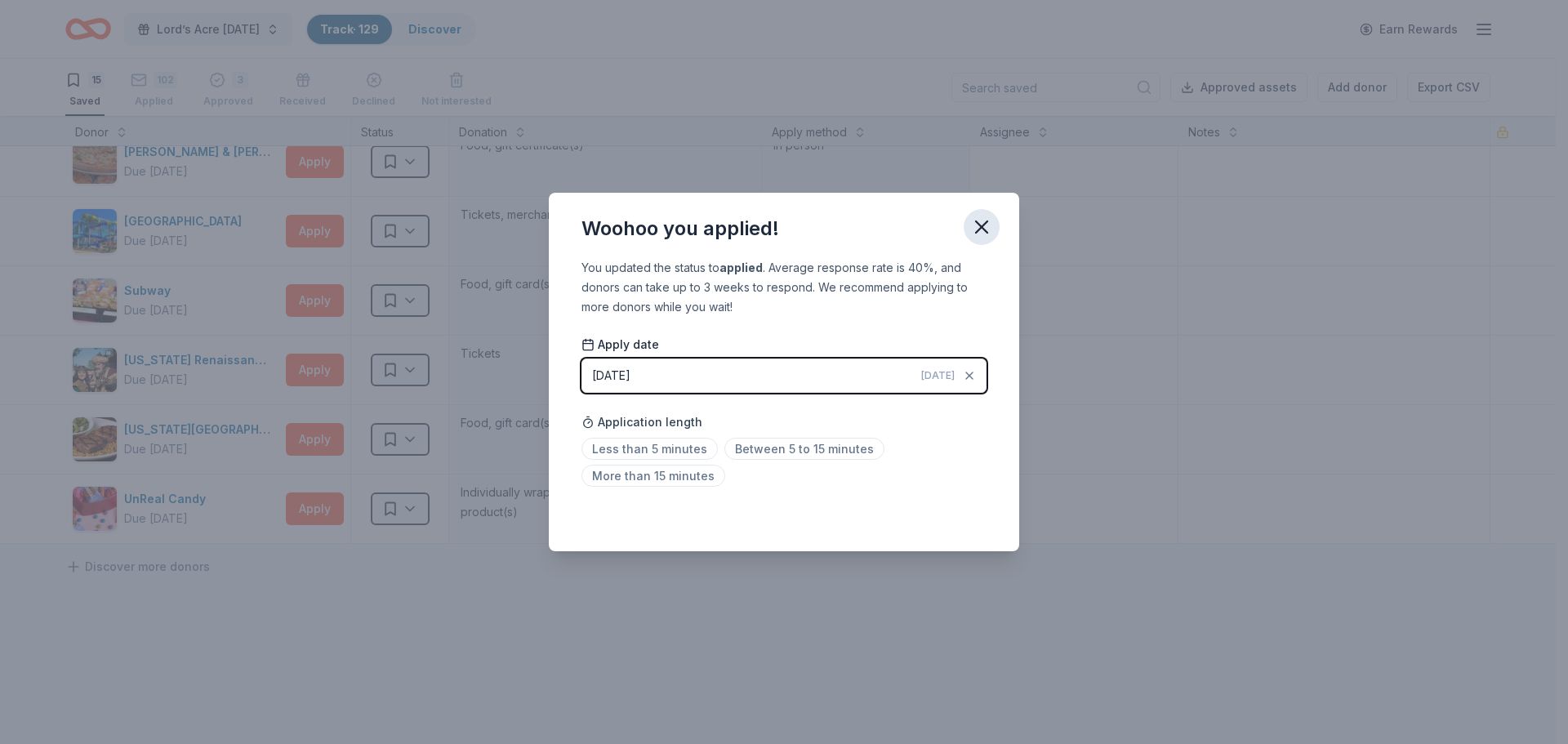
click at [983, 225] on icon "button" at bounding box center [981, 226] width 11 height 11
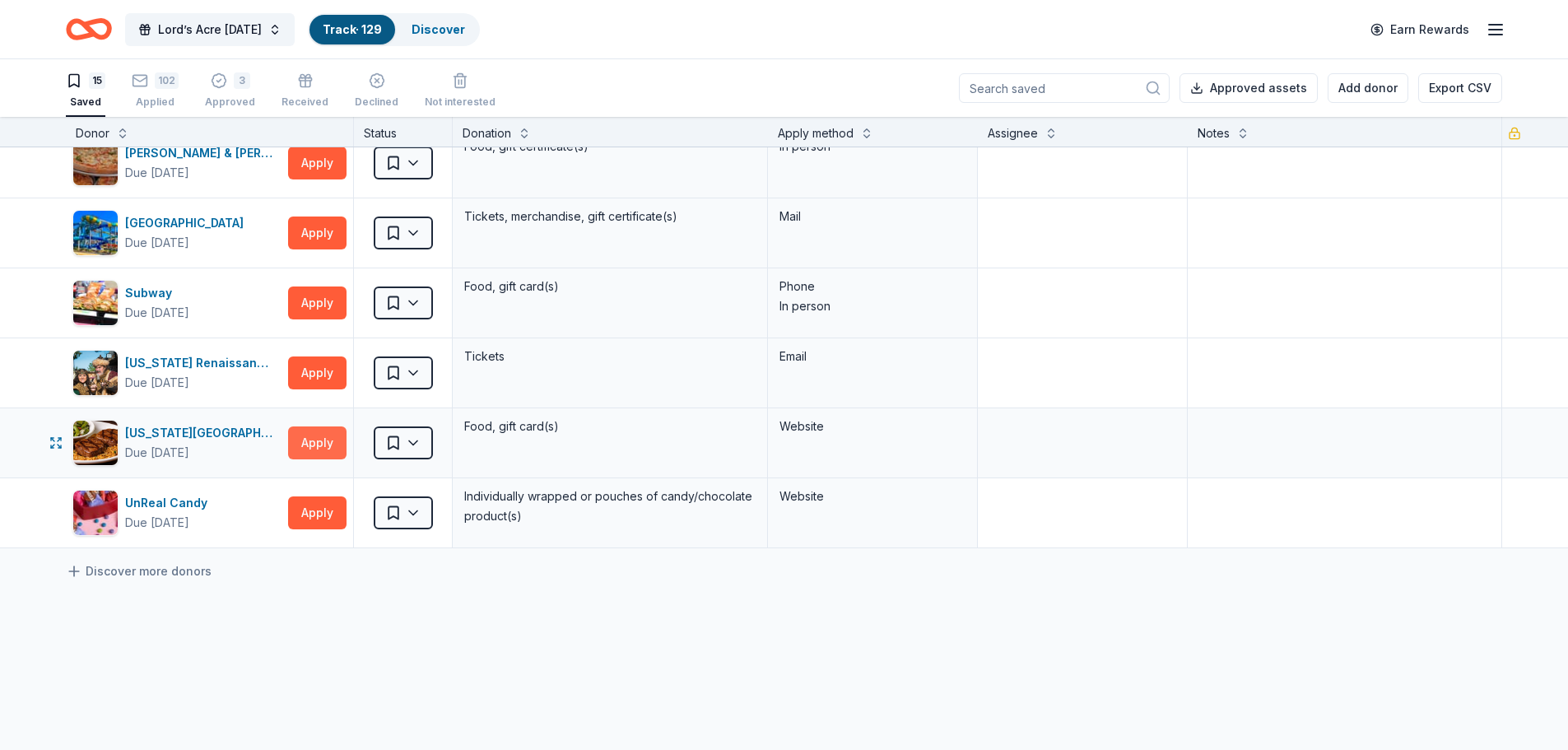
click at [315, 454] on button "Apply" at bounding box center [317, 443] width 58 height 33
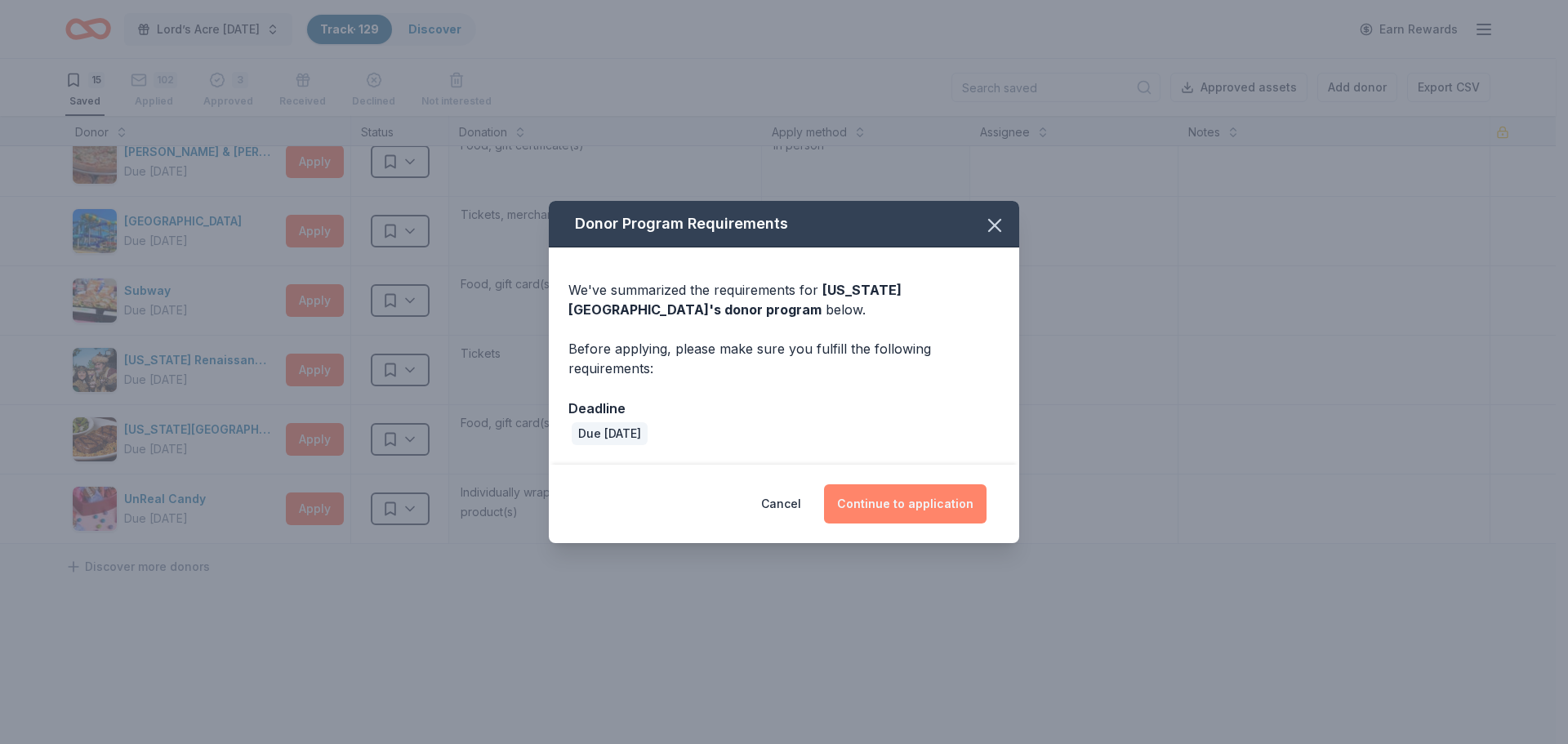
click at [926, 506] on button "Continue to application" at bounding box center [905, 503] width 162 height 39
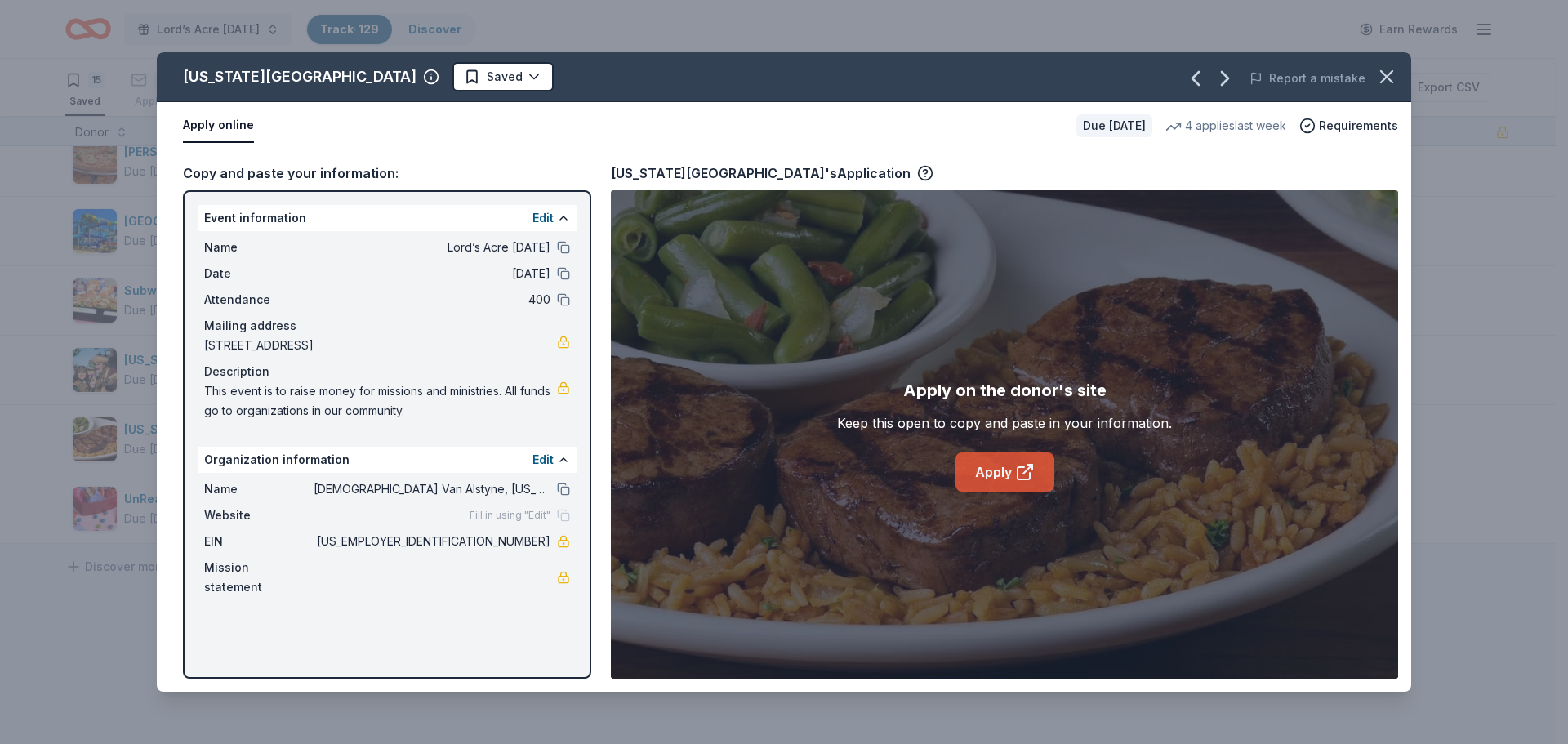
click at [999, 467] on link "Apply" at bounding box center [1004, 471] width 99 height 39
click at [217, 127] on button "Apply online" at bounding box center [218, 125] width 71 height 34
click at [1018, 476] on icon at bounding box center [1025, 471] width 19 height 19
click at [1383, 76] on icon "button" at bounding box center [1387, 77] width 23 height 23
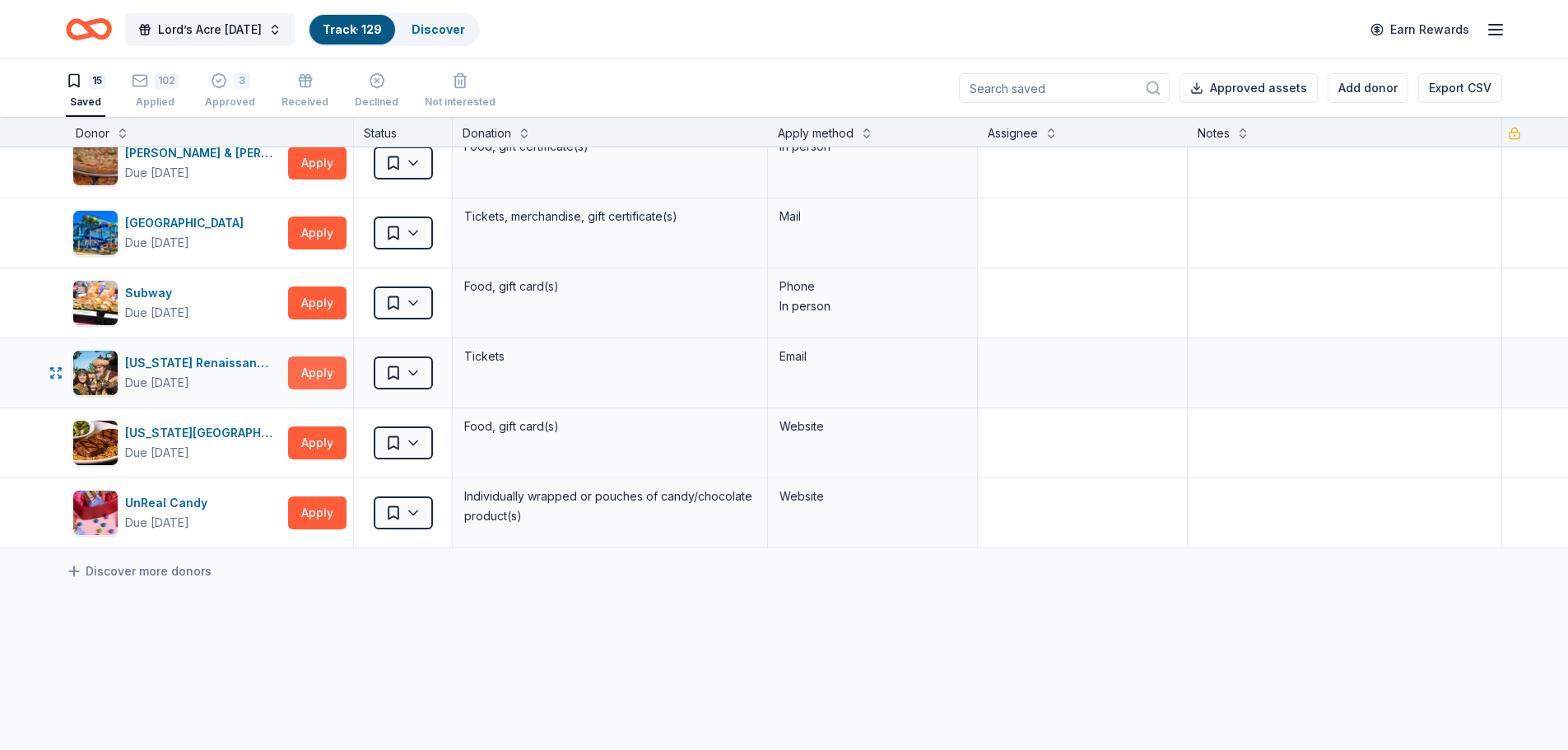
click at [307, 372] on button "Apply" at bounding box center [317, 372] width 58 height 33
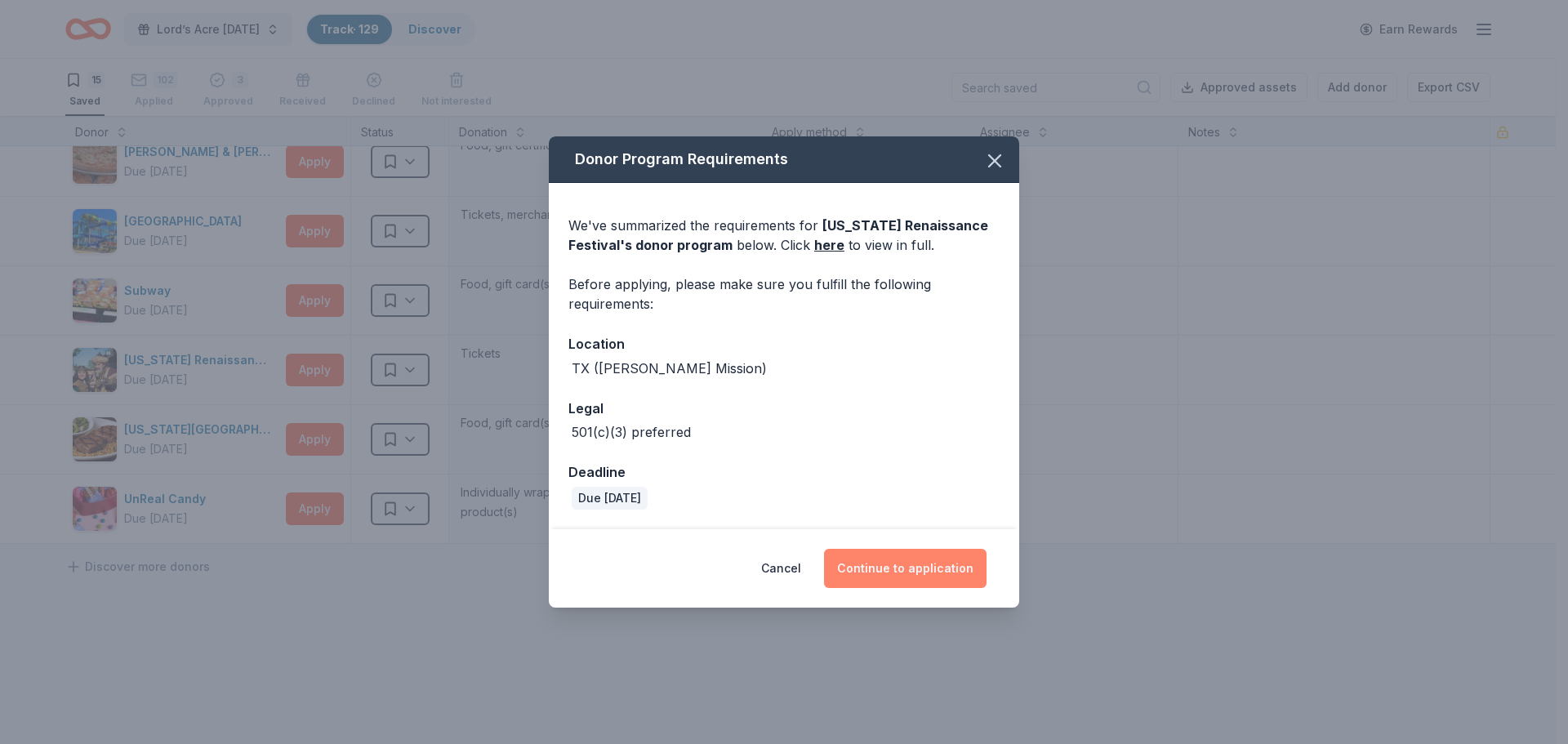
click at [891, 557] on button "Continue to application" at bounding box center [905, 568] width 162 height 39
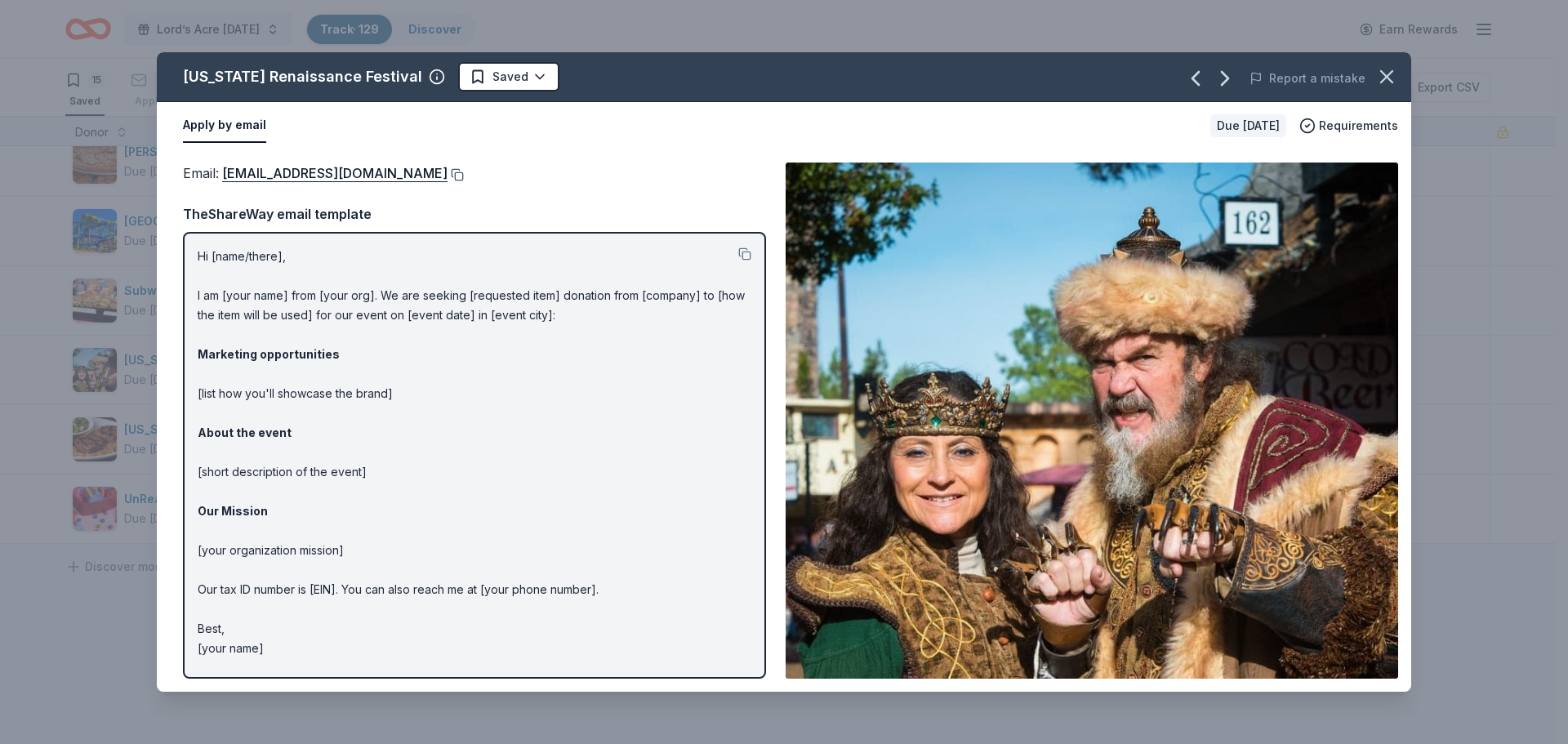
click at [401, 167] on div "Email : donations@texrenfest.com" at bounding box center [474, 173] width 583 height 21
click at [447, 170] on button at bounding box center [455, 174] width 17 height 13
click at [486, 77] on html "Lord’s Acre Harvest Festival Track · 129 Discover Earn Rewards 15 Saved 102 App…" at bounding box center [784, 372] width 1568 height 744
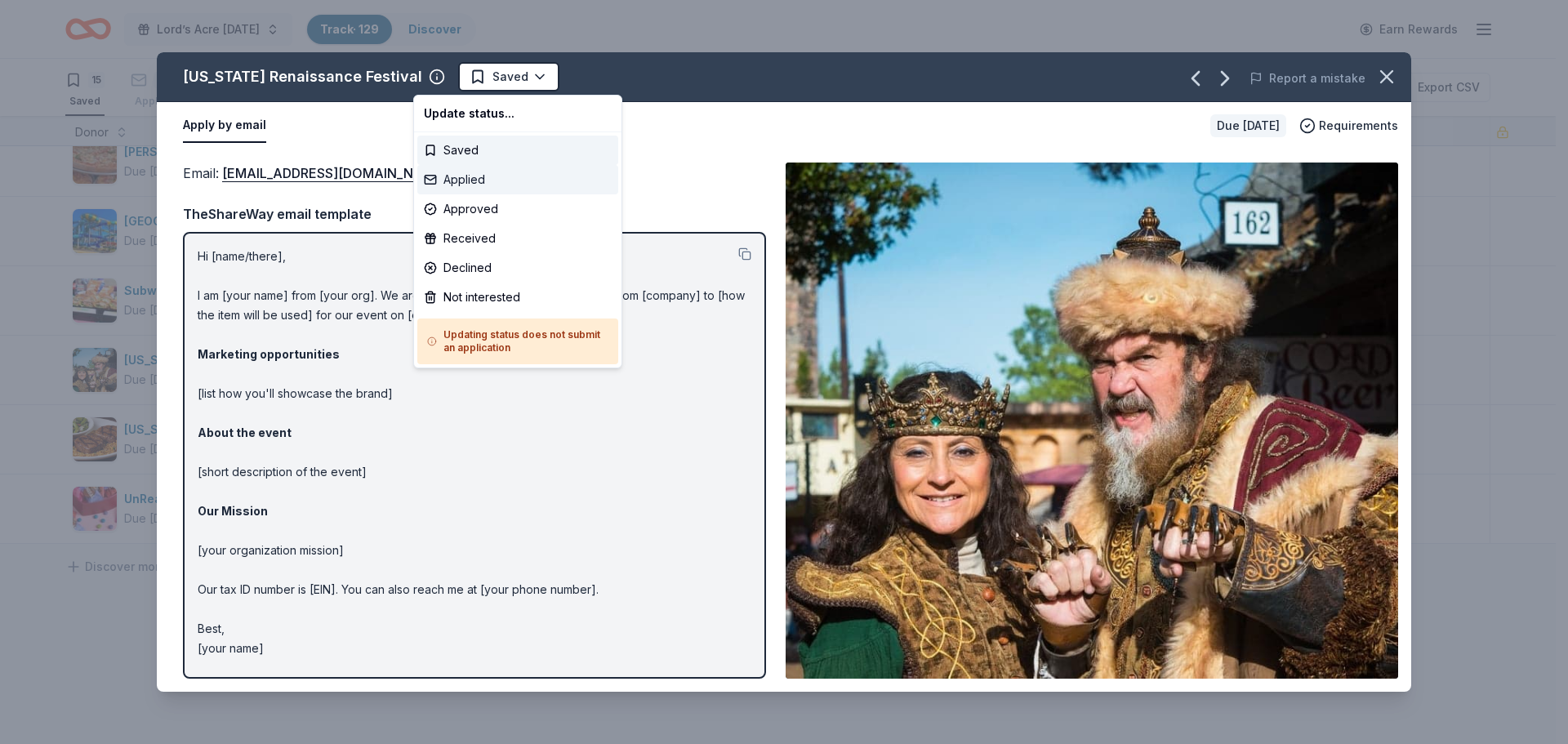
click at [472, 180] on div "Applied" at bounding box center [517, 180] width 201 height 30
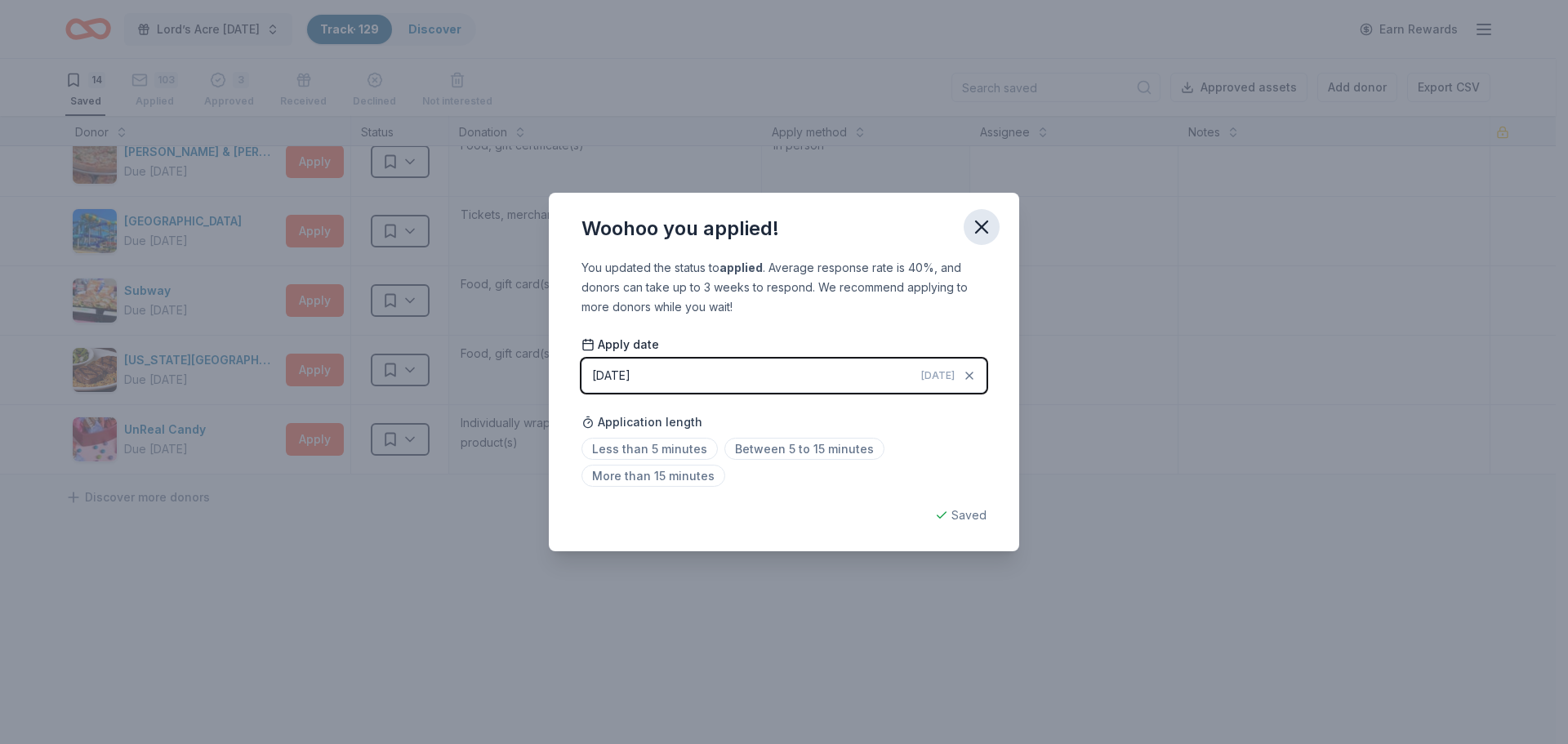
click at [988, 225] on icon "button" at bounding box center [982, 227] width 23 height 23
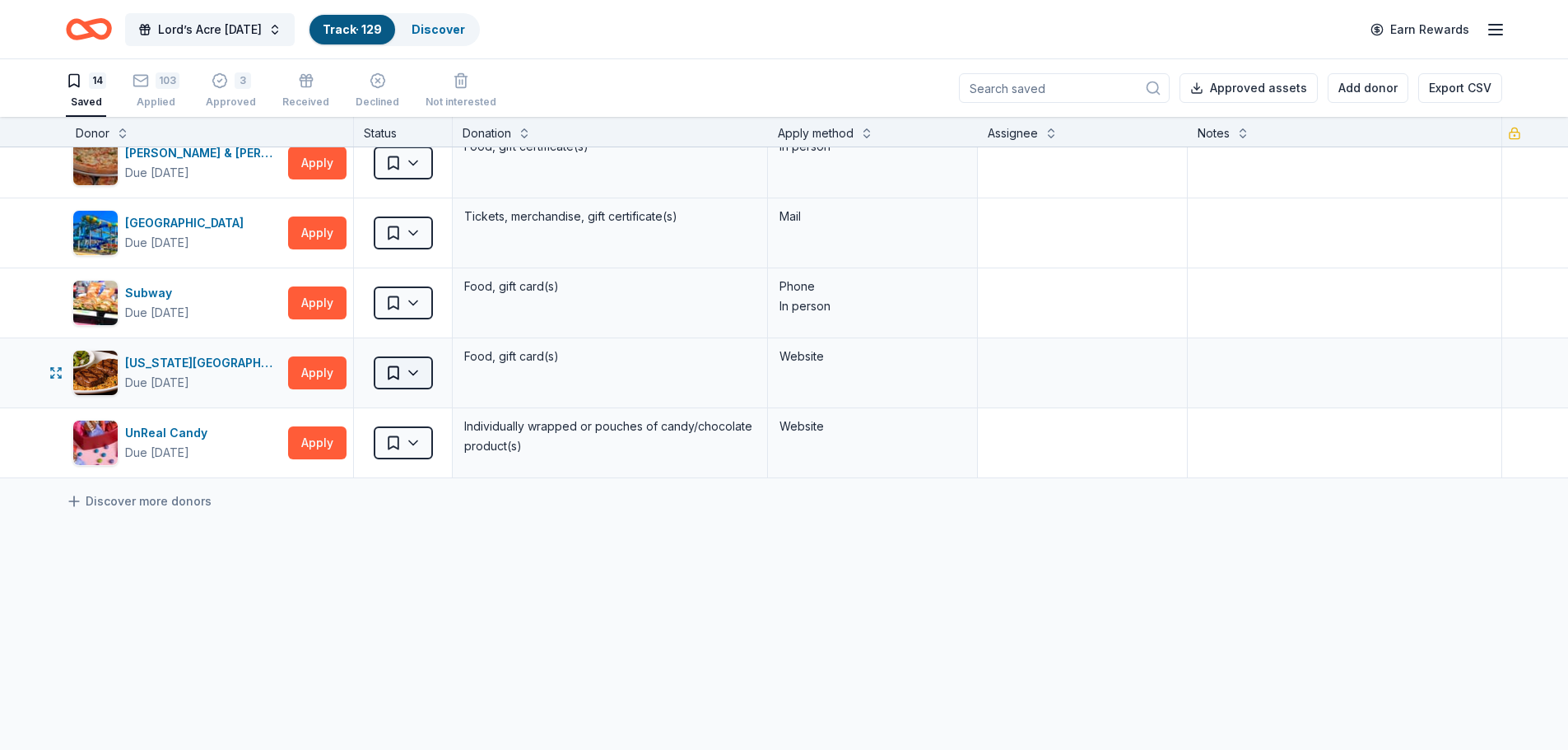
click at [404, 379] on html "Lord’s Acre Harvest Festival Track · 129 Discover Earn Rewards 14 Saved 103 App…" at bounding box center [784, 375] width 1568 height 750
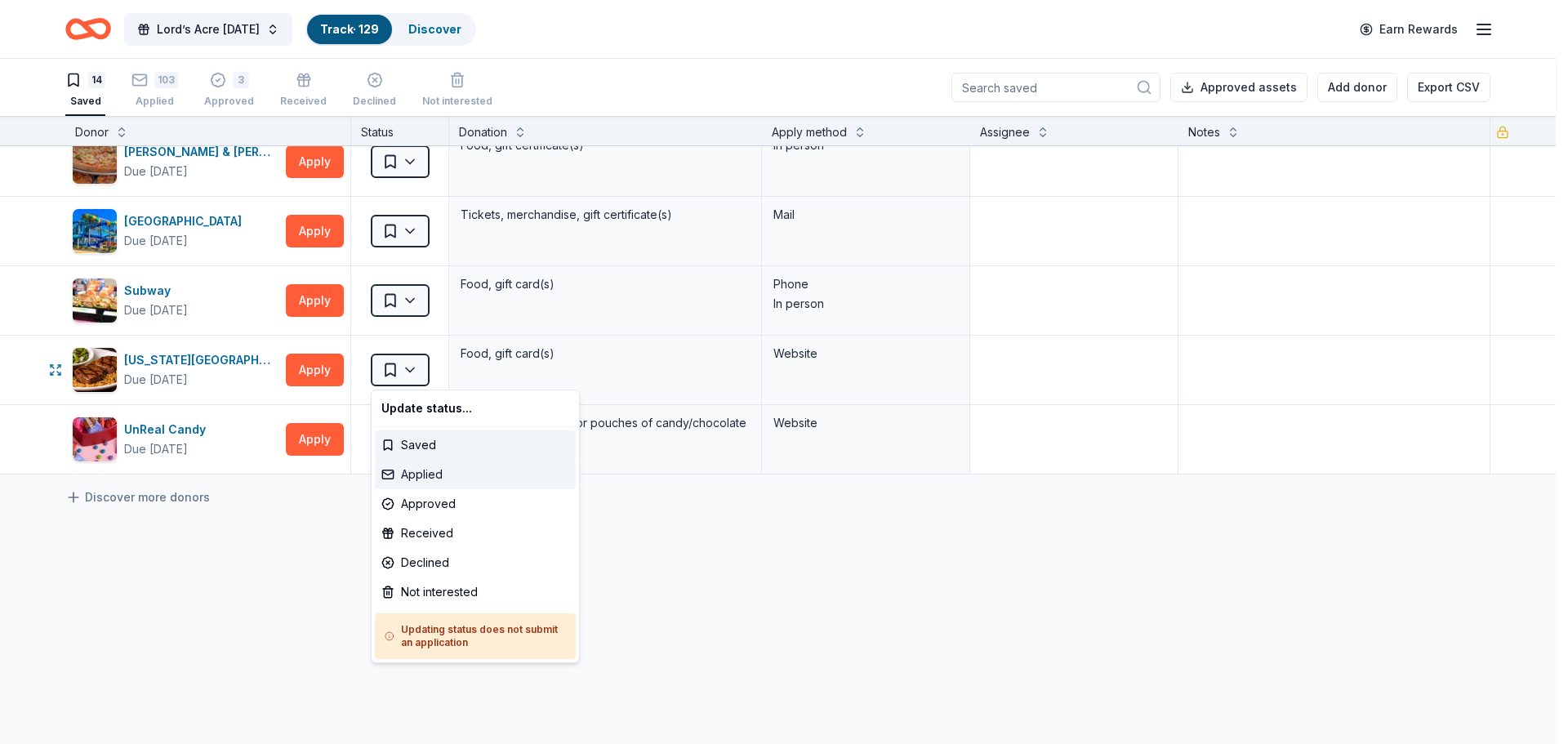
click at [446, 469] on div "Applied" at bounding box center [475, 474] width 201 height 30
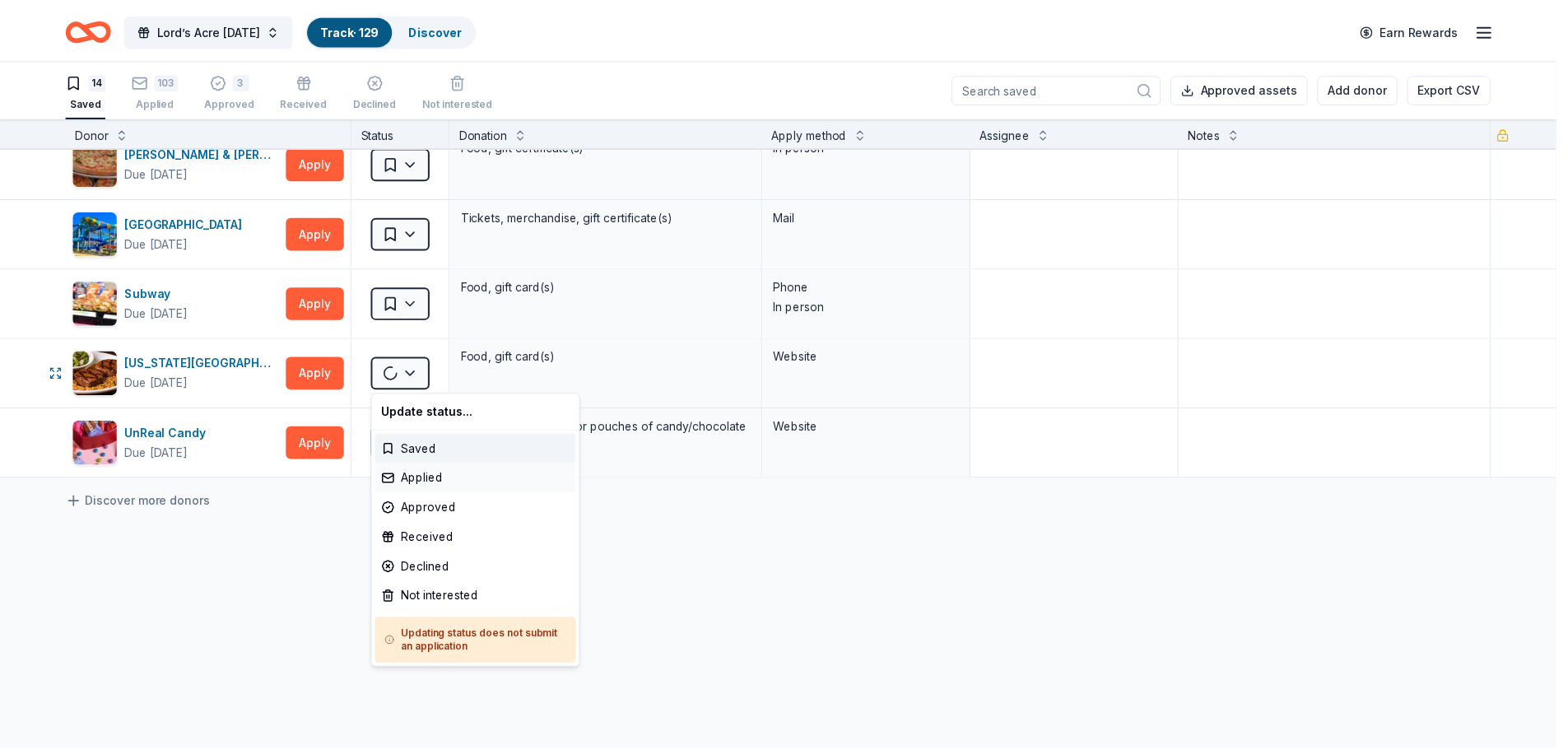
scroll to position [622, 0]
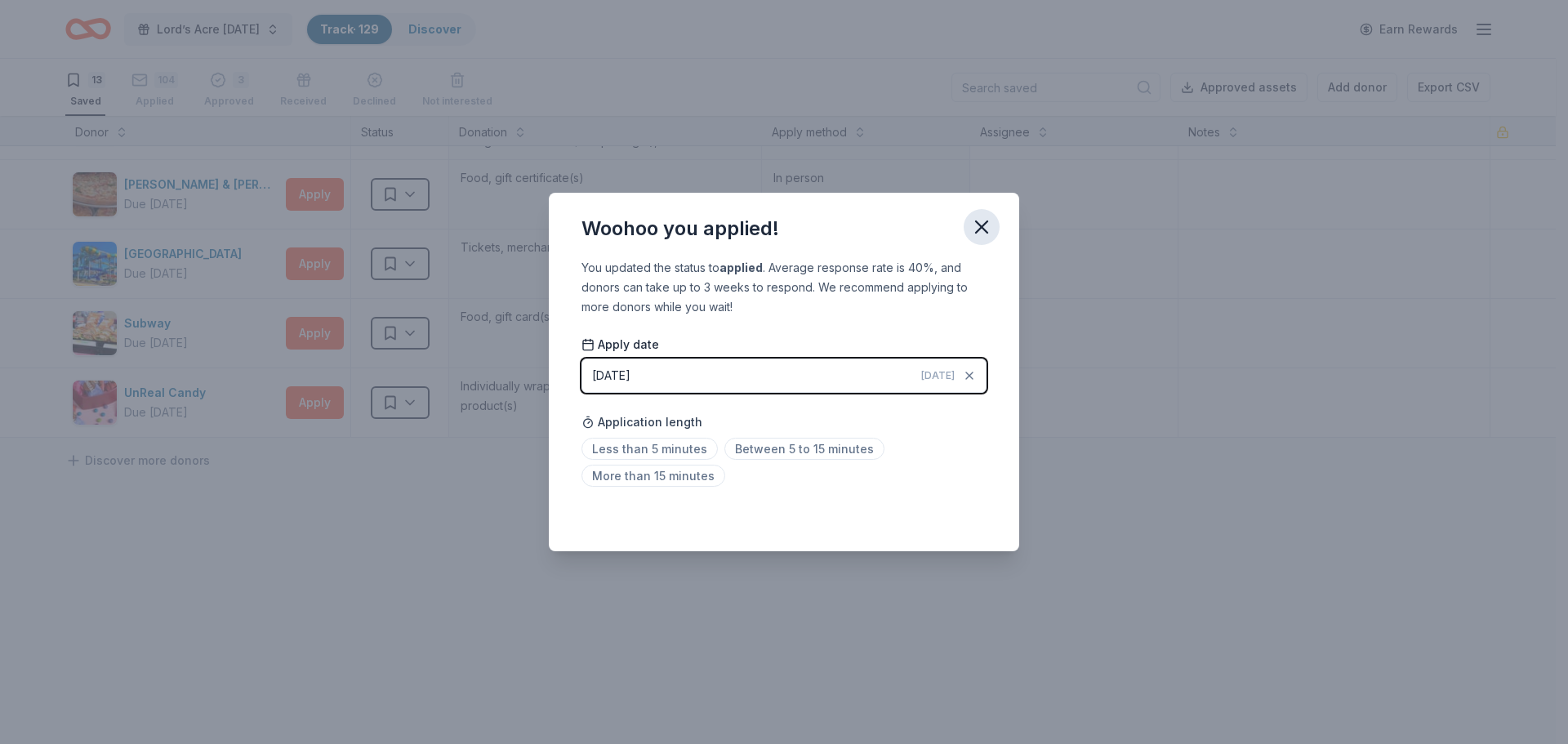
drag, startPoint x: 987, startPoint y: 229, endPoint x: 982, endPoint y: 244, distance: 15.8
click at [986, 229] on icon "button" at bounding box center [982, 227] width 23 height 23
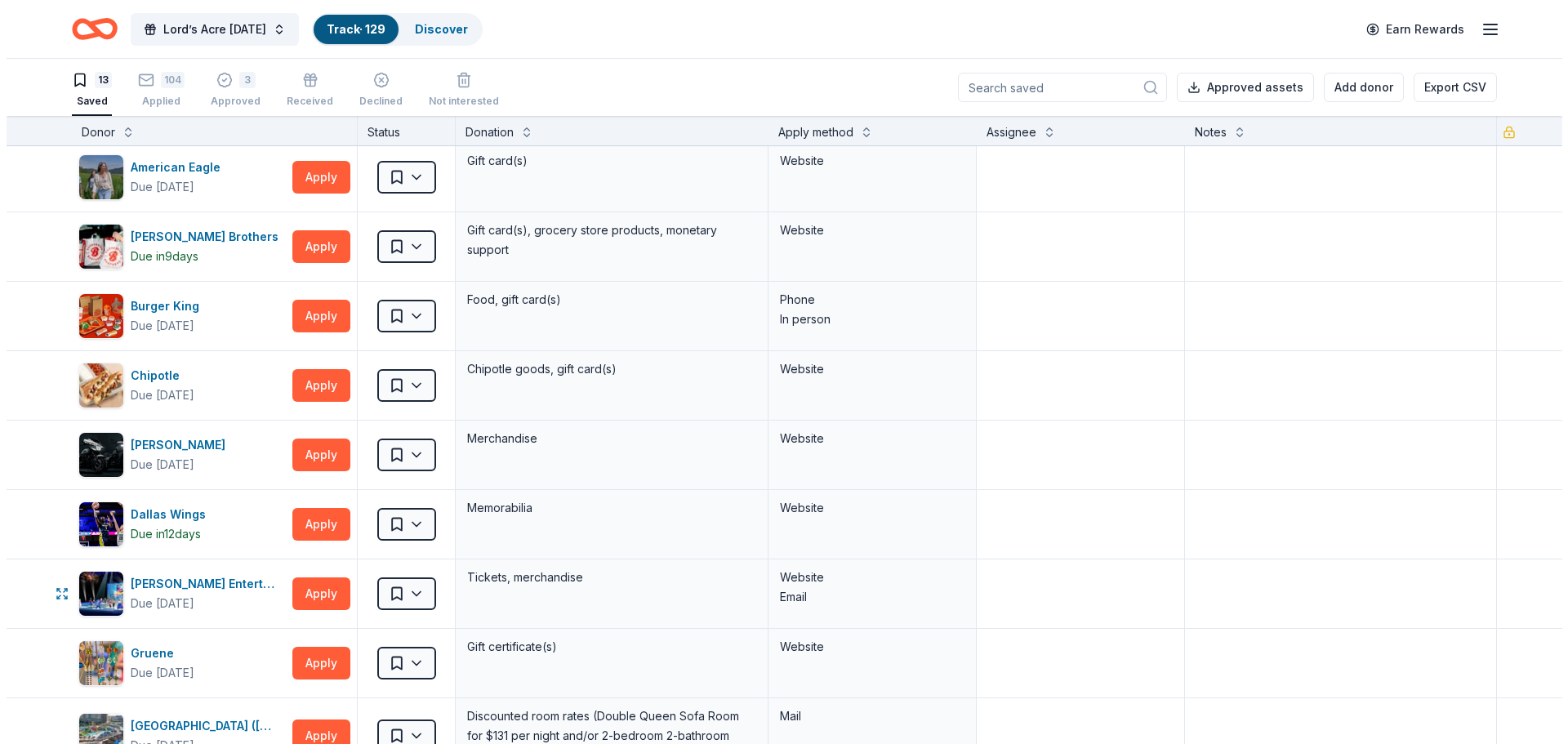
scroll to position [0, 0]
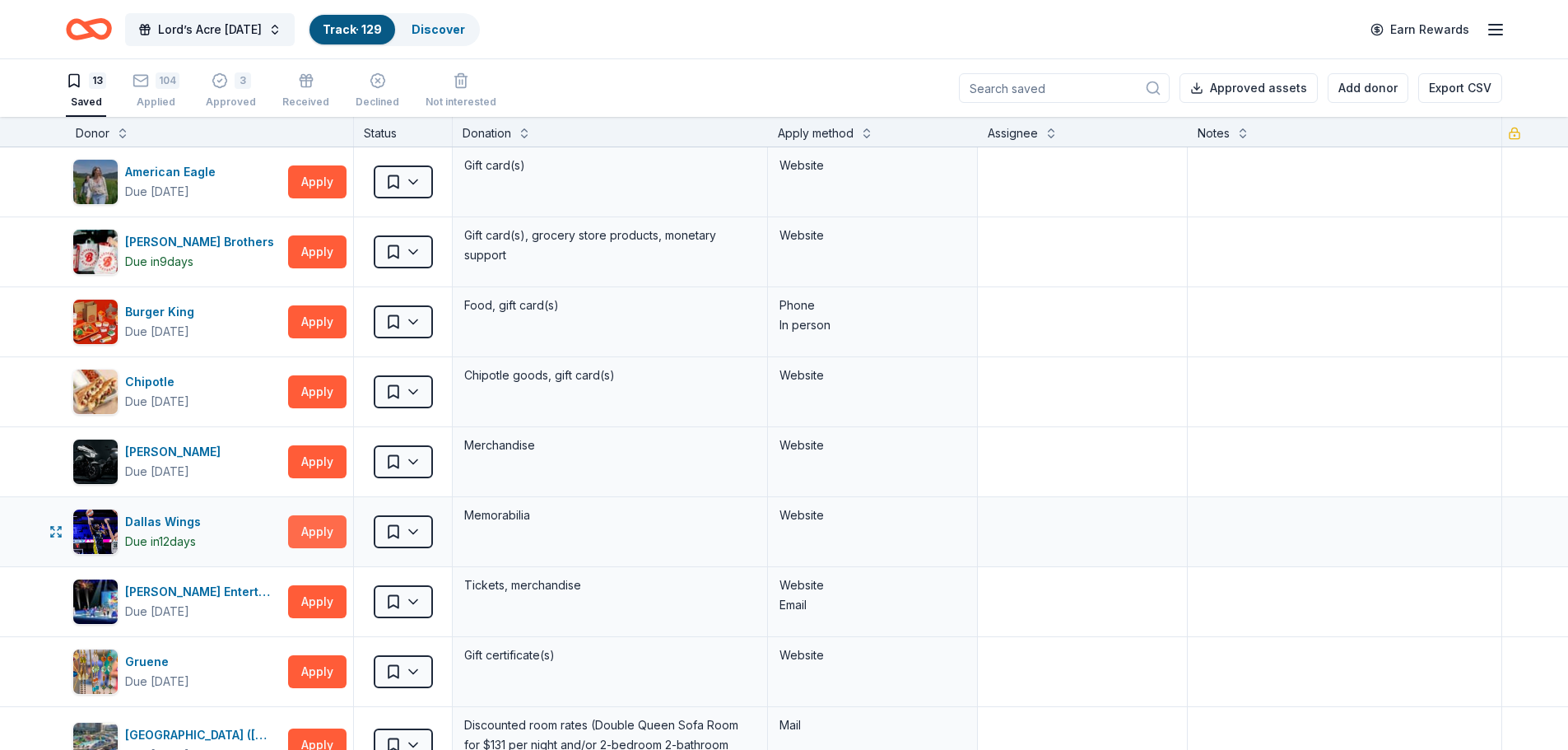
click at [315, 531] on button "Apply" at bounding box center [317, 531] width 58 height 33
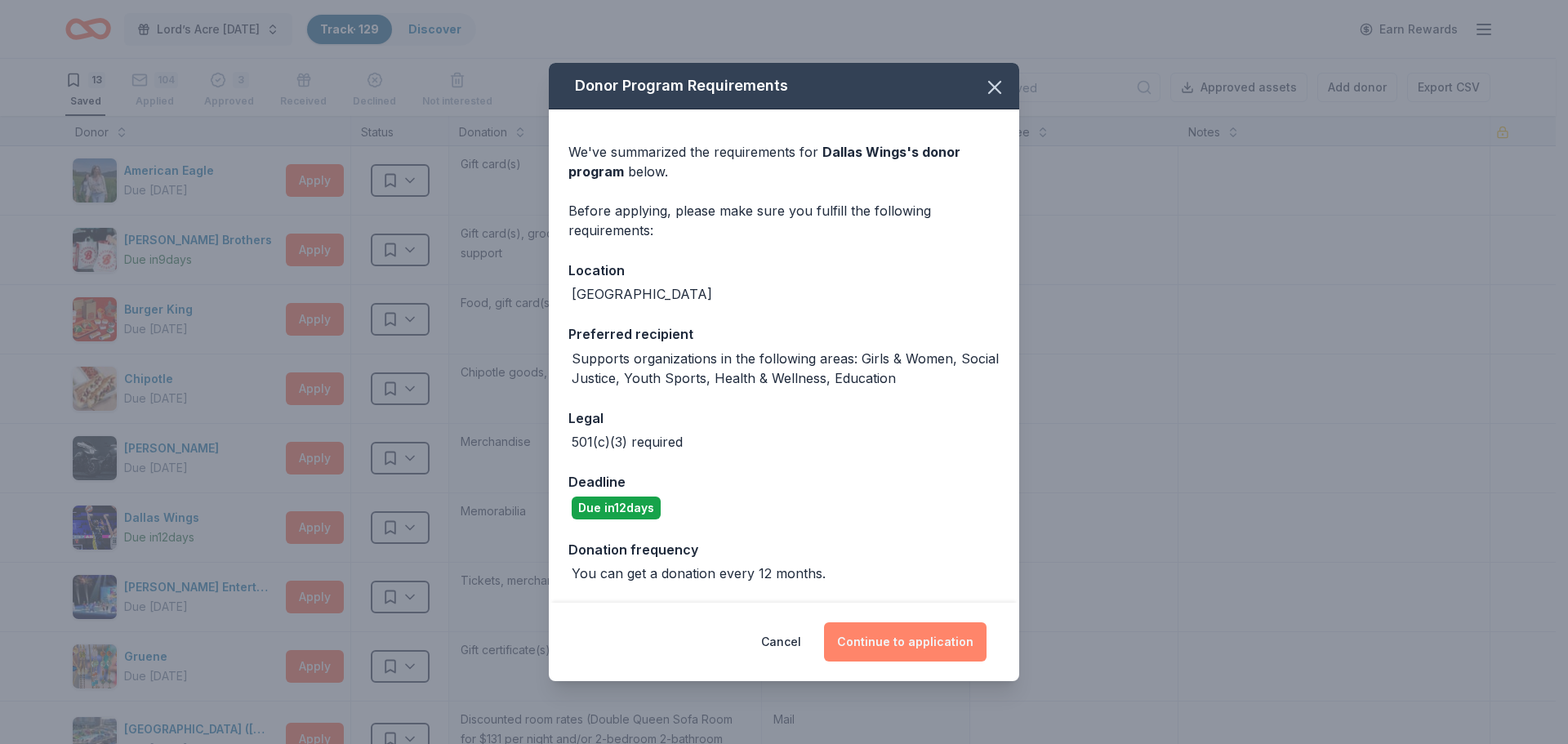
click at [932, 638] on button "Continue to application" at bounding box center [905, 641] width 162 height 39
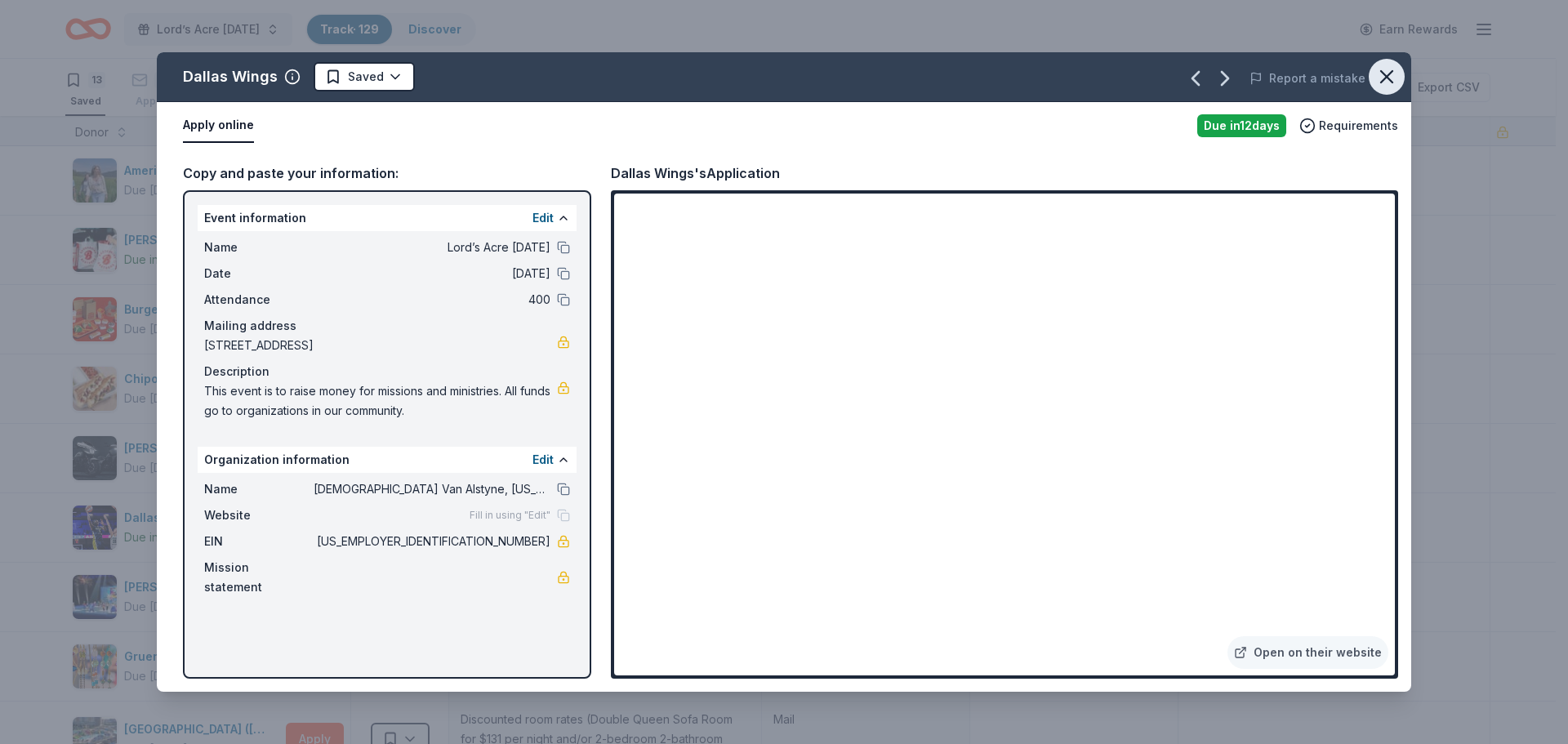
click at [1387, 79] on icon "button" at bounding box center [1387, 77] width 23 height 23
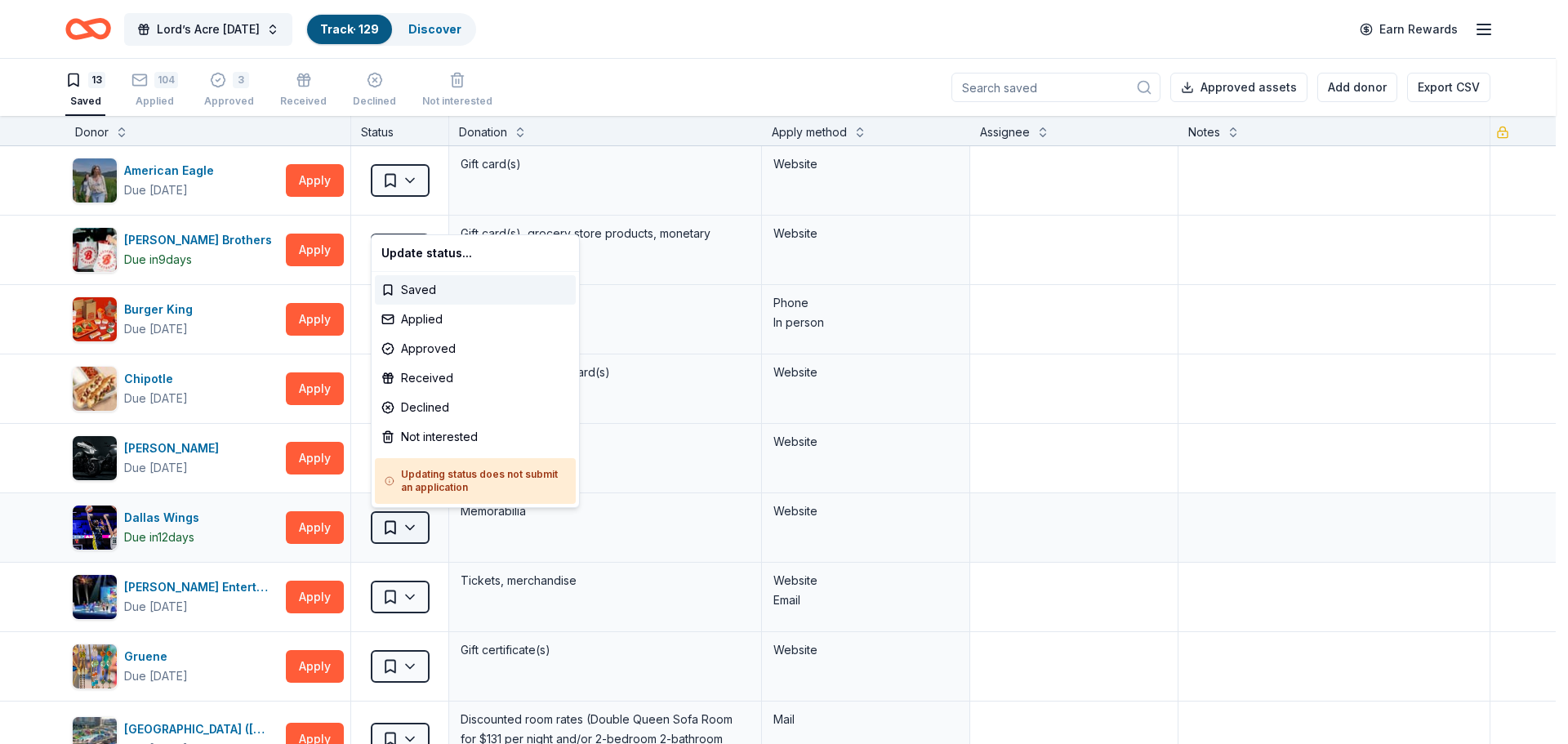
click at [406, 522] on html "Lord’s Acre Harvest Festival Track · 129 Discover Earn Rewards 13 Saved 104 App…" at bounding box center [784, 372] width 1568 height 744
click at [495, 411] on div "Declined" at bounding box center [475, 407] width 201 height 30
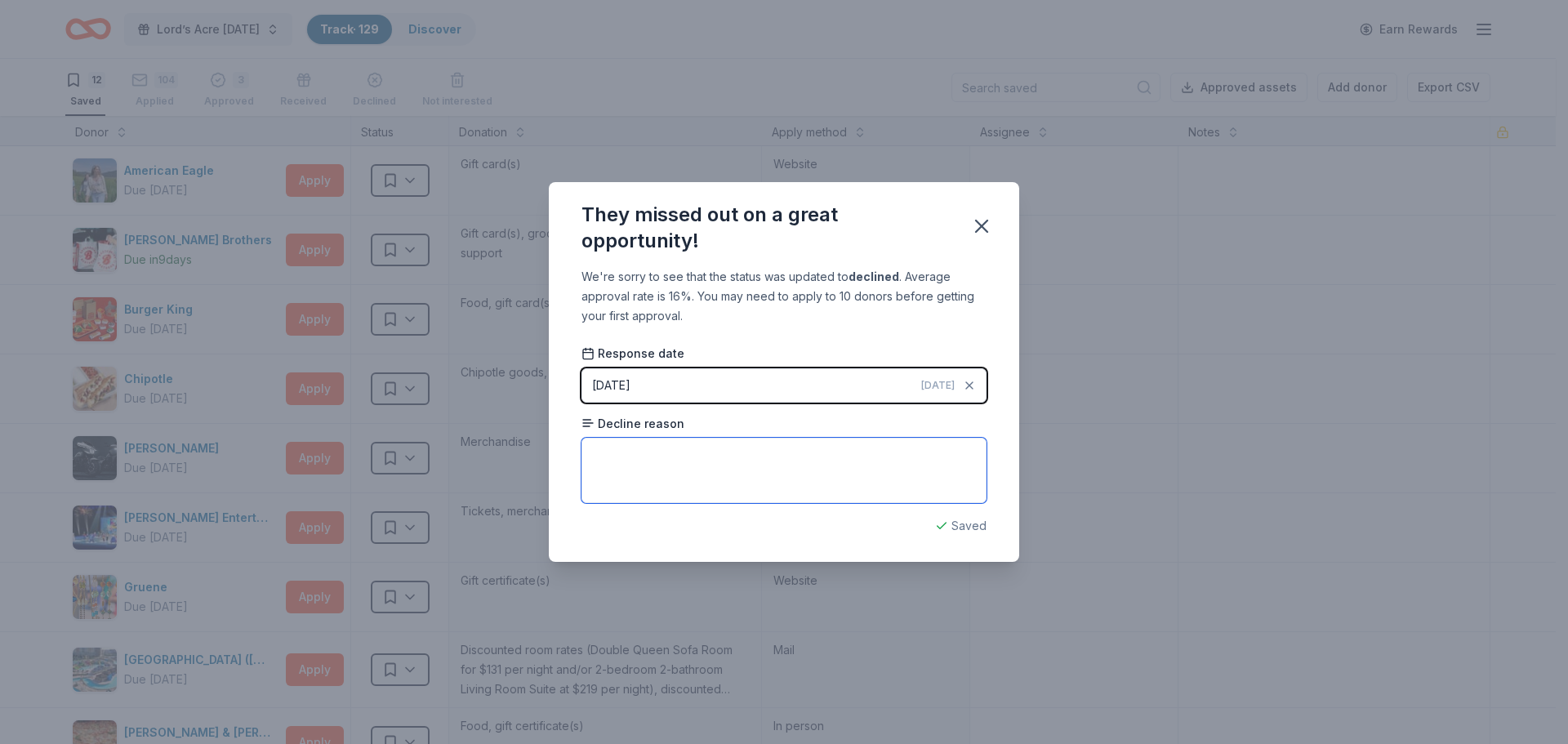
click at [631, 473] on textarea at bounding box center [784, 470] width 405 height 66
type textarea "Application no longer open for submission"
click at [989, 223] on icon "button" at bounding box center [982, 226] width 23 height 23
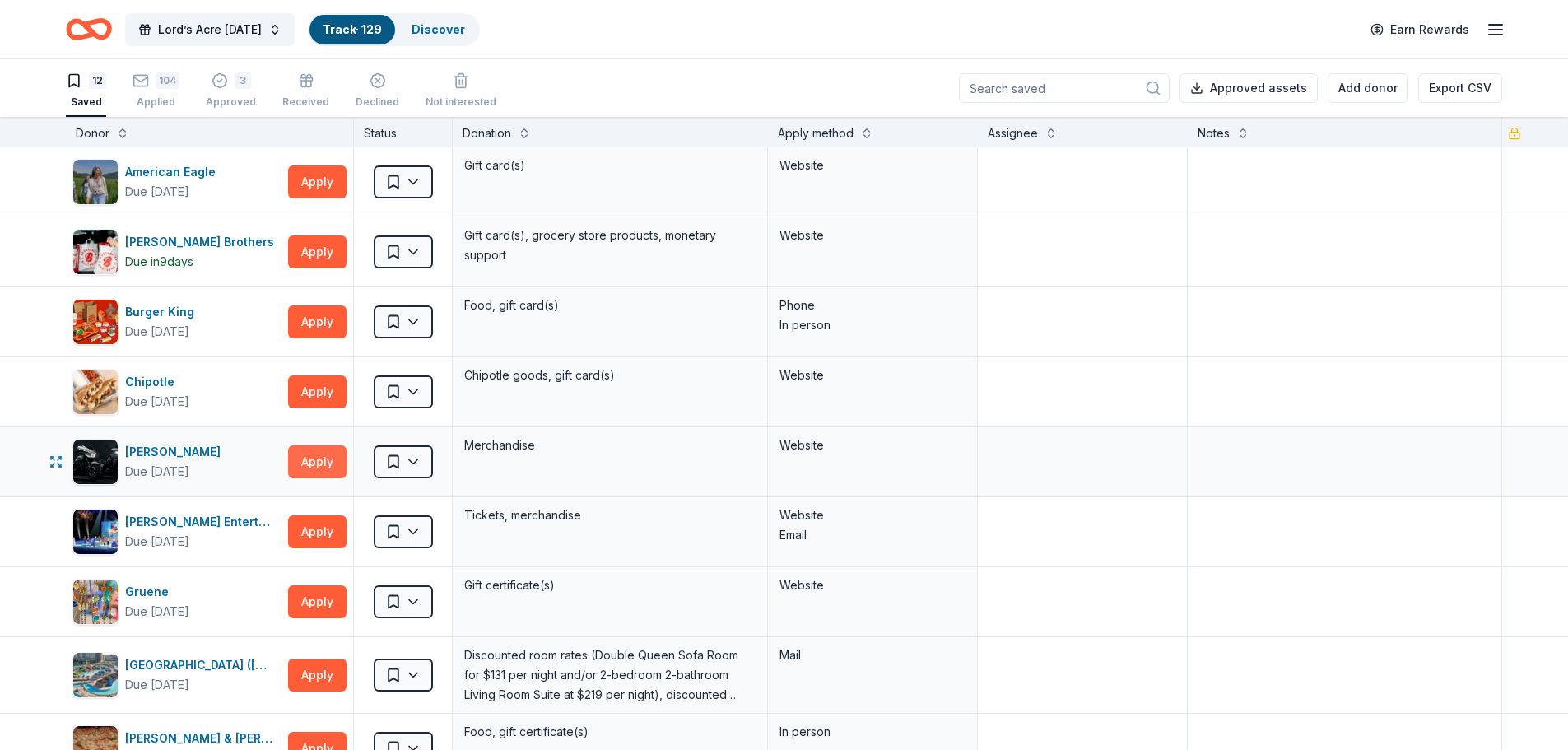
click at [322, 461] on button "Apply" at bounding box center [317, 461] width 58 height 33
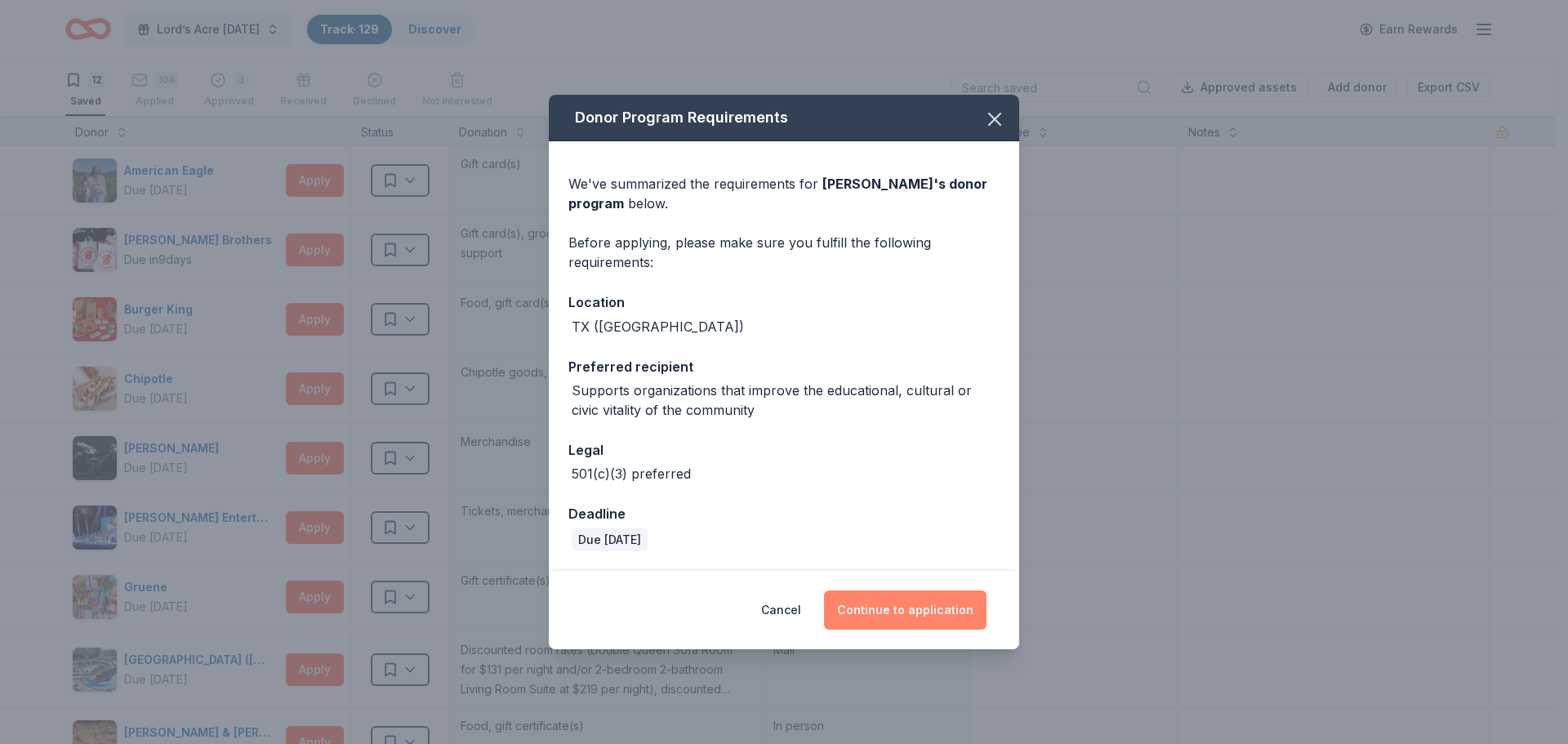
click at [889, 613] on button "Continue to application" at bounding box center [905, 610] width 162 height 39
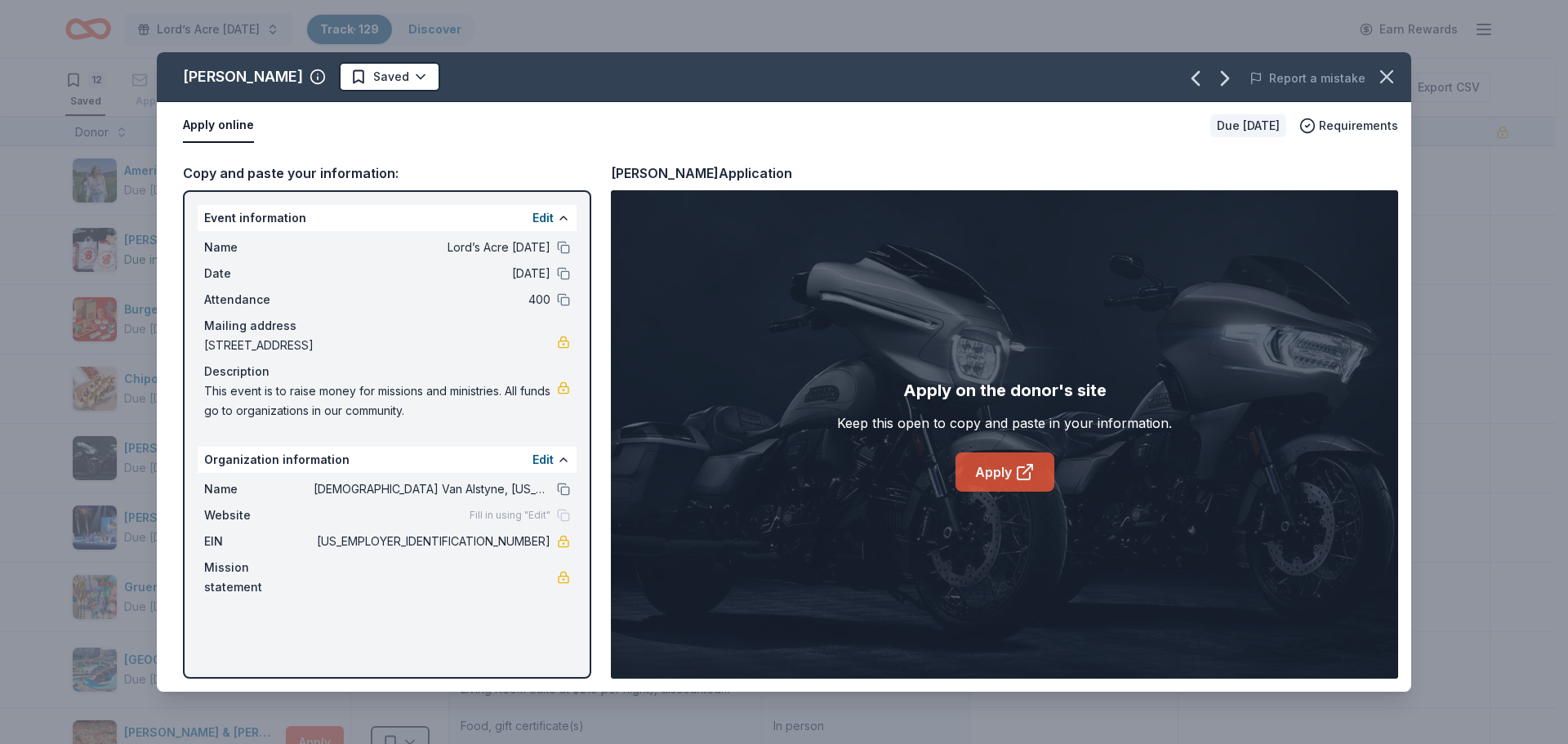
click at [1012, 471] on link "Apply" at bounding box center [1004, 471] width 99 height 39
click at [1382, 71] on icon "button" at bounding box center [1387, 77] width 23 height 23
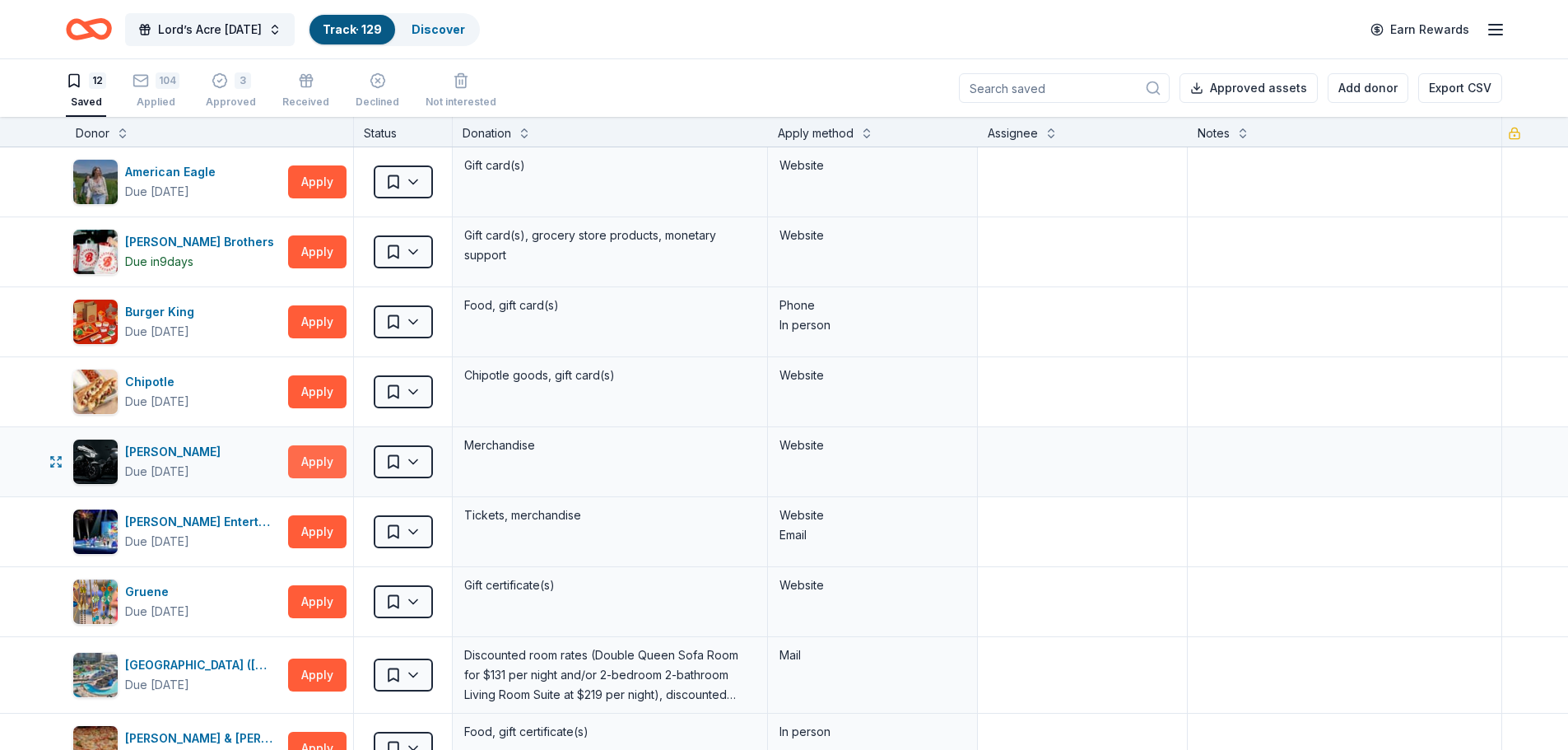
click at [309, 454] on button "Apply" at bounding box center [317, 461] width 58 height 33
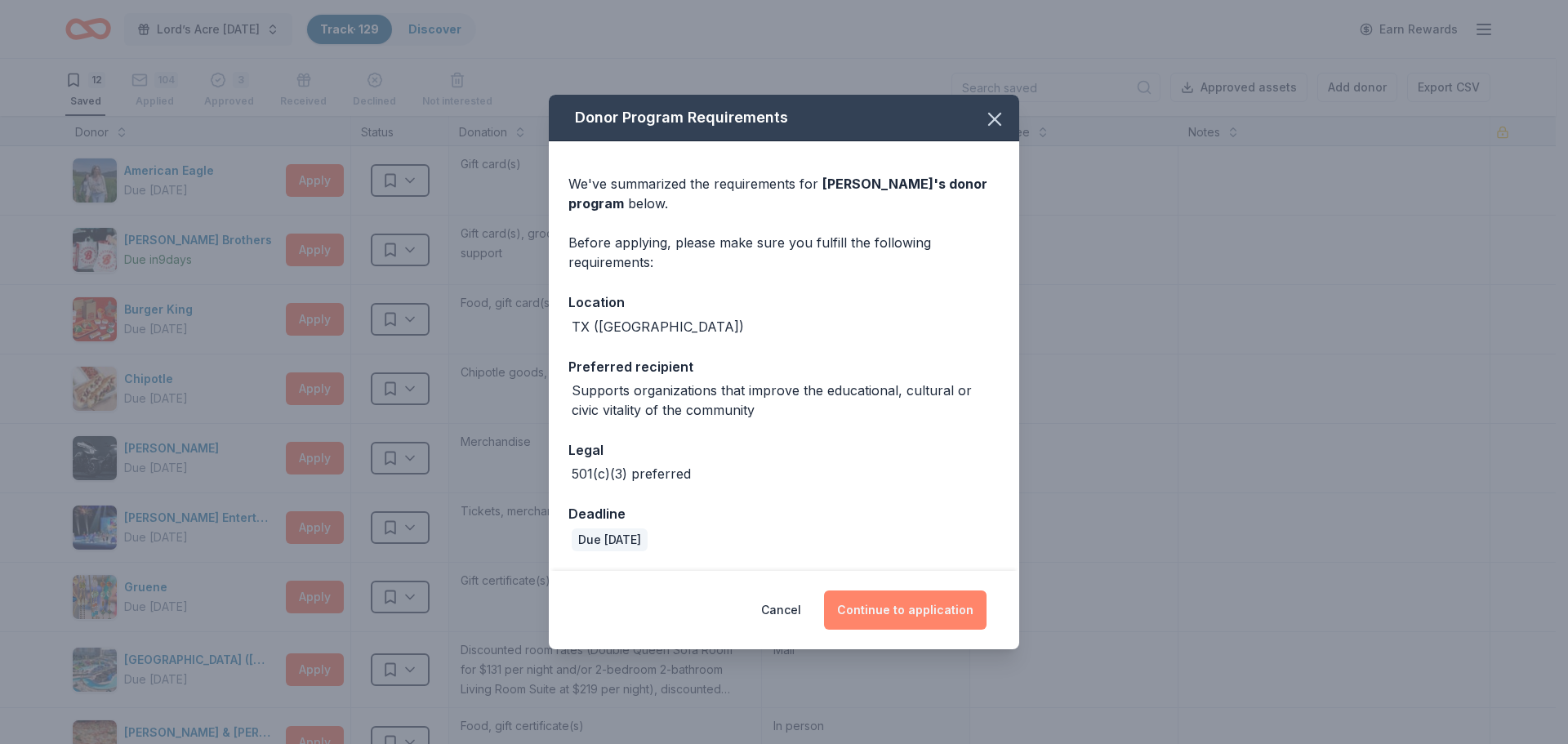
click at [902, 608] on button "Continue to application" at bounding box center [905, 610] width 162 height 39
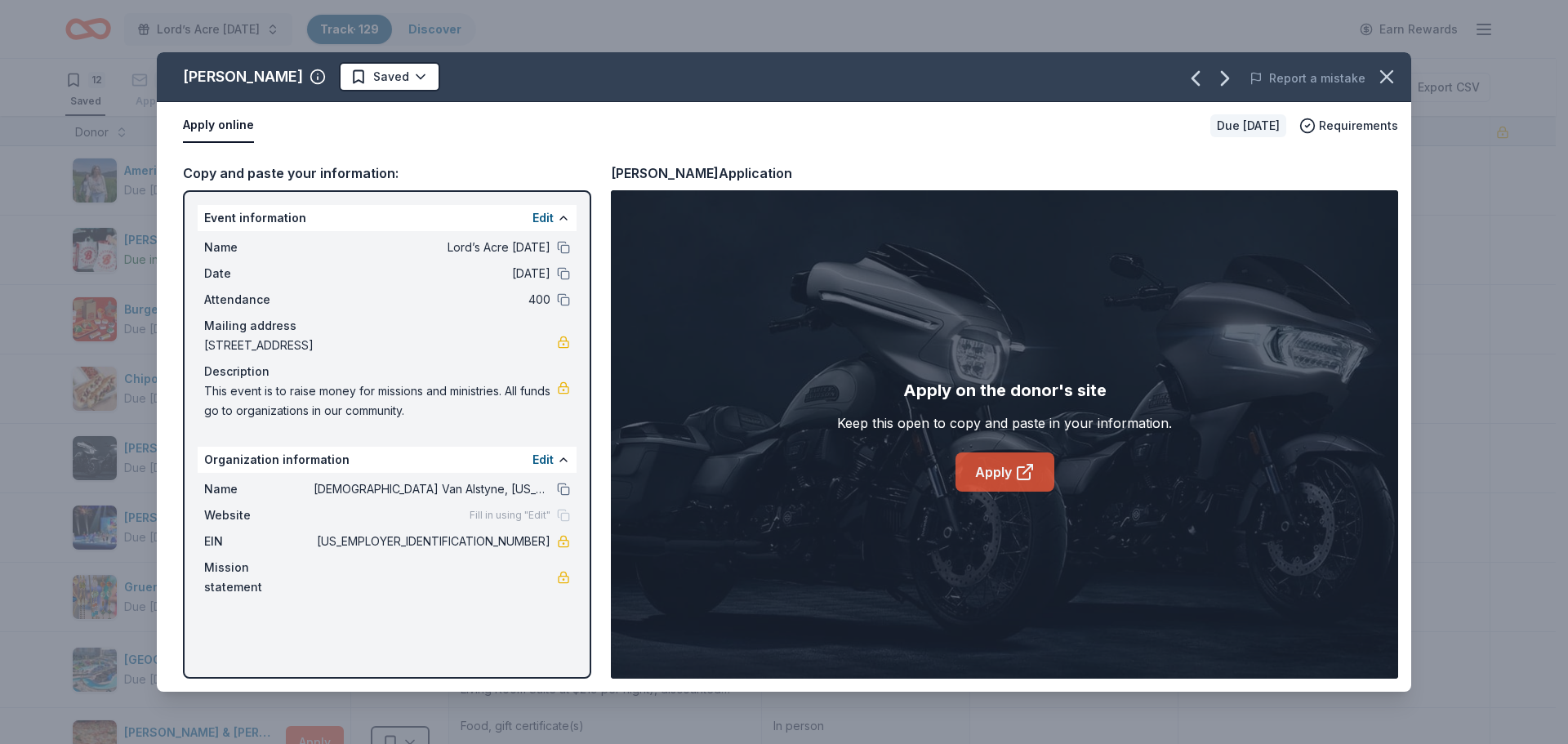
click at [1008, 476] on link "Apply" at bounding box center [1004, 471] width 99 height 39
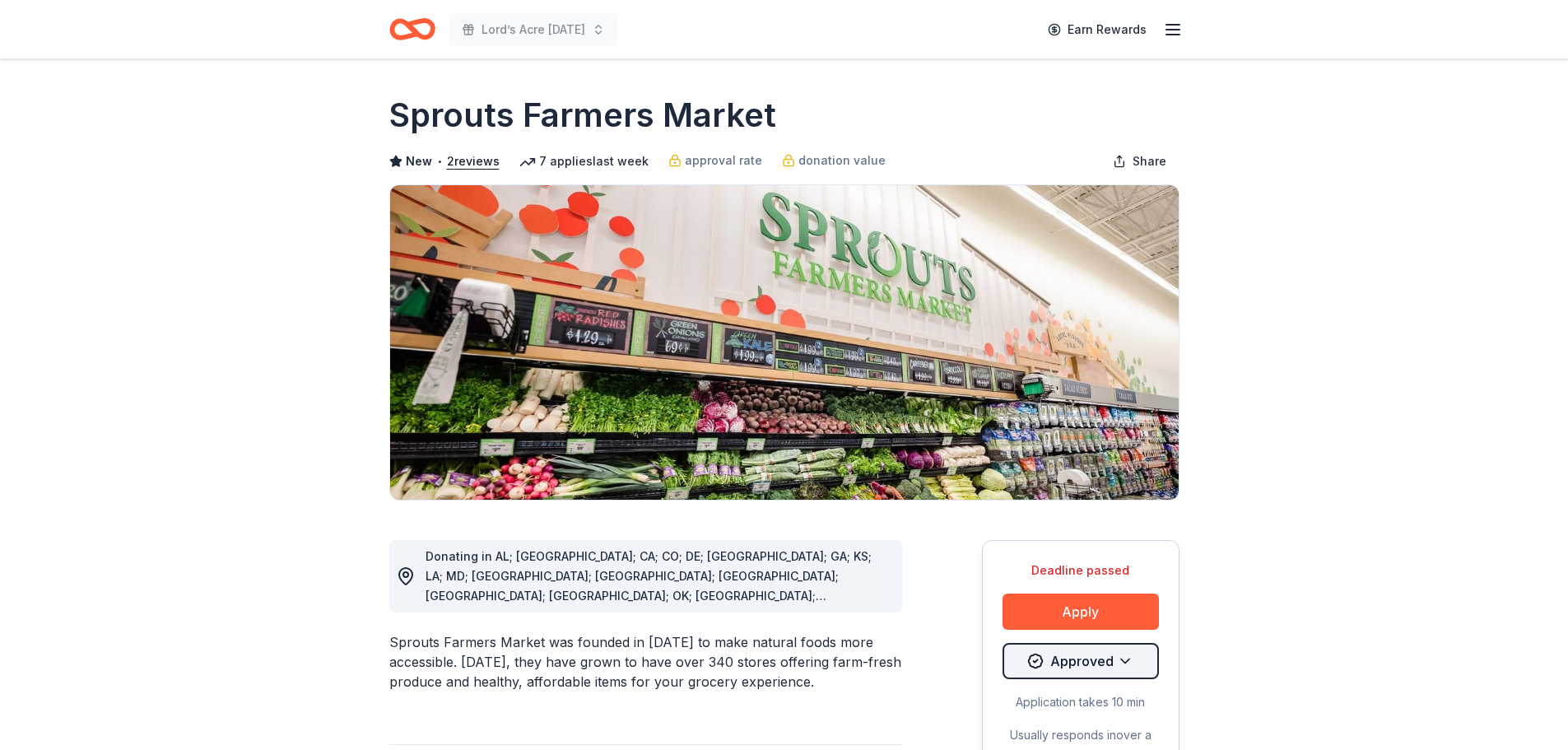
click at [1080, 656] on html "Lord’s Acre [DATE] Earn Rewards Deadline passed Share Sprouts Farmers Market Ne…" at bounding box center [784, 375] width 1568 height 750
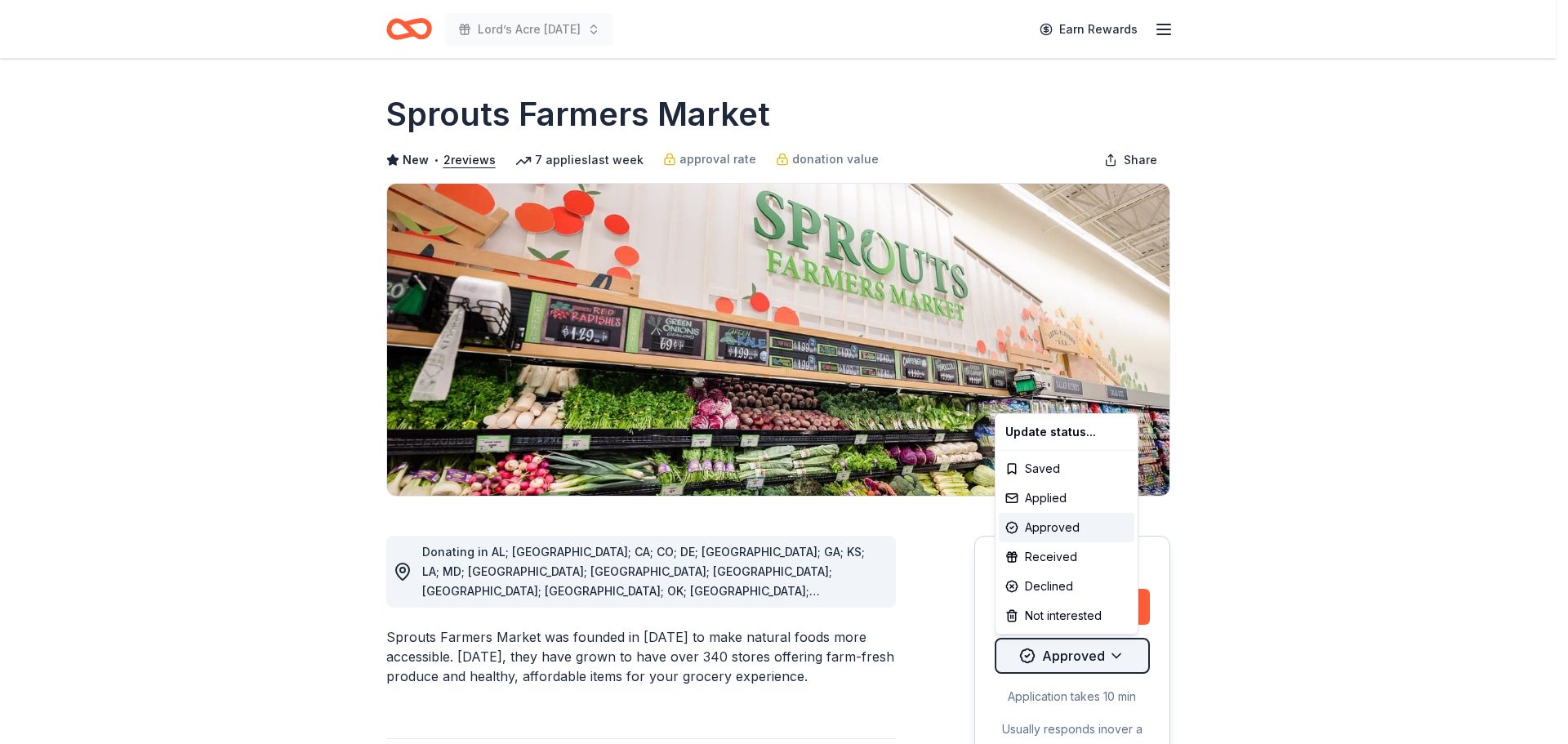
click at [1072, 651] on html "Lord’s Acre Harvest Festival Earn Rewards Deadline passed Share Sprouts Farmers…" at bounding box center [784, 372] width 1568 height 744
click at [1111, 655] on html "Lord’s Acre Harvest Festival Earn Rewards Deadline passed Share Sprouts Farmers…" at bounding box center [784, 372] width 1568 height 744
click at [1059, 496] on div "Applied" at bounding box center [1066, 498] width 136 height 30
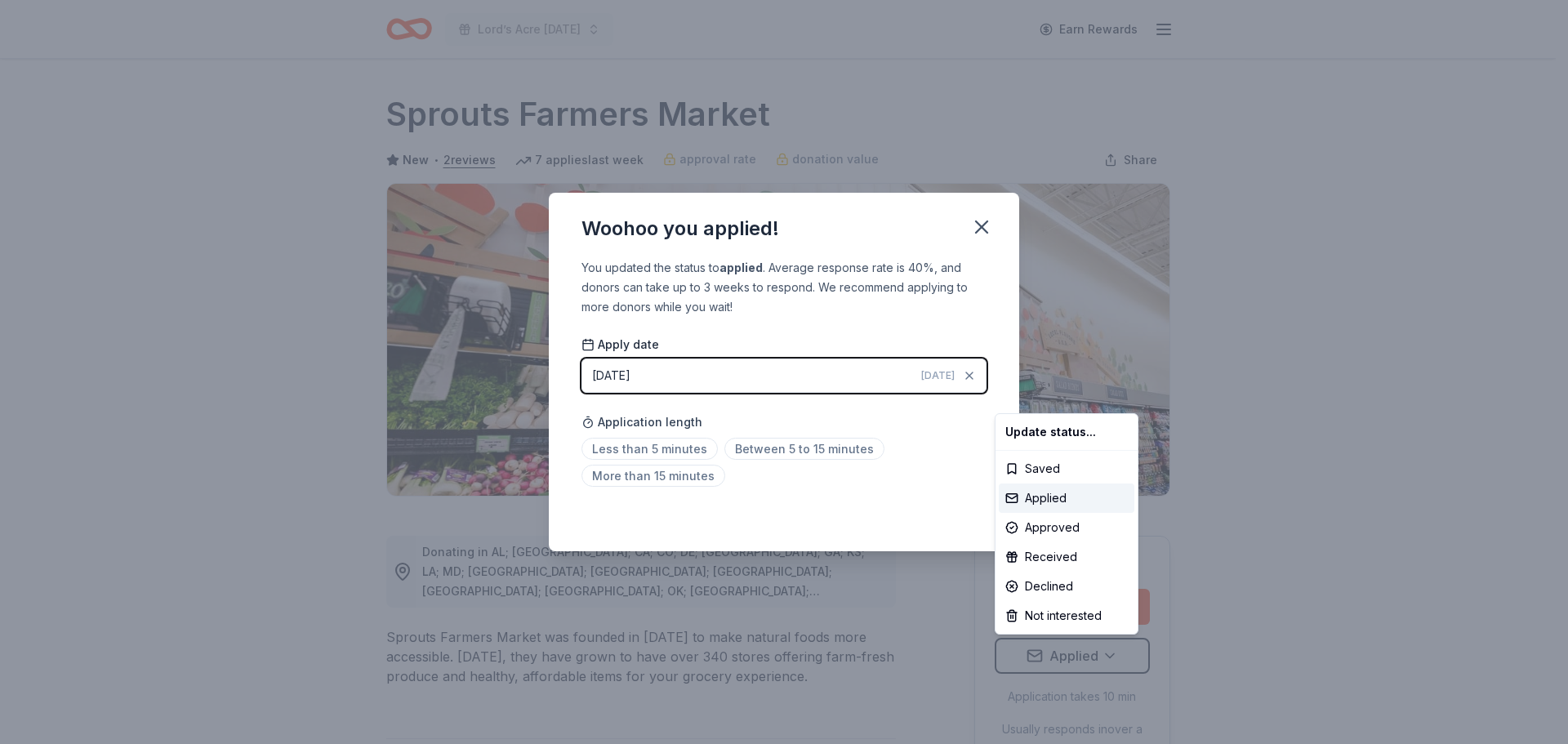
click at [981, 228] on html "Lord’s Acre Harvest Festival Earn Rewards Deadline passed Share Sprouts Farmers…" at bounding box center [784, 372] width 1568 height 744
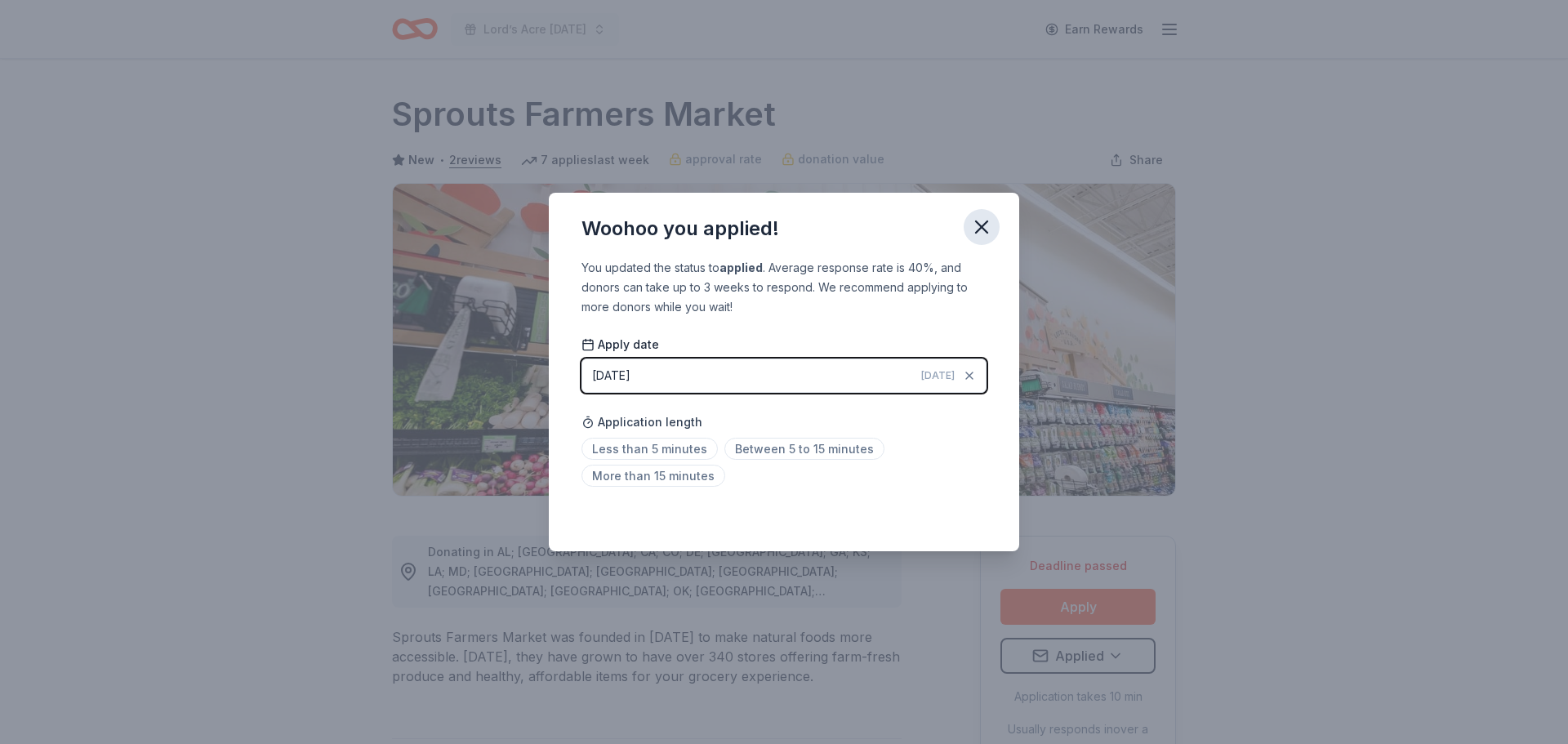
click at [983, 231] on icon "button" at bounding box center [982, 227] width 23 height 23
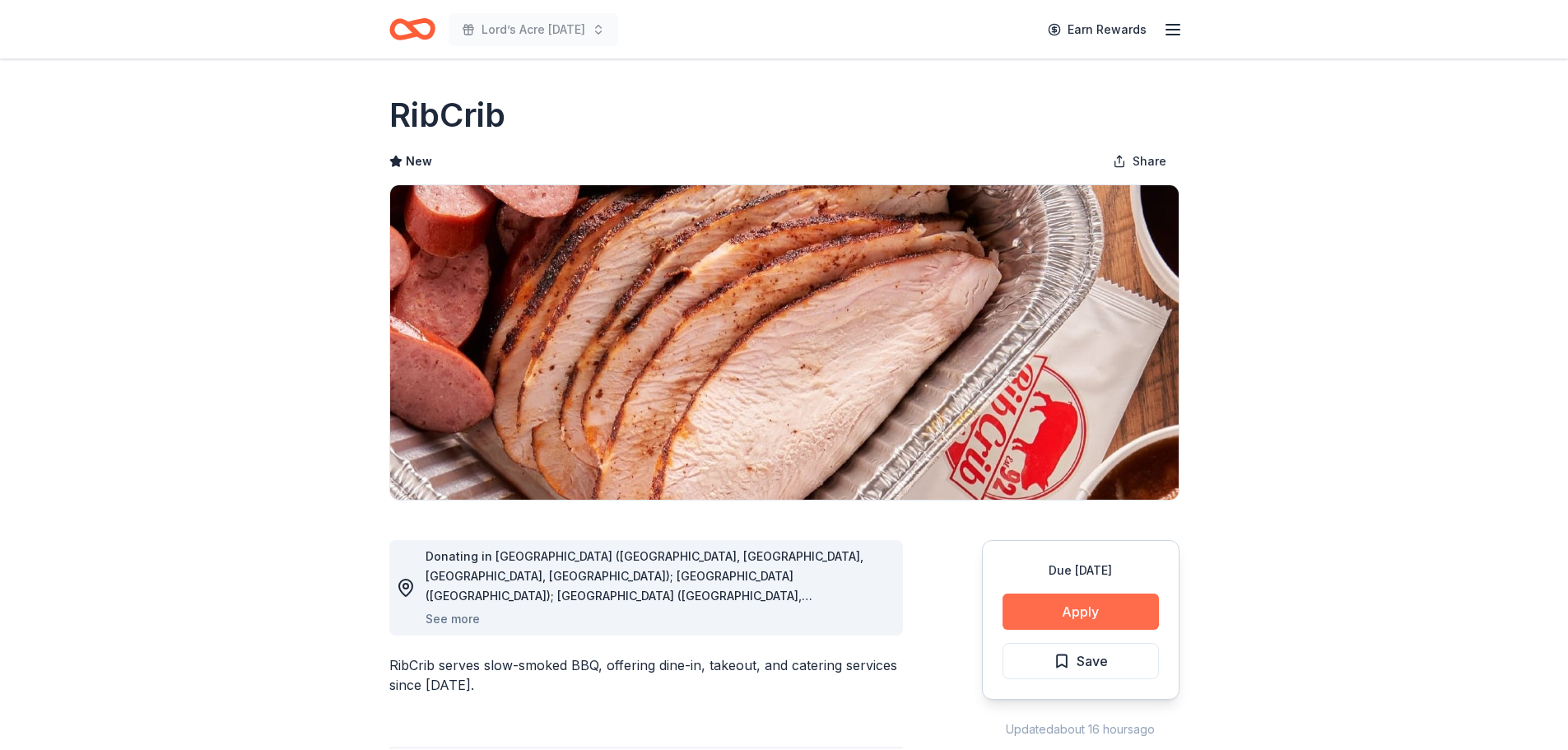
click at [1106, 614] on button "Apply" at bounding box center [1080, 611] width 156 height 36
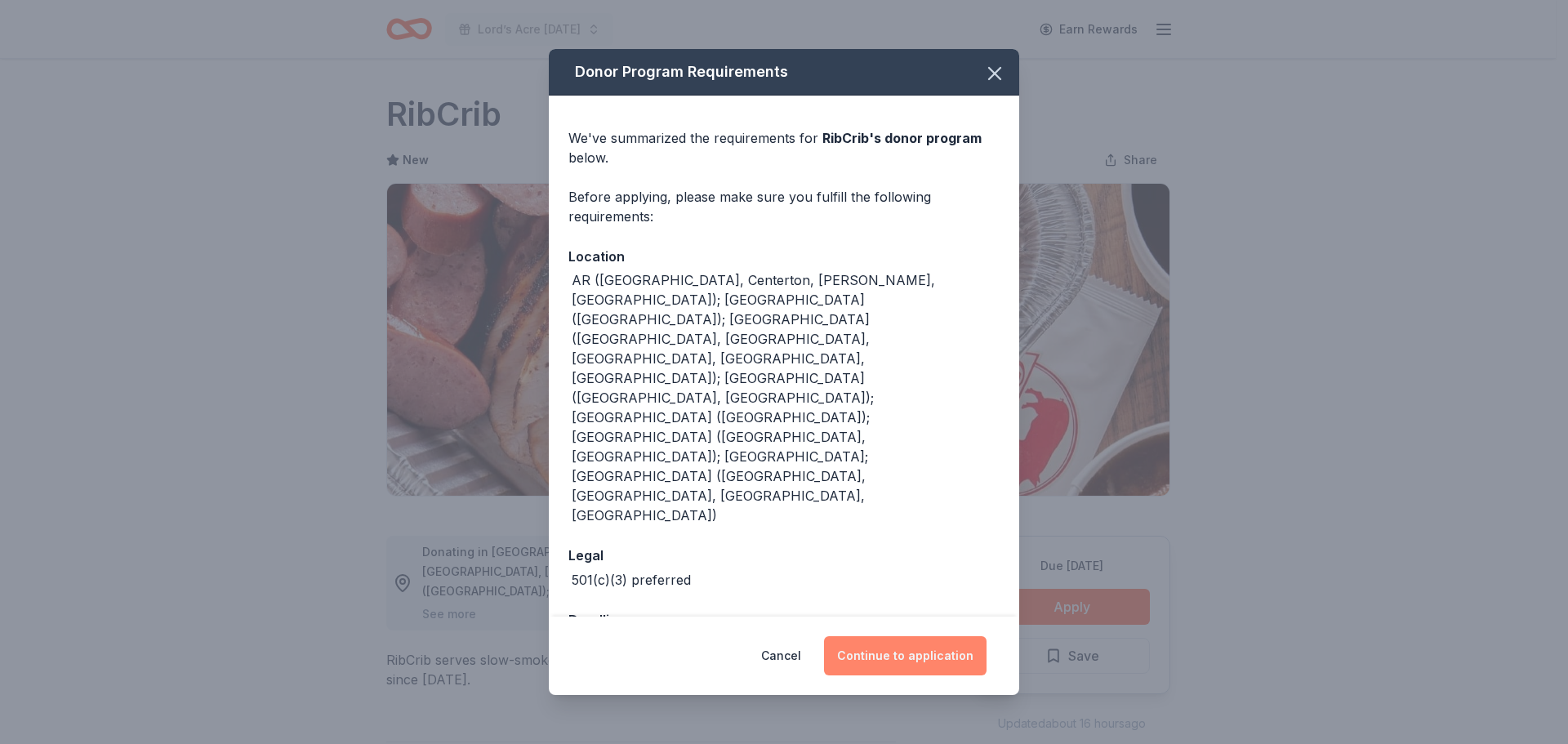
click at [902, 636] on button "Continue to application" at bounding box center [905, 655] width 162 height 39
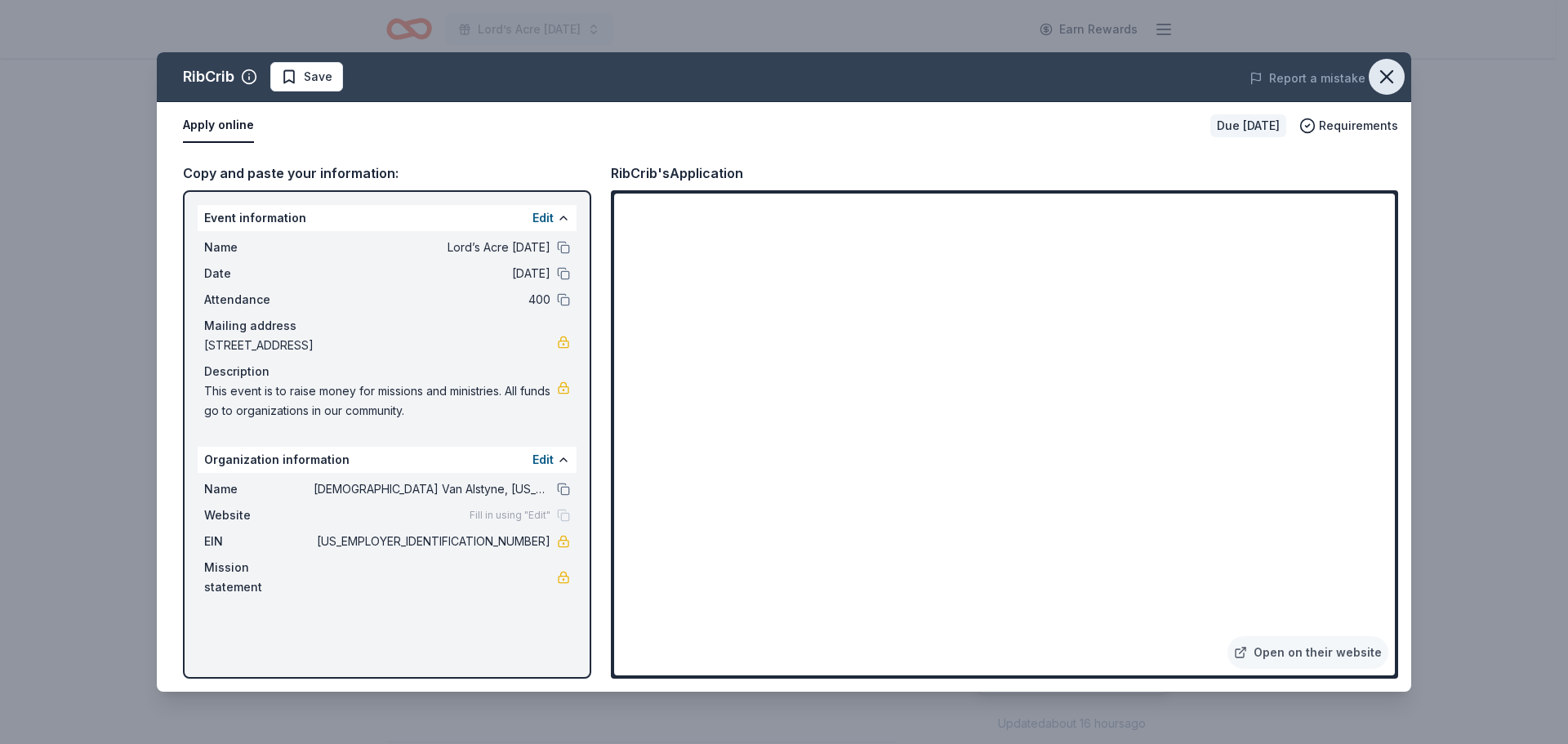
click at [1390, 81] on icon "button" at bounding box center [1387, 77] width 23 height 23
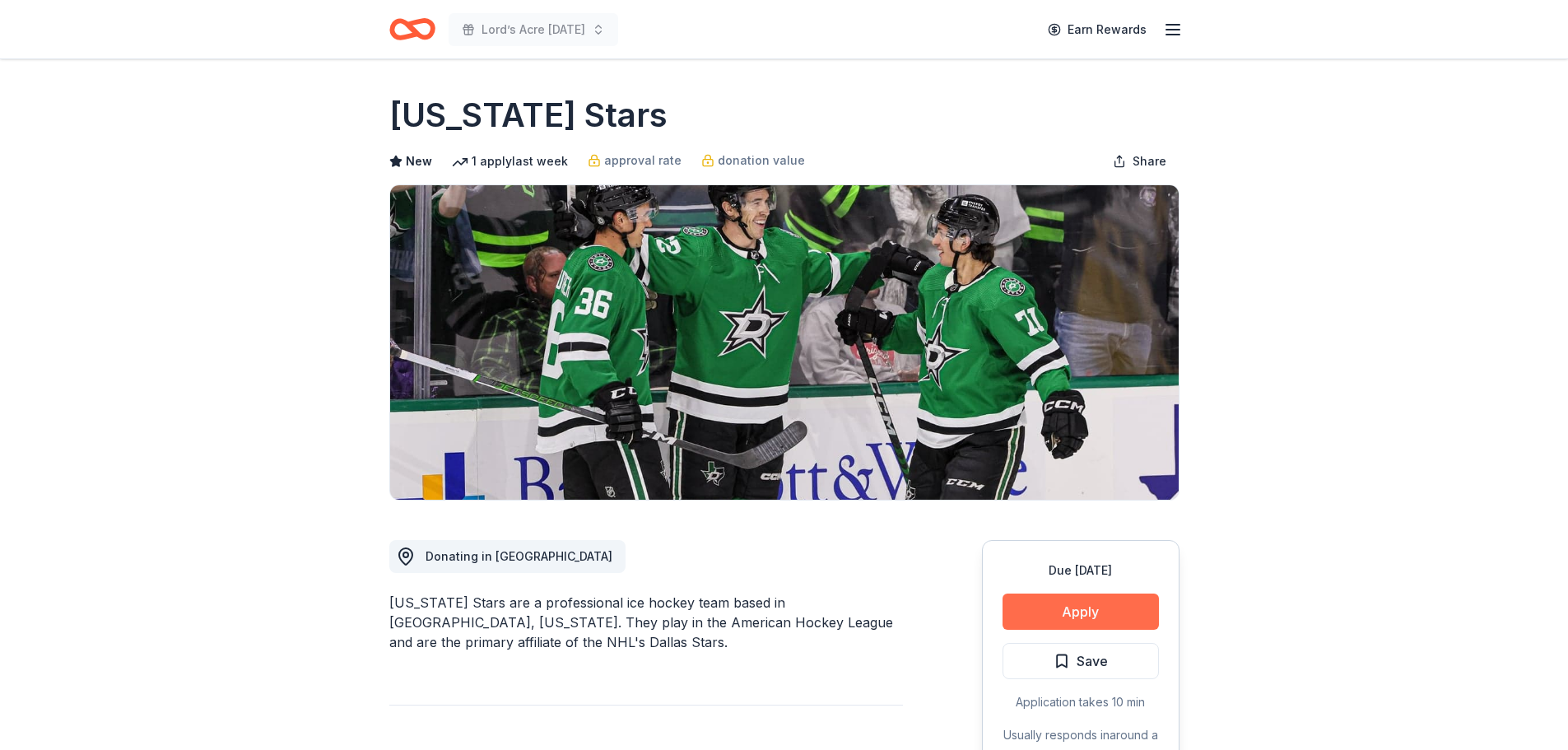
click at [1110, 608] on button "Apply" at bounding box center [1080, 611] width 156 height 36
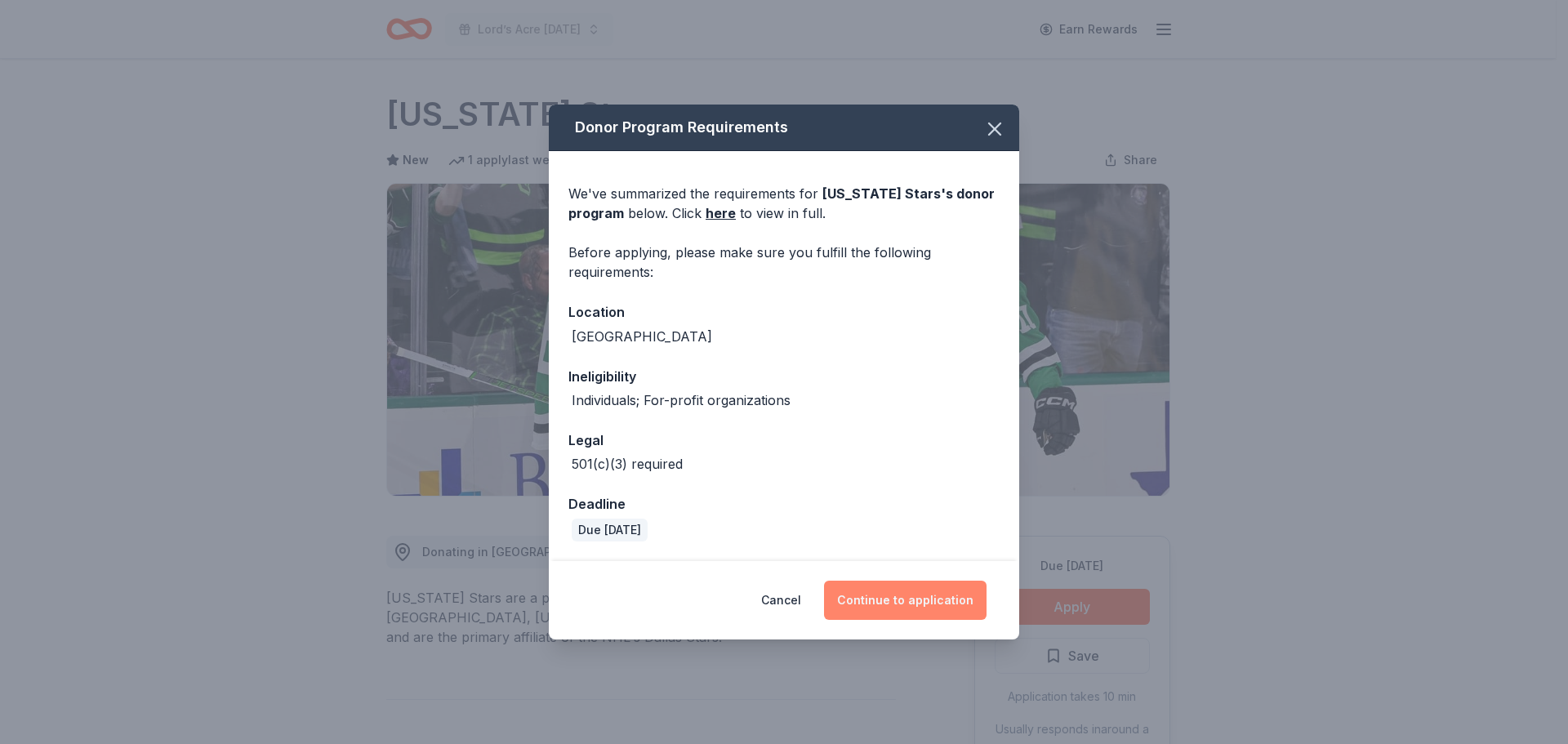
click at [944, 597] on button "Continue to application" at bounding box center [905, 599] width 162 height 39
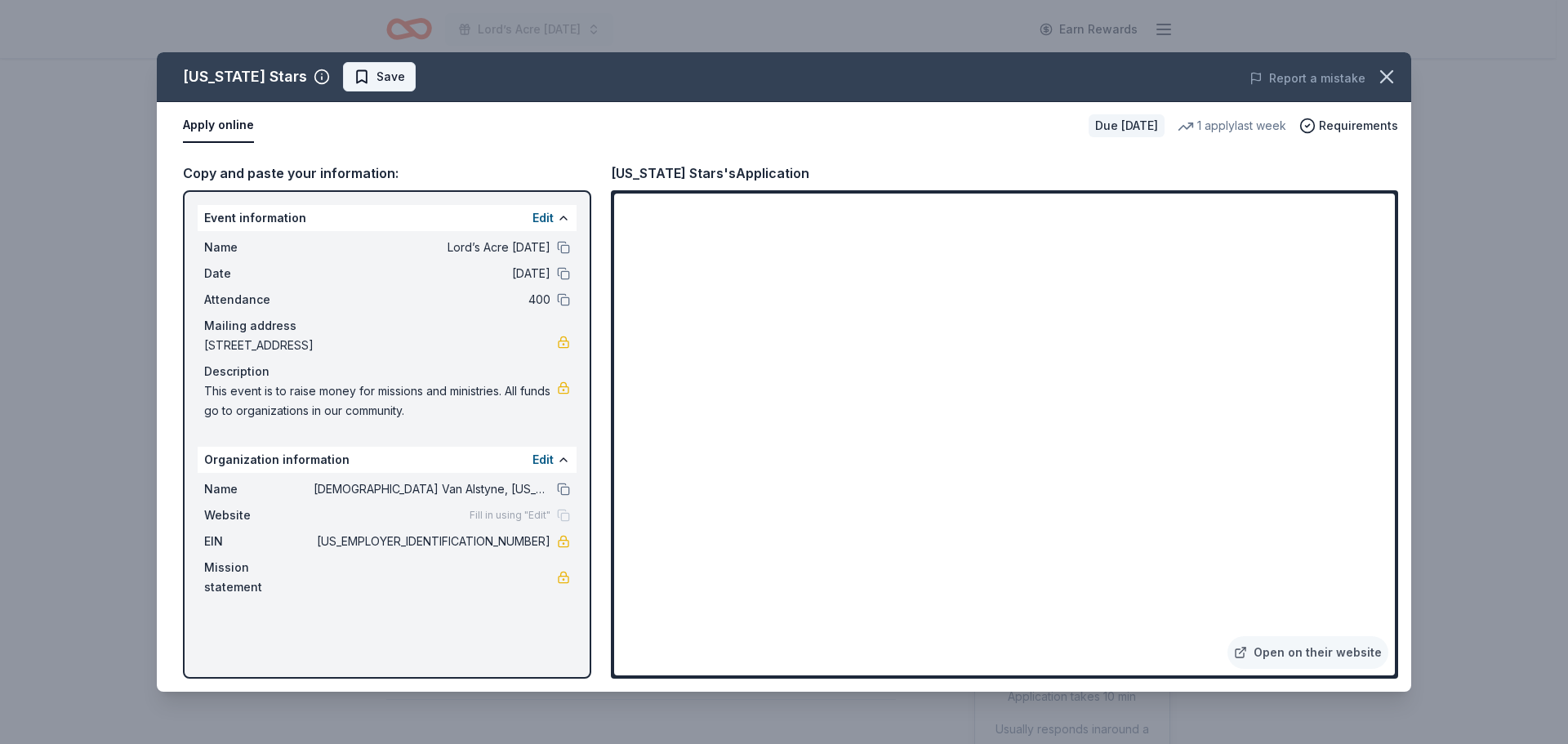
click at [376, 73] on span "Save" at bounding box center [390, 76] width 29 height 19
click at [1386, 69] on icon "button" at bounding box center [1387, 77] width 23 height 23
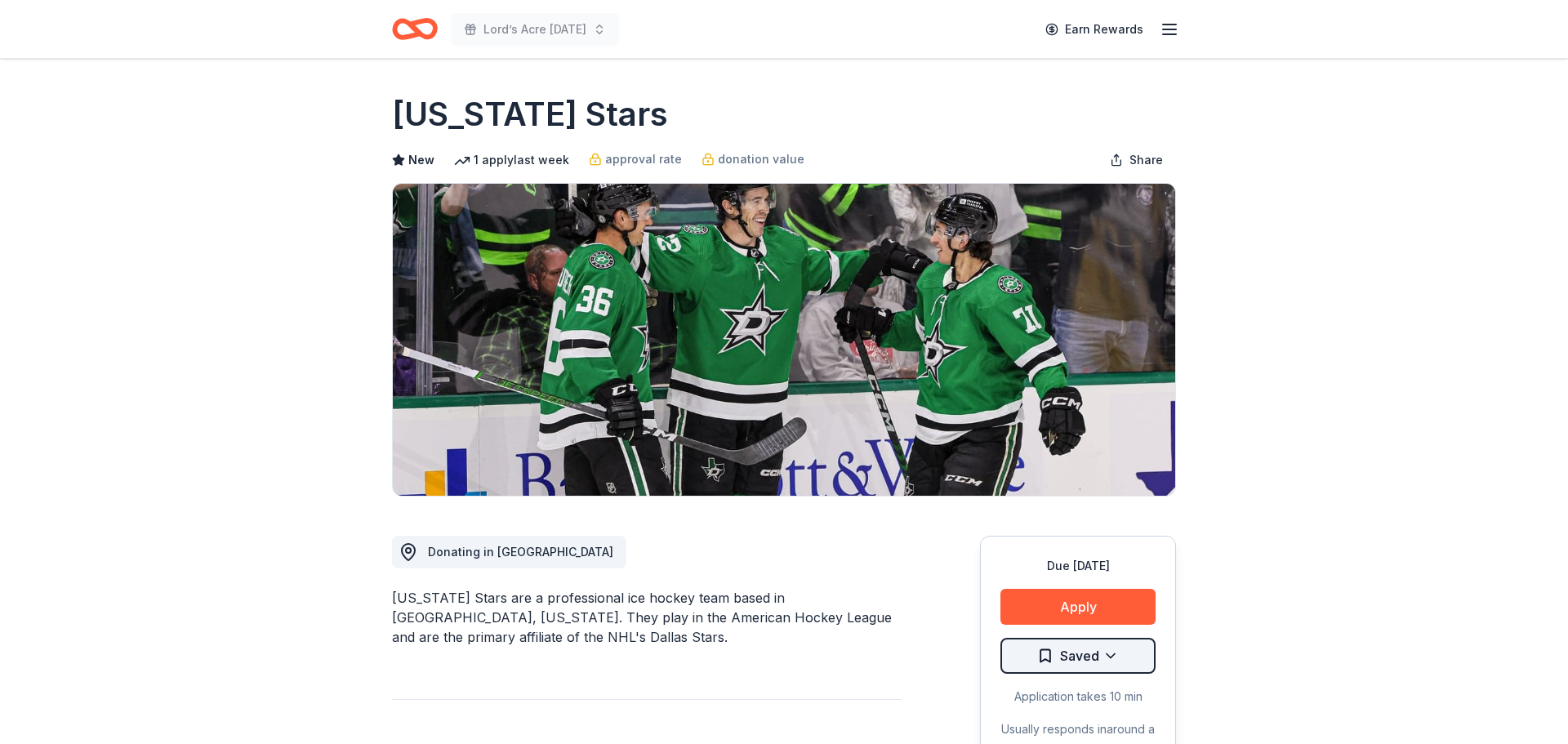
click at [1066, 652] on html "Lord’s Acre Harvest Festival Earn Rewards Due in 26 days Share Texas Stars New …" at bounding box center [784, 372] width 1568 height 744
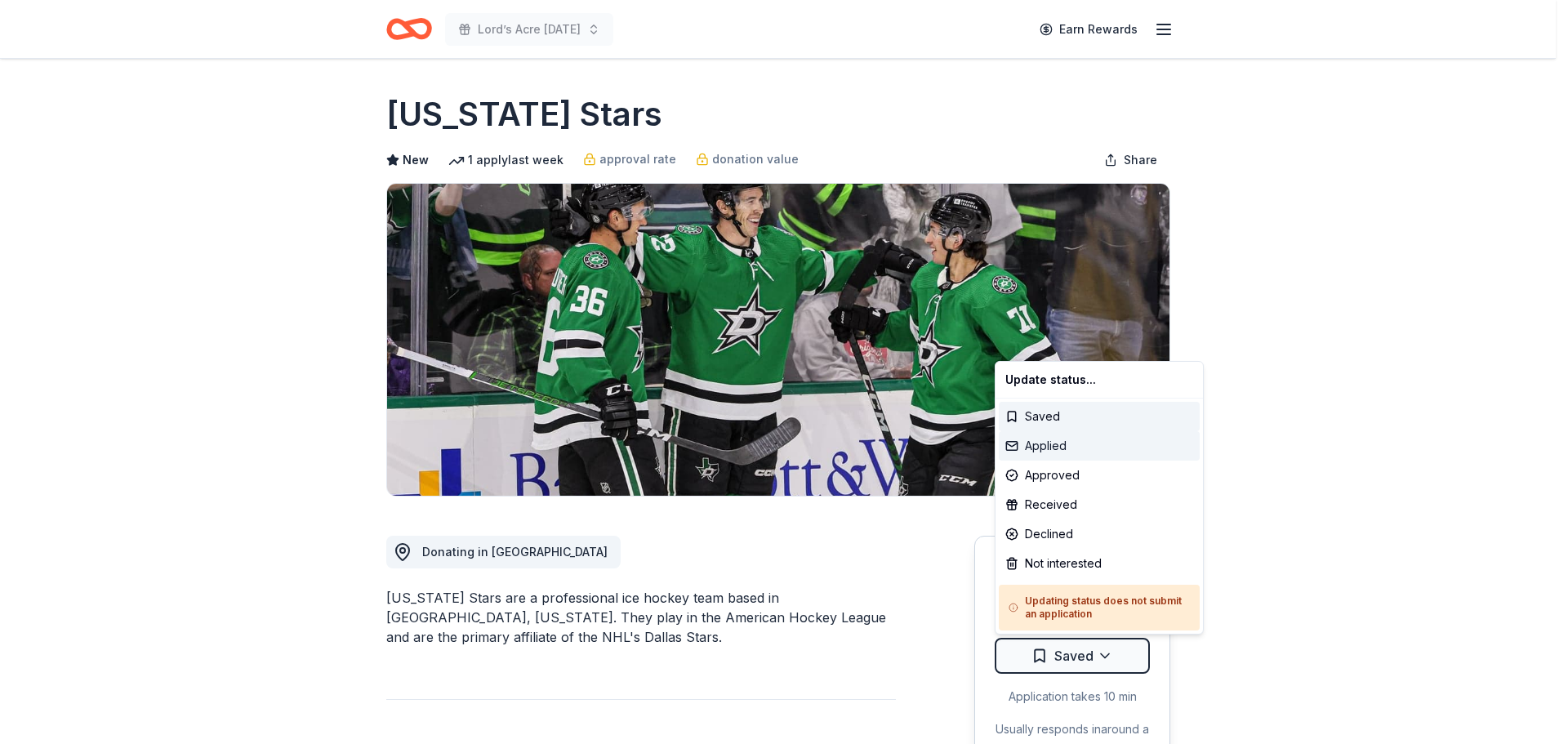
click at [1075, 447] on div "Applied" at bounding box center [1098, 446] width 201 height 30
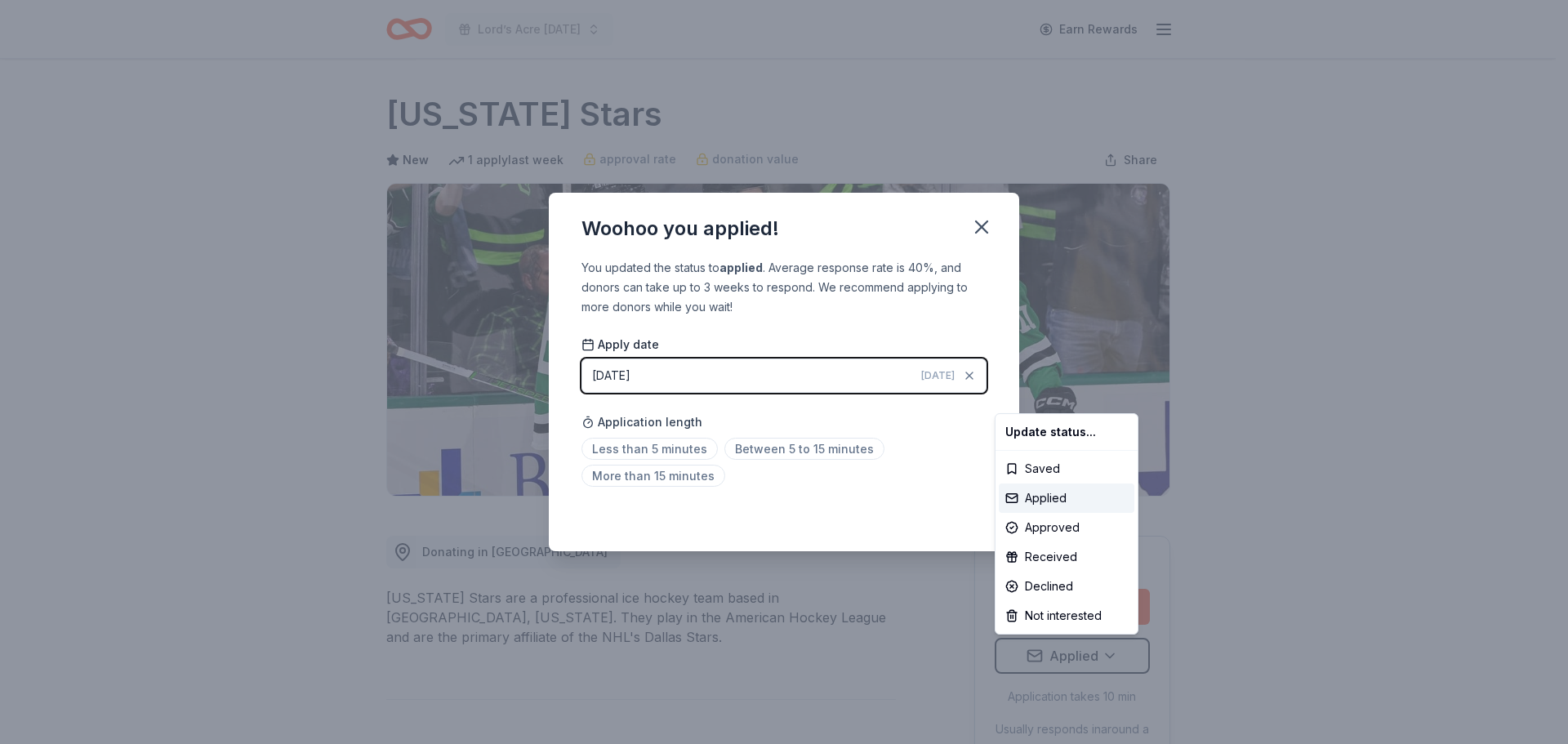
click at [667, 373] on html "Lord’s Acre Harvest Festival Earn Rewards Due in 26 days Share Texas Stars New …" at bounding box center [784, 372] width 1568 height 744
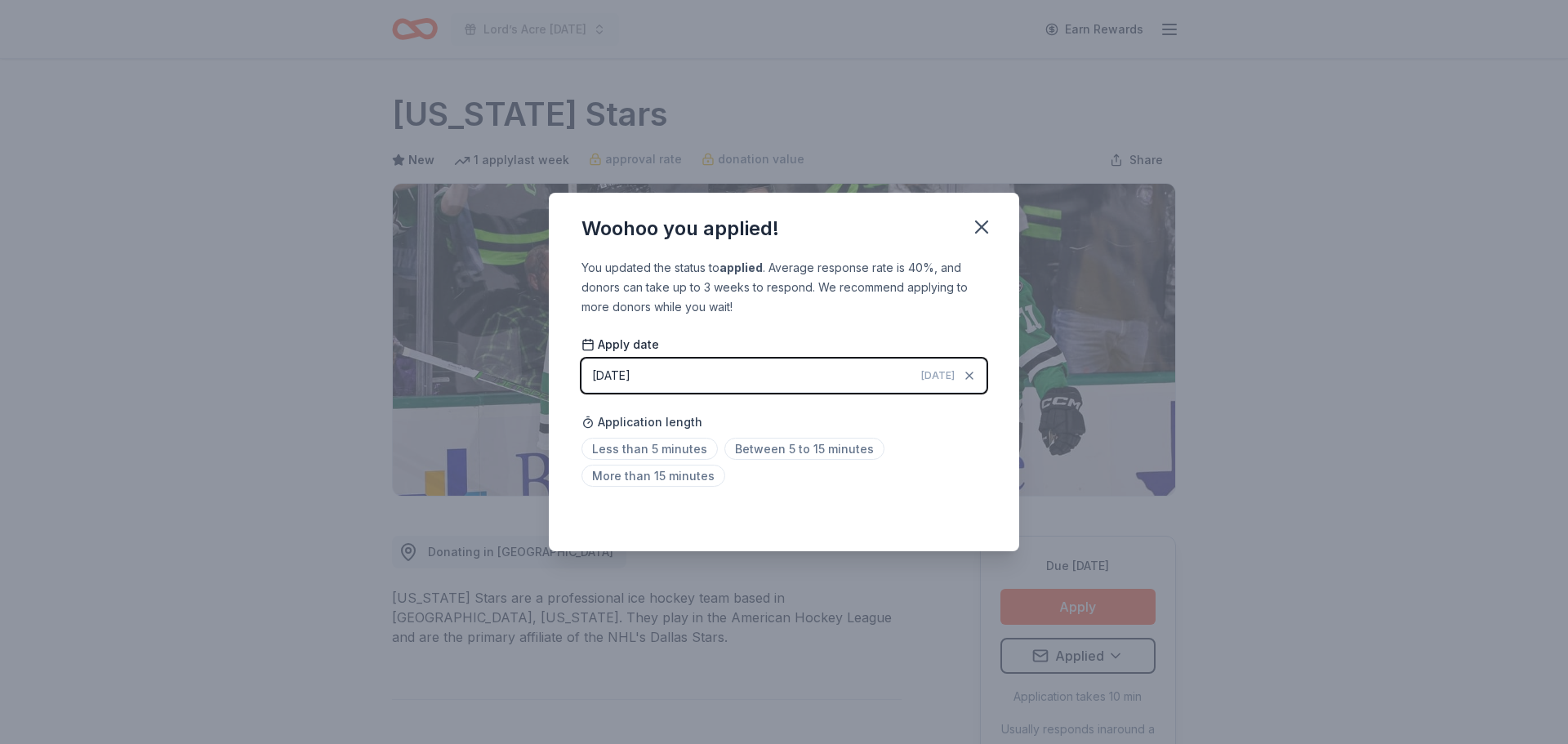
click at [680, 375] on button "09/08/2025 Today" at bounding box center [784, 375] width 405 height 34
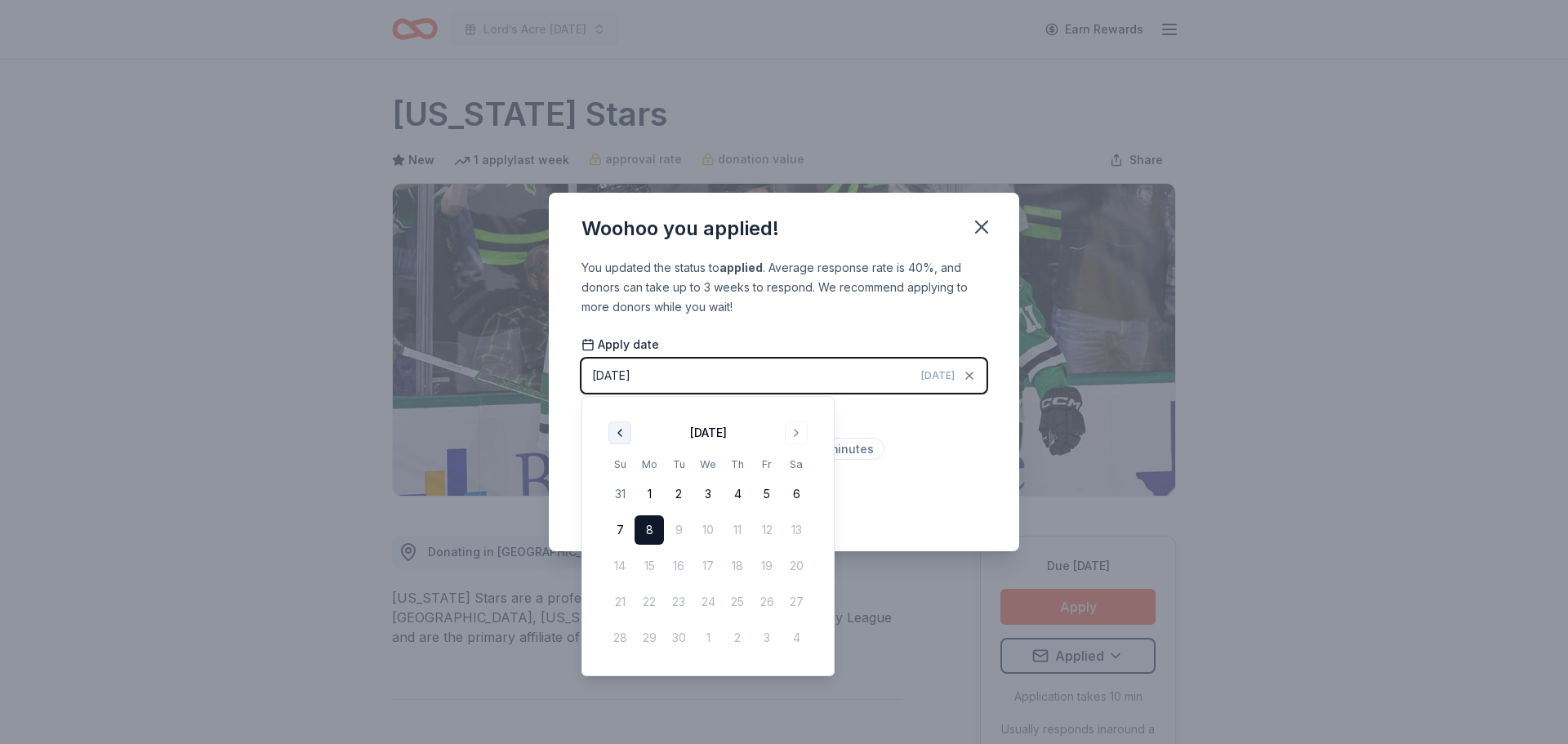
click at [615, 432] on button "Go to previous month" at bounding box center [620, 433] width 23 height 23
